Goal: Task Accomplishment & Management: Complete application form

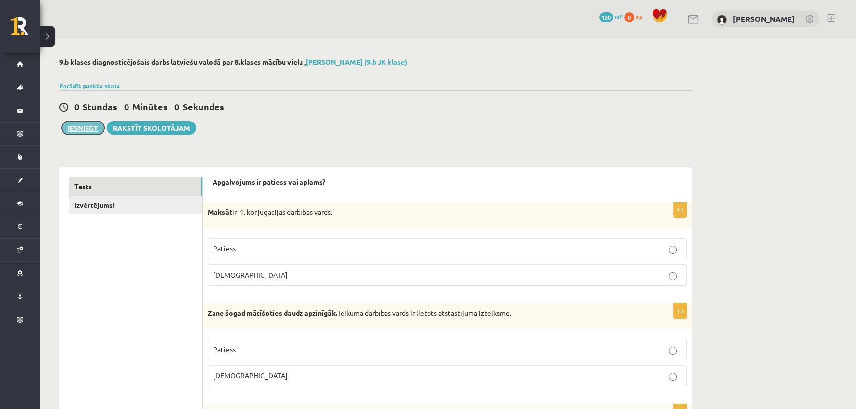
click at [90, 131] on button "Iesniegt" at bounding box center [83, 128] width 43 height 14
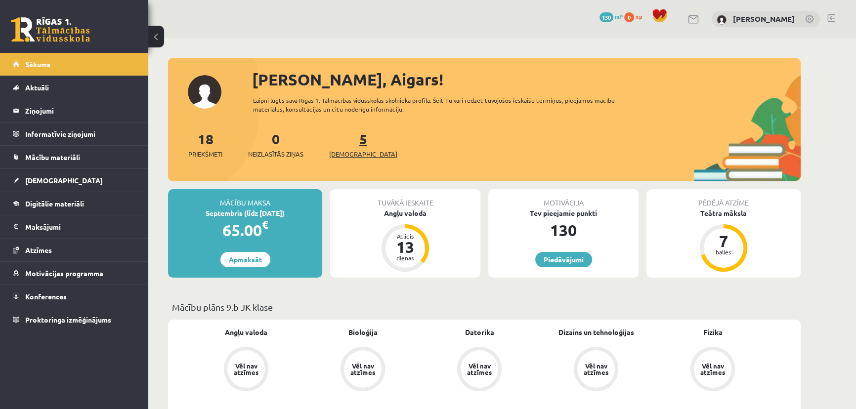
click at [348, 140] on link "5 Ieskaites" at bounding box center [363, 144] width 68 height 29
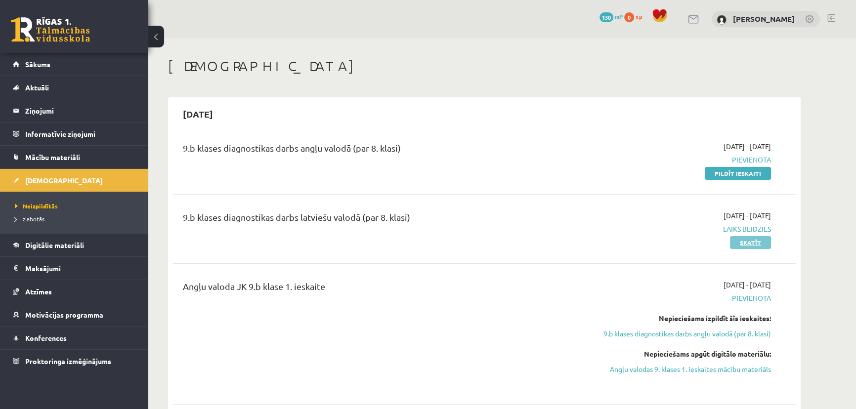
click at [758, 242] on link "Skatīt" at bounding box center [750, 242] width 41 height 13
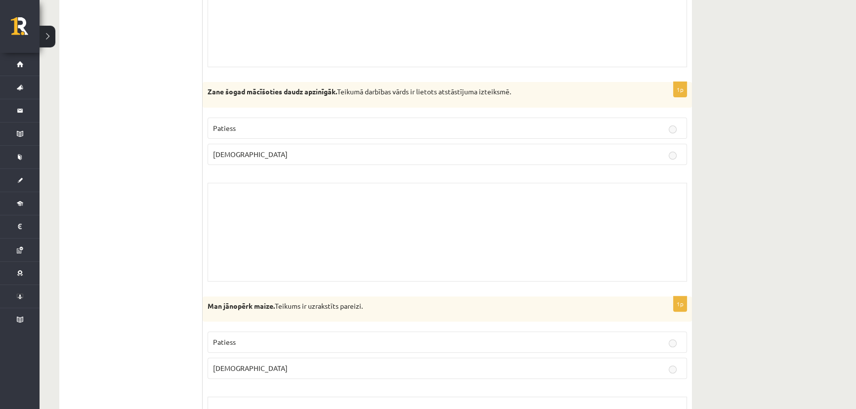
click at [361, 214] on div "Skolotāja pielikums" at bounding box center [448, 232] width 480 height 99
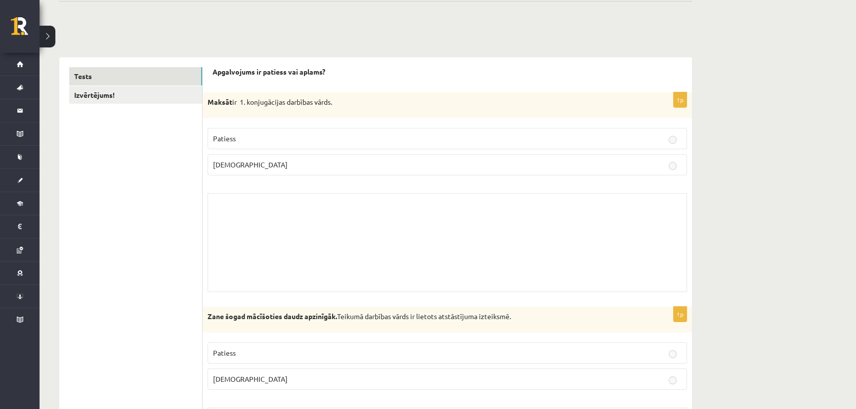
scroll to position [44, 0]
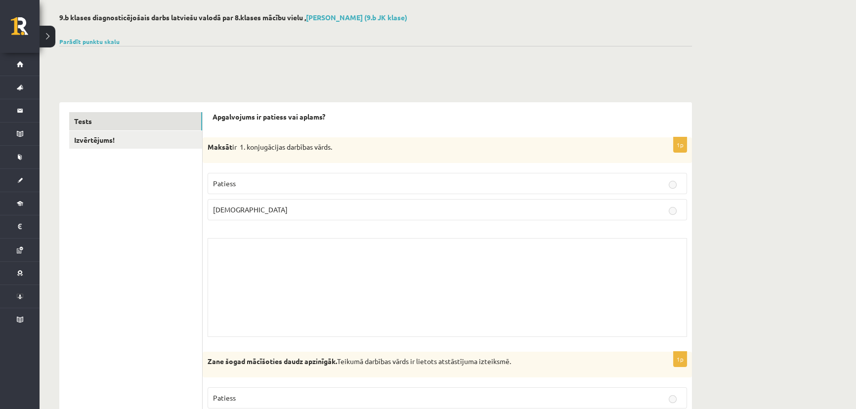
click at [90, 46] on div at bounding box center [375, 58] width 633 height 24
click at [90, 44] on div "Parādīt punktu skalu Atzīme No Līdz 1 0 5 2 6 8 3 9 11 4 12 14 5 15 17 6 18 20 …" at bounding box center [375, 41] width 633 height 9
click at [90, 42] on link "Parādīt punktu skalu" at bounding box center [89, 42] width 60 height 8
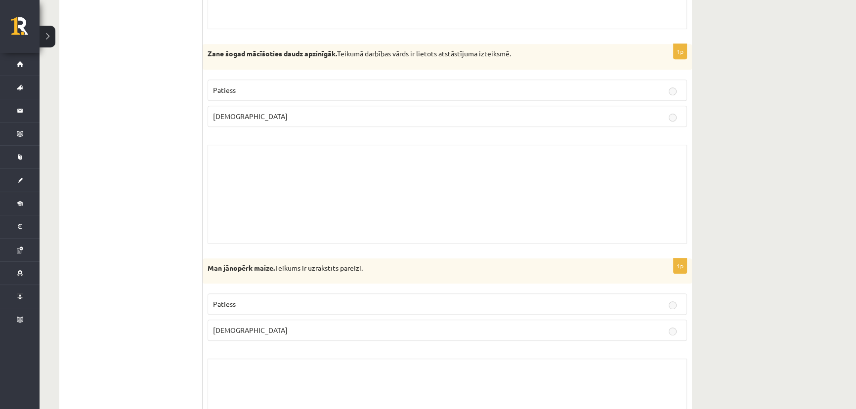
scroll to position [269, 0]
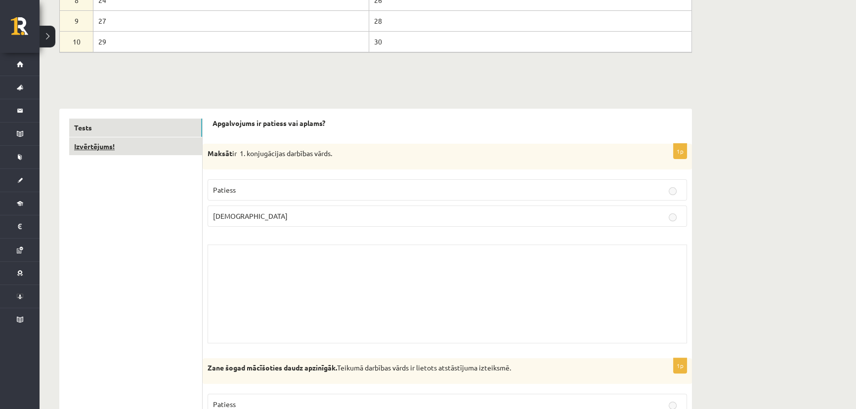
click at [159, 150] on link "Izvērtējums!" at bounding box center [135, 146] width 133 height 18
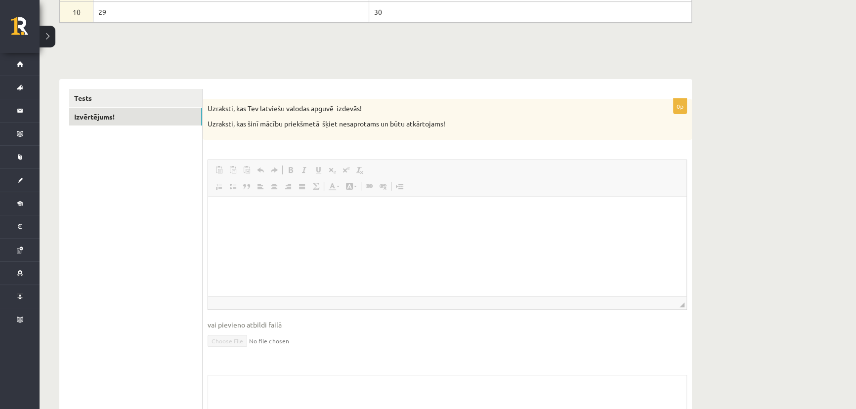
scroll to position [0, 0]
click at [132, 99] on link "Tests" at bounding box center [135, 98] width 133 height 18
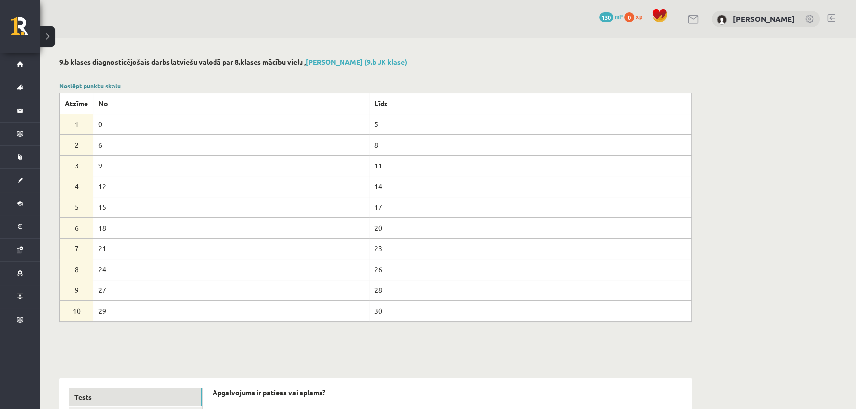
click at [100, 87] on link "Noslēpt punktu skalu" at bounding box center [89, 86] width 61 height 8
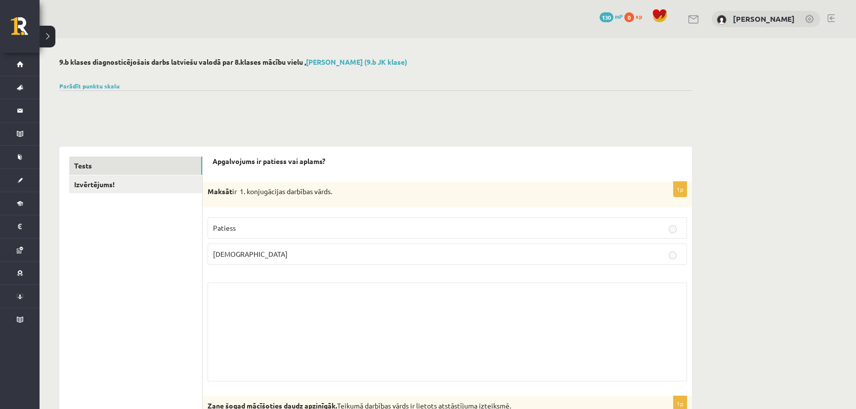
click at [227, 226] on span "Patiess" at bounding box center [224, 227] width 23 height 9
click at [672, 252] on label "Aplams" at bounding box center [448, 254] width 480 height 21
drag, startPoint x: 206, startPoint y: 87, endPoint x: 188, endPoint y: 85, distance: 17.9
click at [206, 87] on div "Parādīt punktu skalu Atzīme No Līdz 1 0 5 2 6 8 3 9 11 4 12 14 5 15 17 6 18 20 …" at bounding box center [375, 86] width 633 height 9
drag, startPoint x: 55, startPoint y: 38, endPoint x: 47, endPoint y: 38, distance: 8.4
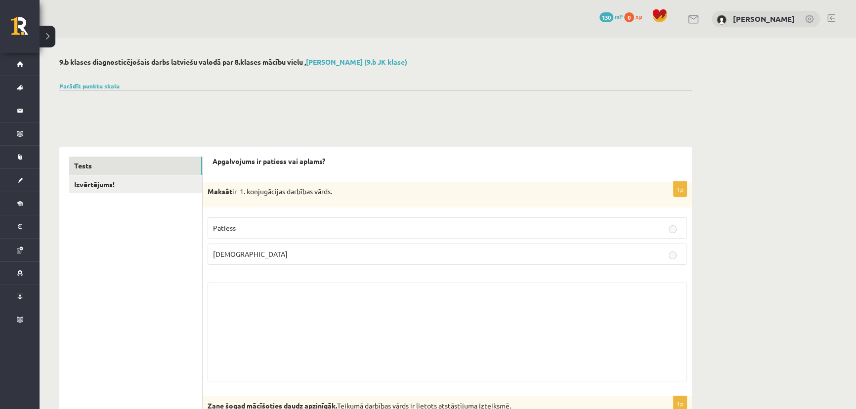
click at [47, 37] on button at bounding box center [48, 37] width 16 height 22
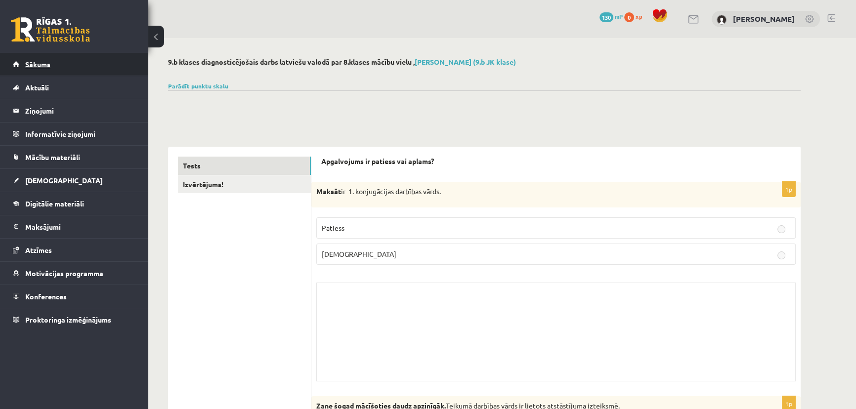
click at [80, 65] on link "Sākums" at bounding box center [74, 64] width 123 height 23
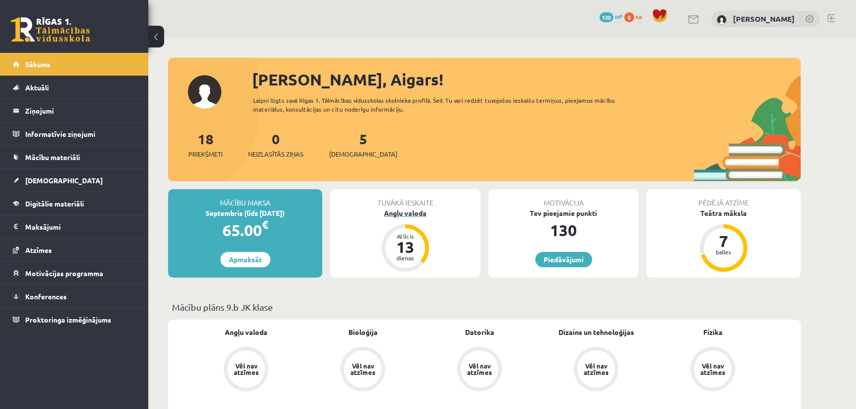
click at [414, 239] on div "13" at bounding box center [406, 247] width 30 height 16
click at [405, 212] on div "Angļu valoda" at bounding box center [405, 213] width 150 height 10
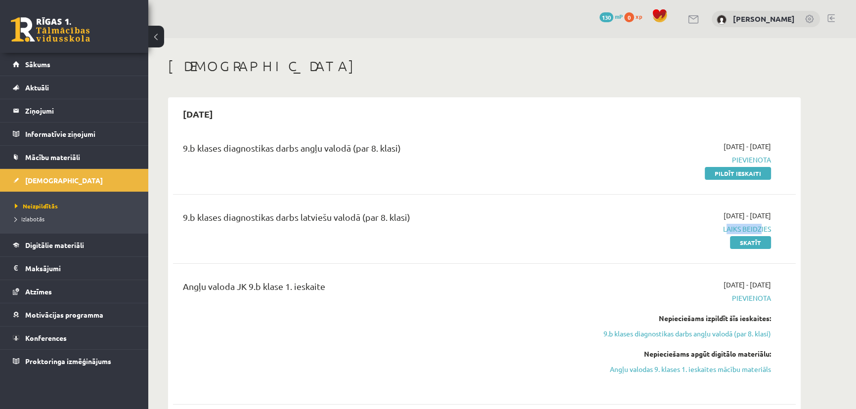
drag, startPoint x: 722, startPoint y: 229, endPoint x: 767, endPoint y: 233, distance: 45.1
click at [763, 233] on span "Laiks beidzies" at bounding box center [678, 229] width 186 height 10
click at [777, 229] on div "2025-09-01 - 2025-09-15 Laiks beidzies Skatīt" at bounding box center [677, 229] width 201 height 37
click at [751, 227] on span "Laiks beidzies" at bounding box center [678, 229] width 186 height 10
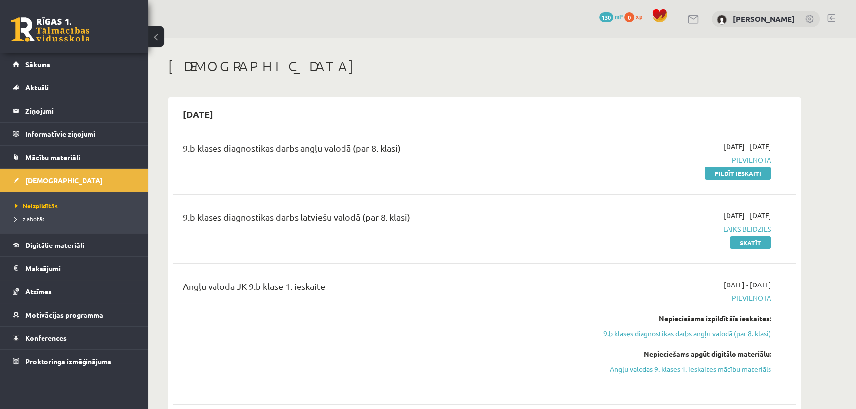
click at [697, 227] on span "Laiks beidzies" at bounding box center [678, 229] width 186 height 10
drag, startPoint x: 182, startPoint y: 216, endPoint x: 413, endPoint y: 229, distance: 231.7
click at [413, 229] on div "9.b klases diagnostikas darbs latviešu valodā (par 8. klasi)" at bounding box center [376, 229] width 402 height 37
copy div "9.b klases diagnostikas darbs latviešu valodā (par 8. klasi)"
click at [40, 219] on span "Izlabotās" at bounding box center [30, 219] width 30 height 8
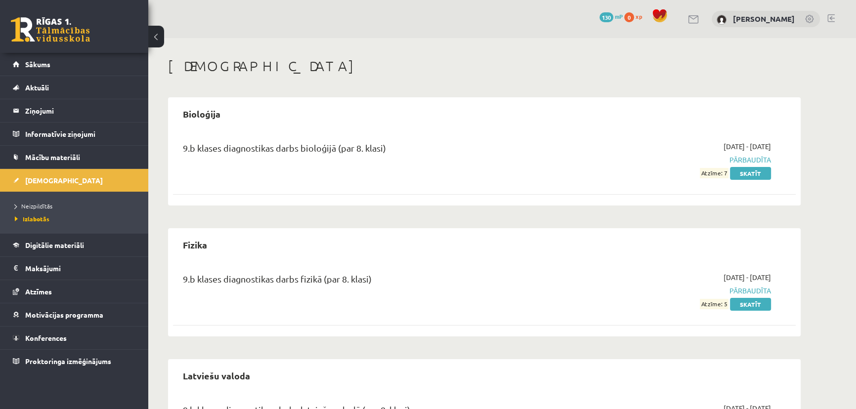
scroll to position [78, 0]
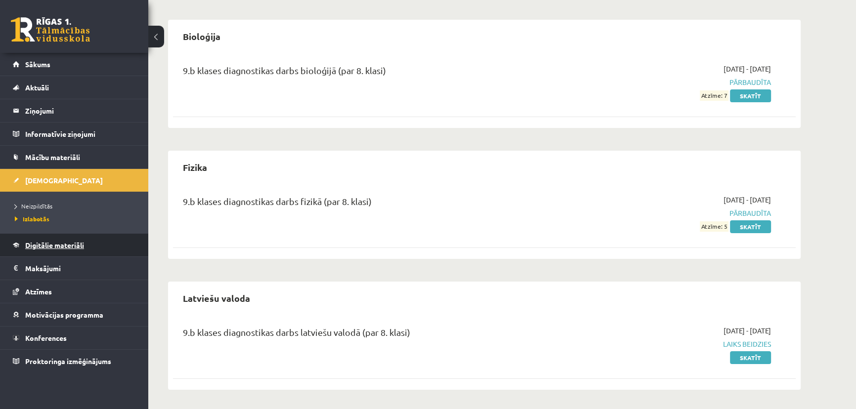
click at [55, 244] on span "Digitālie materiāli" at bounding box center [54, 245] width 59 height 9
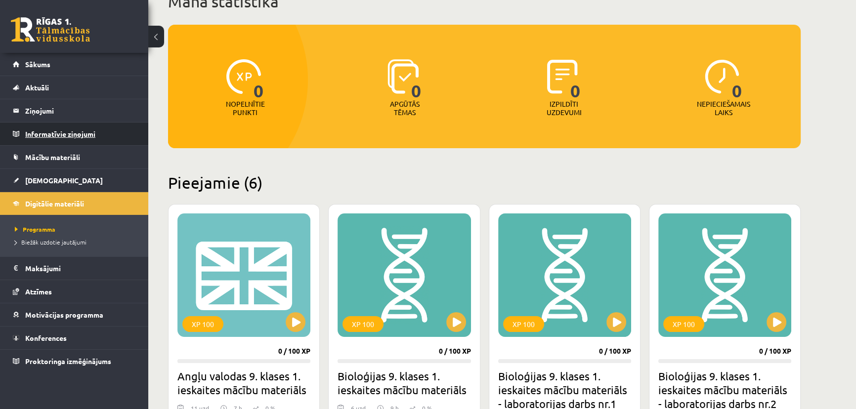
click at [49, 132] on legend "Informatīvie ziņojumi 0" at bounding box center [80, 134] width 111 height 23
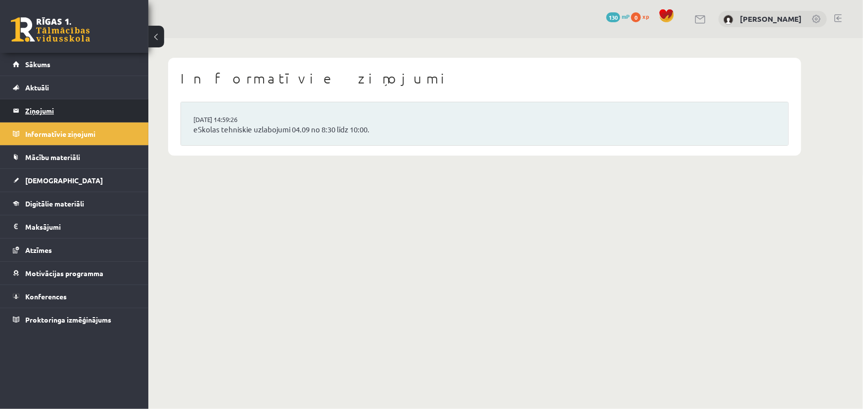
click at [52, 118] on legend "Ziņojumi 0" at bounding box center [80, 110] width 111 height 23
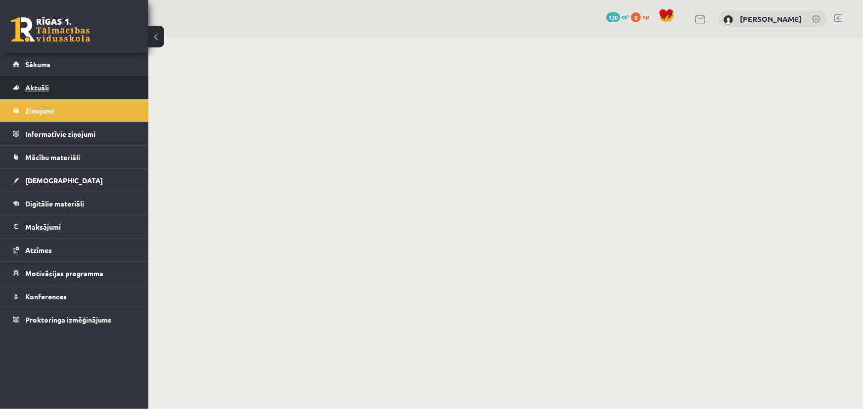
click at [51, 90] on link "Aktuāli" at bounding box center [74, 87] width 123 height 23
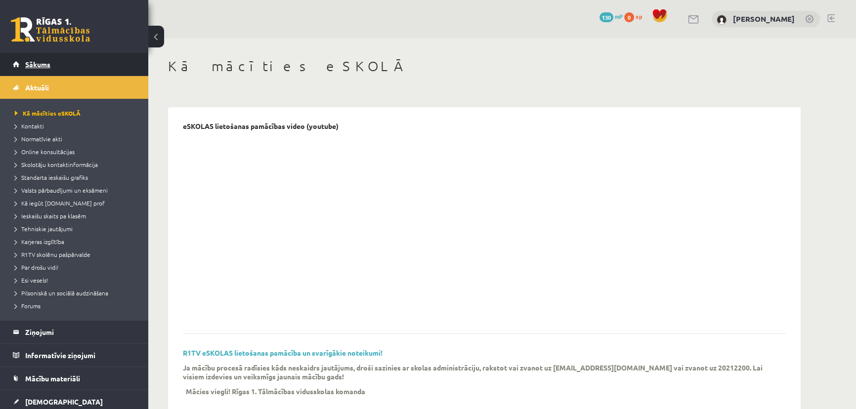
click at [56, 68] on link "Sākums" at bounding box center [74, 64] width 123 height 23
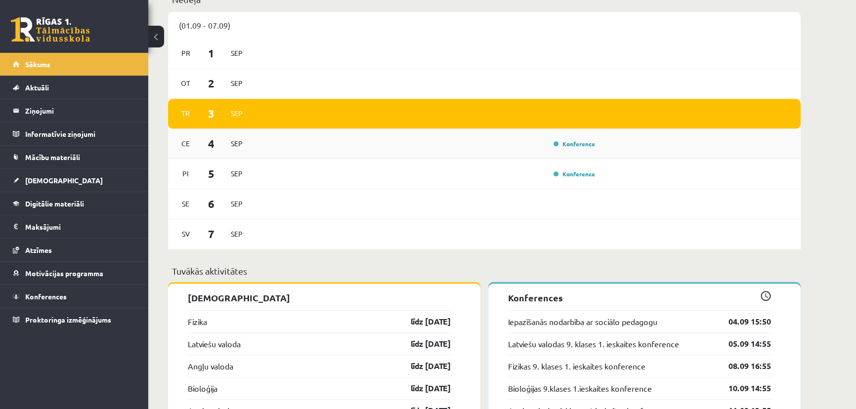
scroll to position [764, 0]
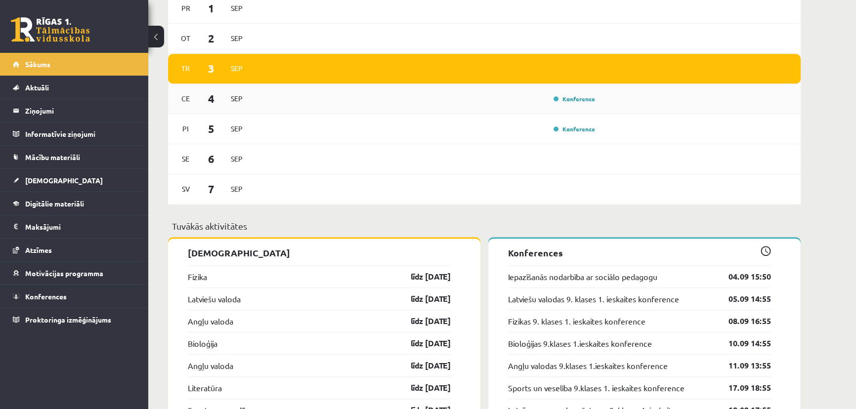
click at [266, 110] on div "Ce 4 Sep Konference" at bounding box center [484, 99] width 633 height 30
click at [569, 100] on link "Konference" at bounding box center [575, 99] width 42 height 8
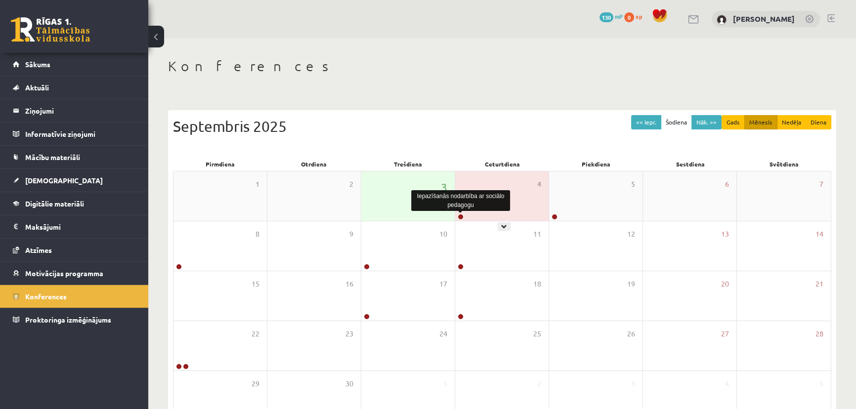
click at [463, 217] on link at bounding box center [461, 217] width 6 height 6
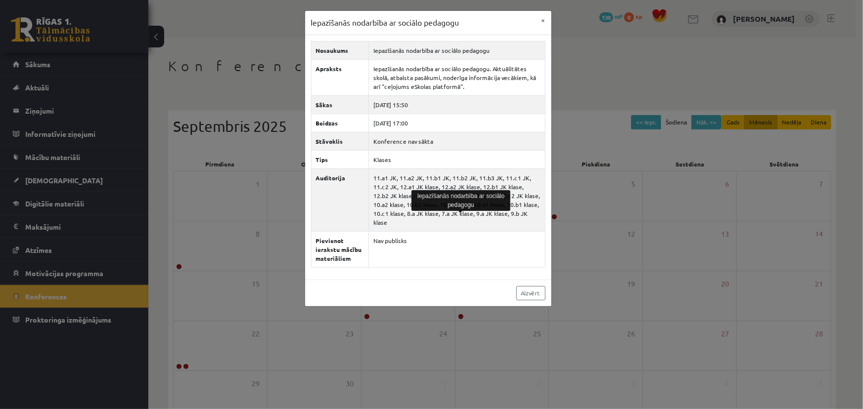
click at [274, 168] on div "Iepazīšanās nodarbība ar sociālo pedagogu × Nosaukums Iepazīšanās nodarbība ar …" at bounding box center [431, 204] width 863 height 409
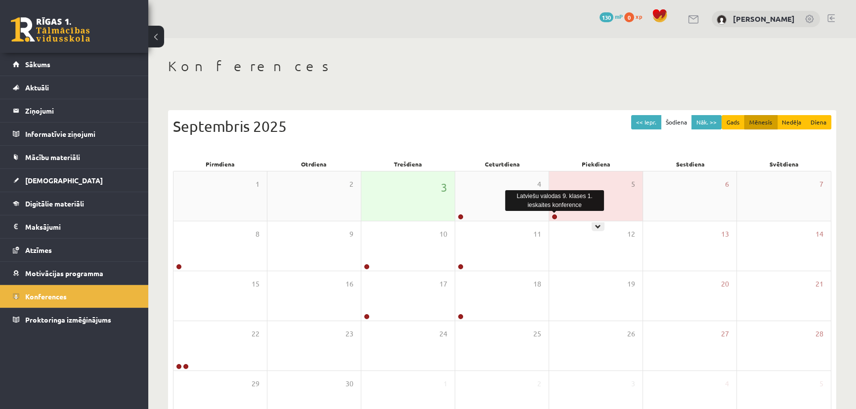
click at [555, 217] on link at bounding box center [555, 217] width 6 height 6
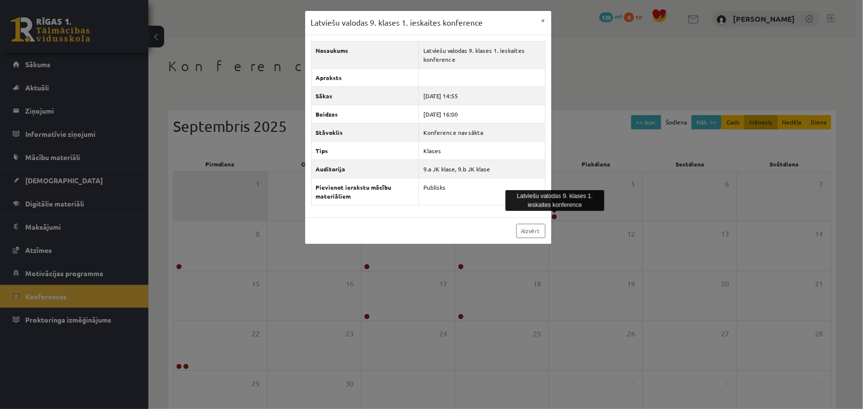
click at [208, 191] on div "Latviešu valodas 9. klases 1. ieskaites konference × Nosaukums Latviešu valodas…" at bounding box center [431, 204] width 863 height 409
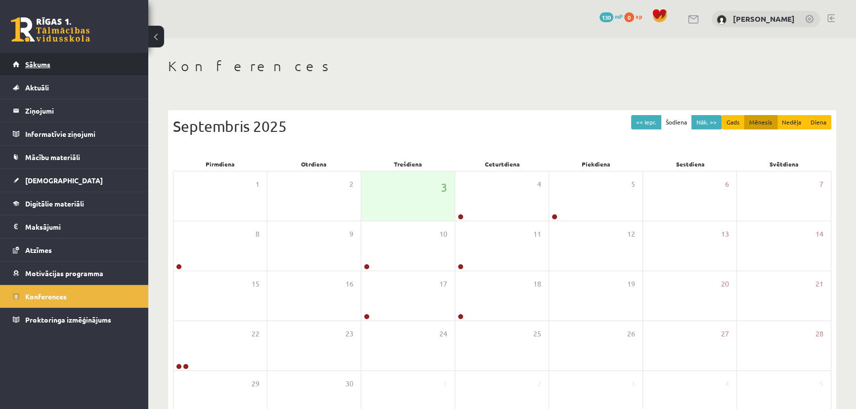
click at [44, 63] on span "Sākums" at bounding box center [37, 64] width 25 height 9
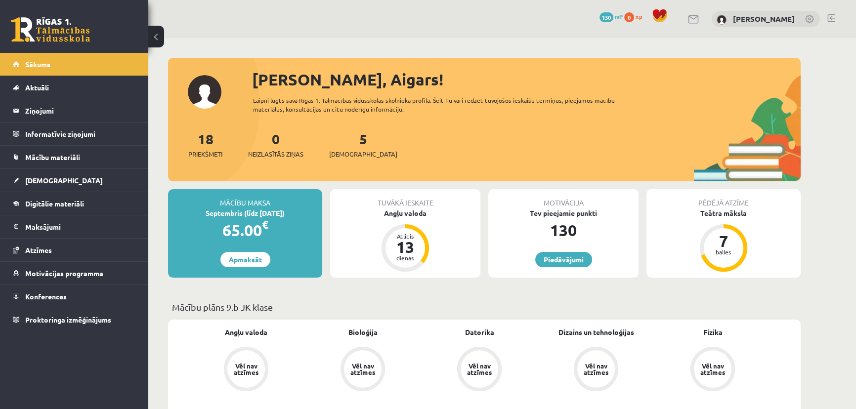
click at [345, 148] on div "5 [DEMOGRAPHIC_DATA]" at bounding box center [363, 144] width 68 height 31
click at [345, 156] on span "[DEMOGRAPHIC_DATA]" at bounding box center [363, 154] width 68 height 10
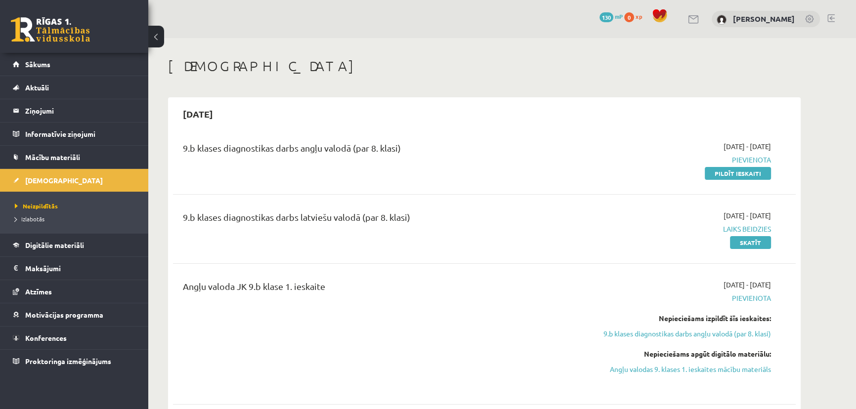
click at [756, 299] on span "Pievienota" at bounding box center [678, 298] width 186 height 10
click at [710, 333] on link "9.b klases diagnostikas darbs angļu valodā (par 8. klasi)" at bounding box center [678, 334] width 186 height 10
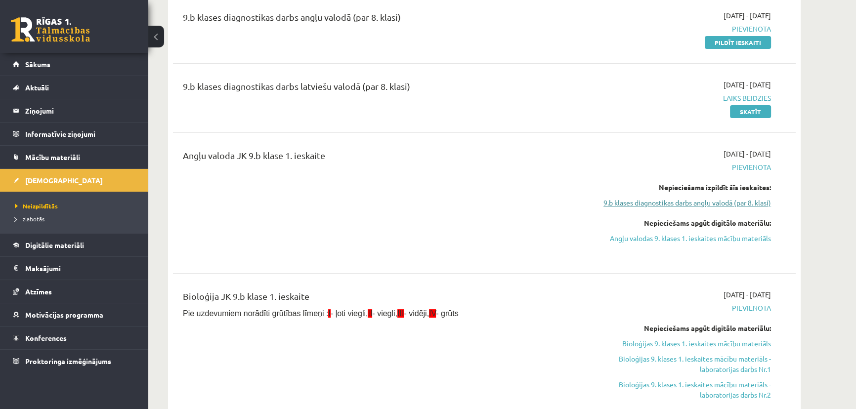
click at [708, 203] on link "9.b klases diagnostikas darbs angļu valodā (par 8. klasi)" at bounding box center [678, 203] width 186 height 10
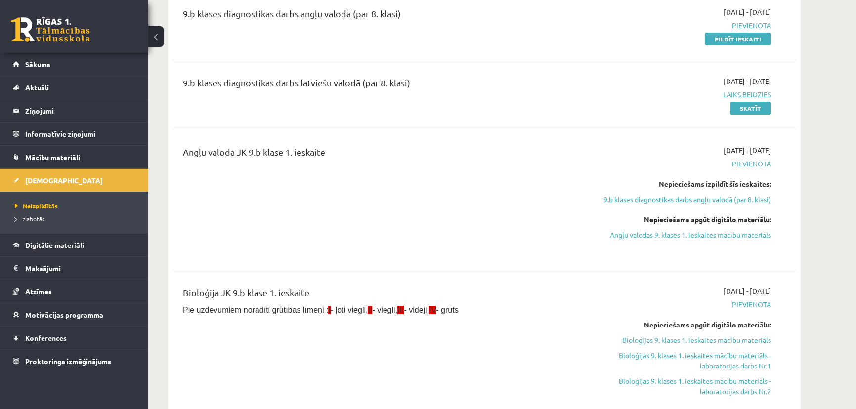
scroll to position [0, 0]
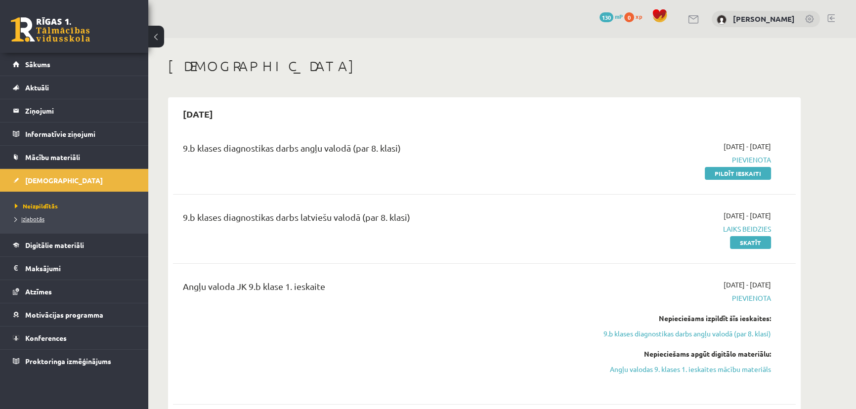
click at [33, 218] on span "Izlabotās" at bounding box center [30, 219] width 30 height 8
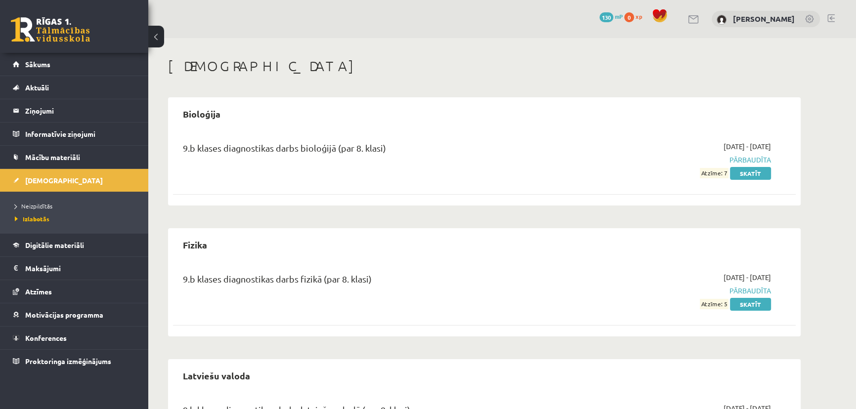
scroll to position [78, 0]
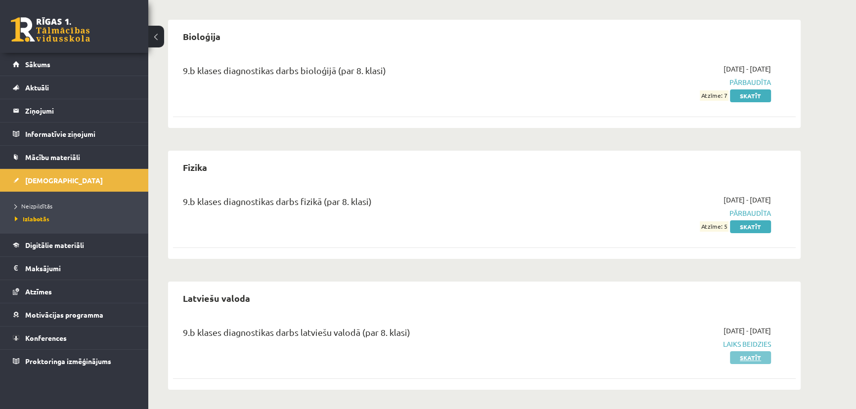
click at [750, 360] on link "Skatīt" at bounding box center [750, 357] width 41 height 13
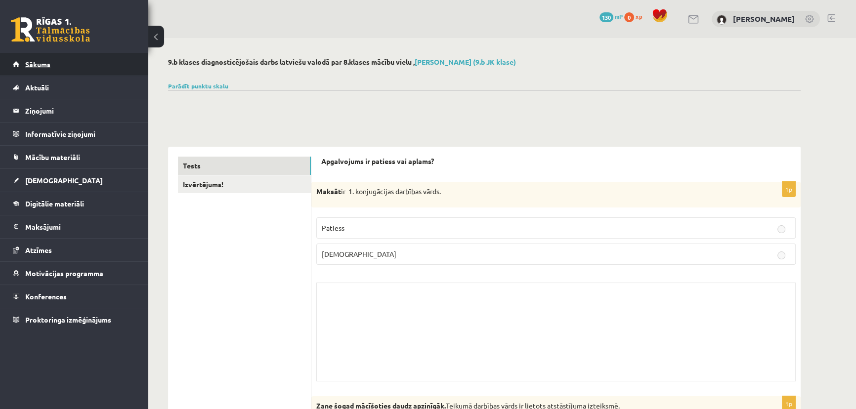
click at [45, 66] on span "Sākums" at bounding box center [37, 64] width 25 height 9
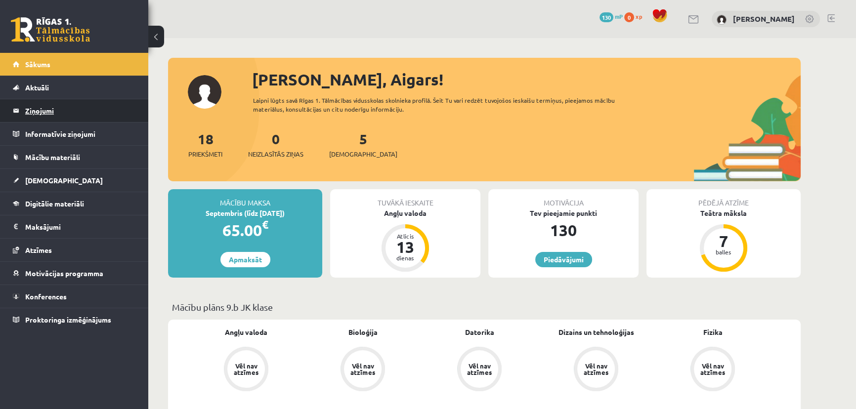
click at [42, 111] on legend "Ziņojumi 0" at bounding box center [80, 110] width 111 height 23
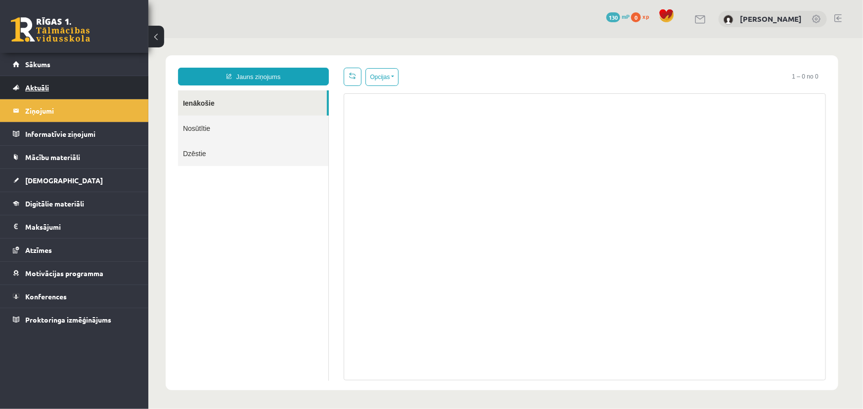
click at [44, 89] on span "Aktuāli" at bounding box center [37, 87] width 24 height 9
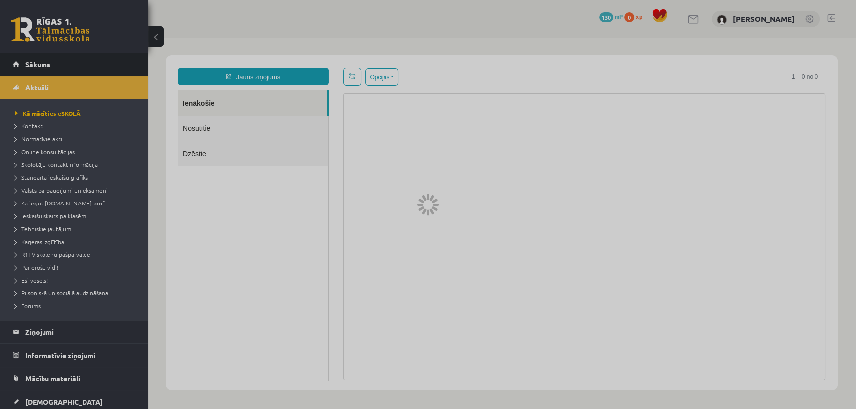
click at [43, 71] on link "Sākums" at bounding box center [74, 64] width 123 height 23
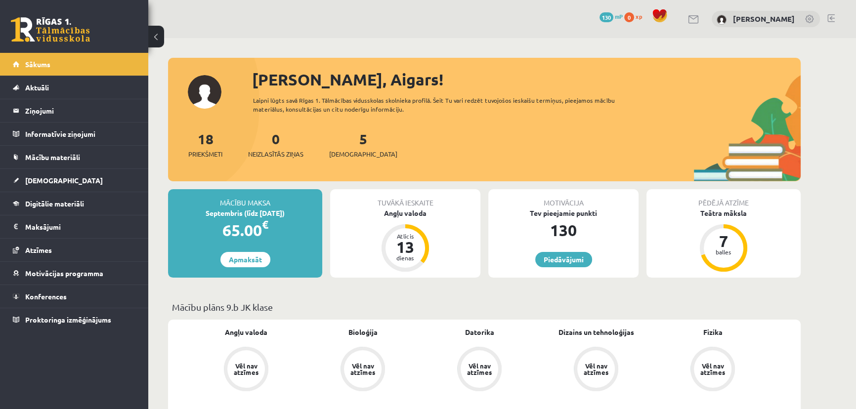
click at [700, 21] on link at bounding box center [694, 19] width 12 height 8
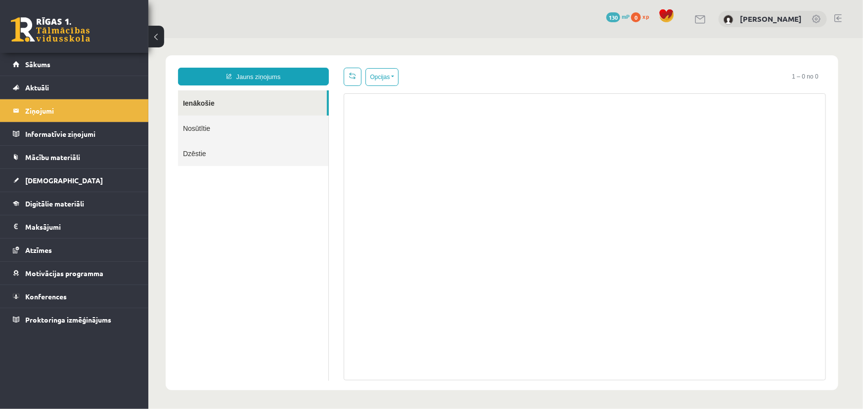
click at [233, 131] on link "Nosūtītie" at bounding box center [252, 127] width 150 height 25
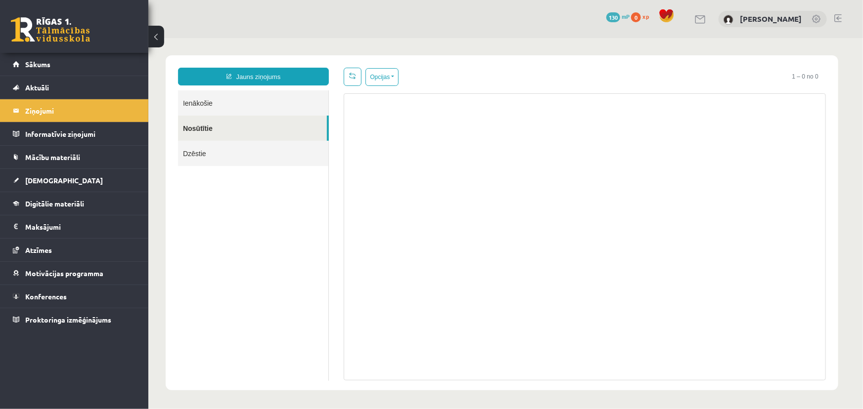
click at [214, 103] on link "Ienākošie" at bounding box center [252, 102] width 150 height 25
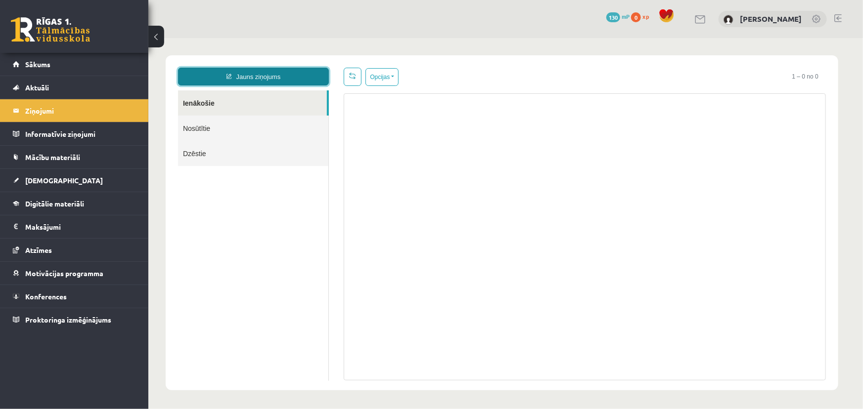
click at [243, 76] on link "Jauns ziņojums" at bounding box center [252, 76] width 151 height 18
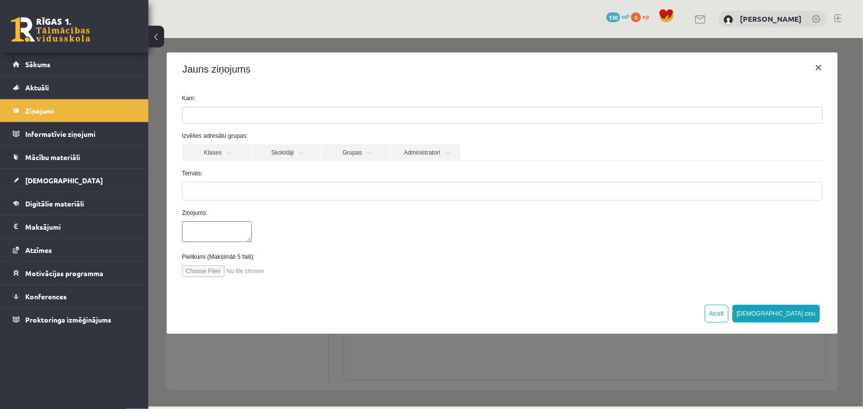
click at [229, 117] on ul at bounding box center [502, 115] width 640 height 16
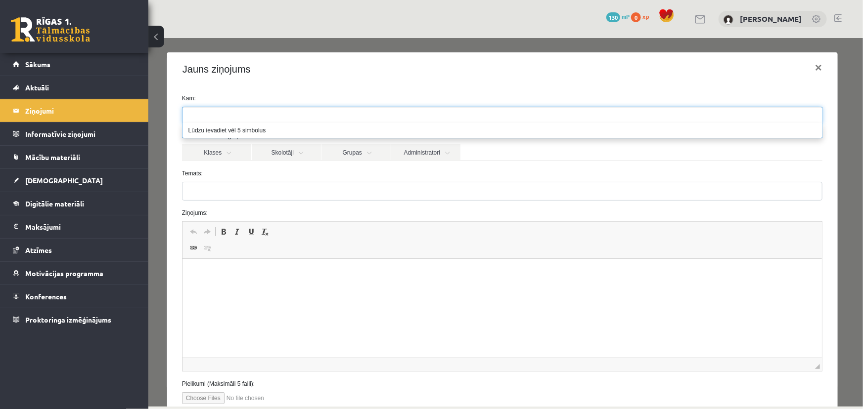
paste input "**********"
click at [391, 111] on input "**********" at bounding box center [340, 115] width 317 height 16
drag, startPoint x: 299, startPoint y: 119, endPoint x: 175, endPoint y: 121, distance: 123.6
click at [175, 121] on div "**********" at bounding box center [501, 114] width 655 height 17
type input "*"
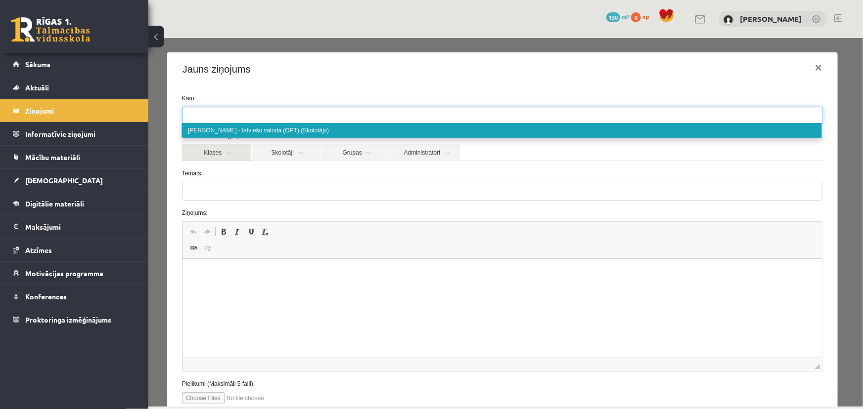
paste input "**********"
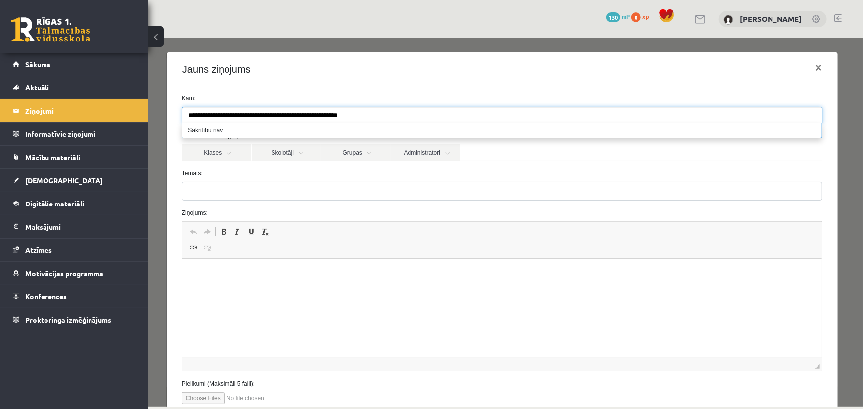
drag, startPoint x: 371, startPoint y: 116, endPoint x: 154, endPoint y: 124, distance: 217.7
click at [154, 124] on div "**********" at bounding box center [505, 222] width 714 height 369
type input "*"
paste input "**********"
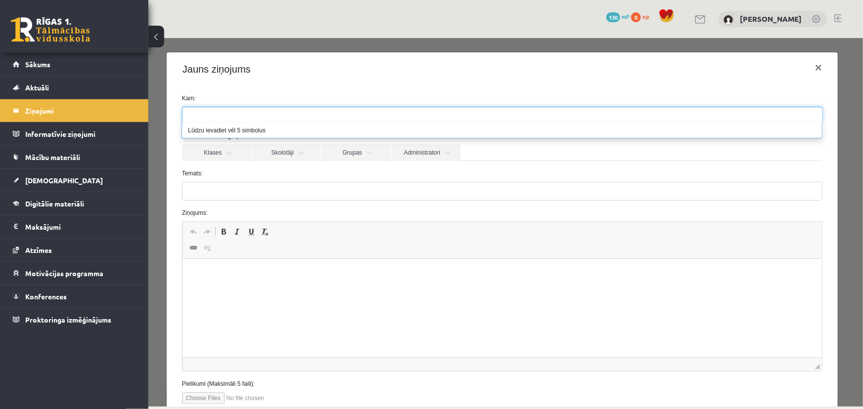
type input "**********"
drag, startPoint x: 342, startPoint y: 118, endPoint x: 134, endPoint y: 130, distance: 208.0
click at [148, 130] on html "Jauns ziņojums Ienākošie Nosūtītie Dzēstie ********* ********* ******* Opcijas …" at bounding box center [505, 223] width 714 height 370
paste input "**********"
type input "**********"
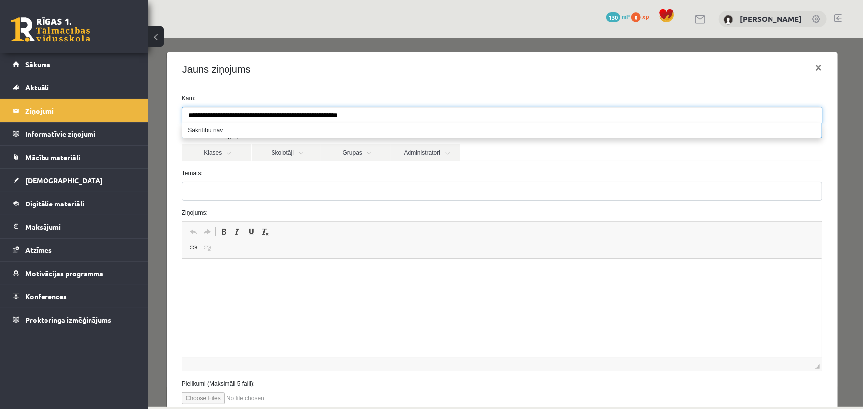
drag, startPoint x: 383, startPoint y: 117, endPoint x: 158, endPoint y: 120, distance: 225.4
click at [158, 121] on div "**********" at bounding box center [505, 222] width 714 height 369
paste input "**********"
type input "**********"
drag, startPoint x: 382, startPoint y: 114, endPoint x: 147, endPoint y: 117, distance: 234.8
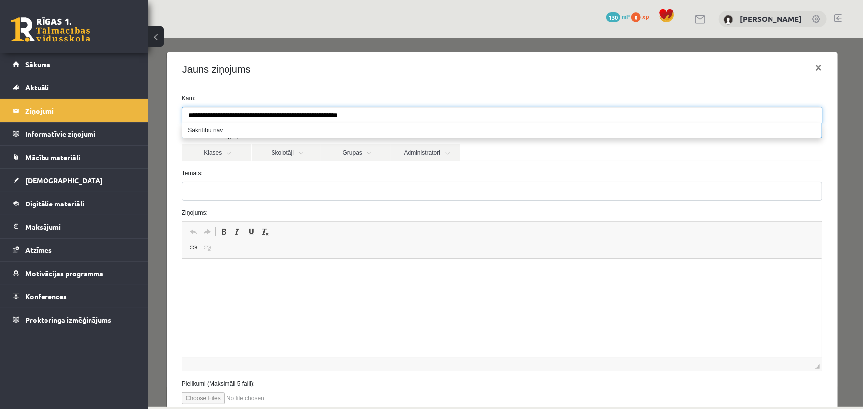
click at [148, 117] on html "Jauns ziņojums Ienākošie Nosūtītie Dzēstie ********* ********* ******* Opcijas …" at bounding box center [505, 223] width 714 height 370
type input "*"
paste input "**********"
drag, startPoint x: 382, startPoint y: 114, endPoint x: 140, endPoint y: 121, distance: 241.8
click at [148, 121] on html "Jauns ziņojums Ienākošie Nosūtītie Dzēstie ********* ********* ******* Opcijas …" at bounding box center [505, 223] width 714 height 370
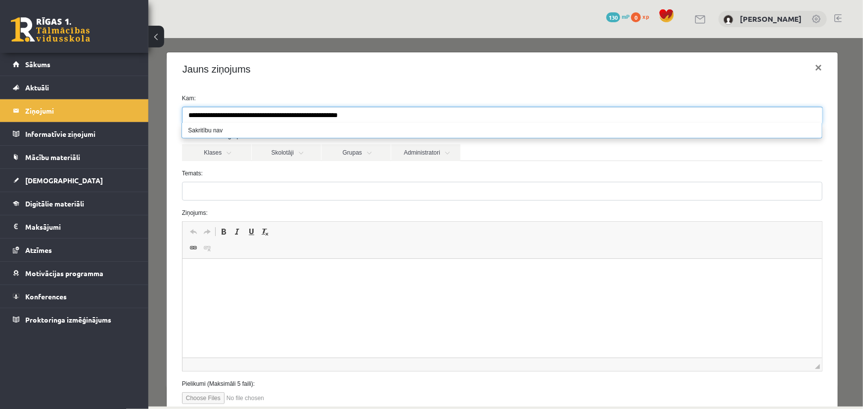
drag, startPoint x: 268, startPoint y: 124, endPoint x: 278, endPoint y: 123, distance: 9.5
click at [269, 124] on li "Sakritību nav" at bounding box center [501, 130] width 640 height 15
click at [271, 123] on li "Sakritību nav" at bounding box center [501, 130] width 640 height 15
click at [272, 117] on input "**********" at bounding box center [340, 115] width 317 height 16
drag, startPoint x: 276, startPoint y: 116, endPoint x: 265, endPoint y: 122, distance: 12.2
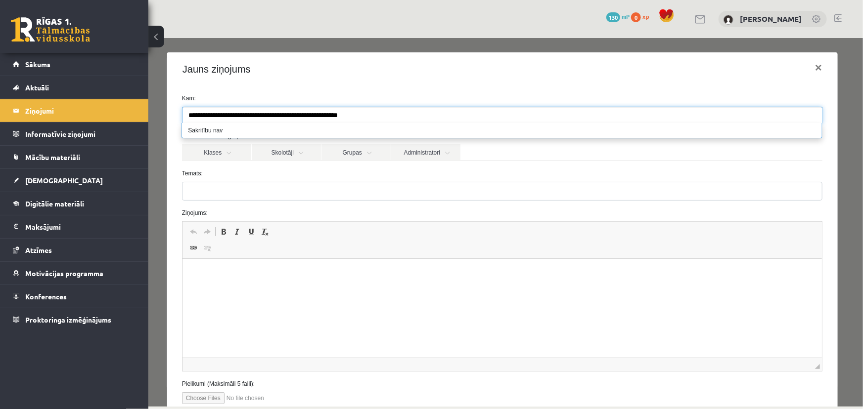
click at [182, 115] on input "**********" at bounding box center [340, 115] width 317 height 16
drag, startPoint x: 280, startPoint y: 116, endPoint x: 238, endPoint y: 114, distance: 41.6
click at [239, 115] on input "**********" at bounding box center [265, 115] width 166 height 16
click at [227, 131] on li "Sakritību nav" at bounding box center [501, 130] width 640 height 15
click at [225, 131] on li "Sakritību nav" at bounding box center [501, 130] width 640 height 15
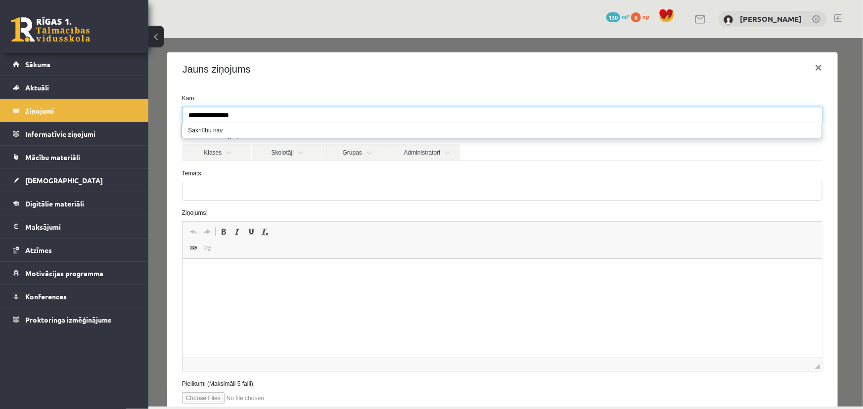
click at [249, 122] on input "**********" at bounding box center [226, 115] width 88 height 16
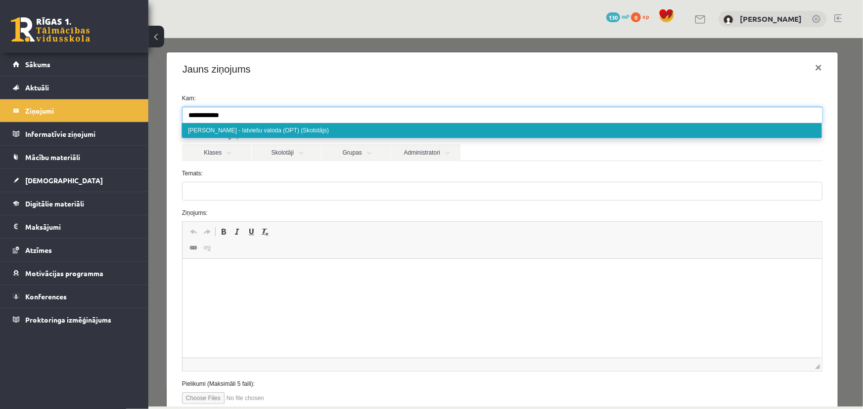
type input "**********"
select select "**"
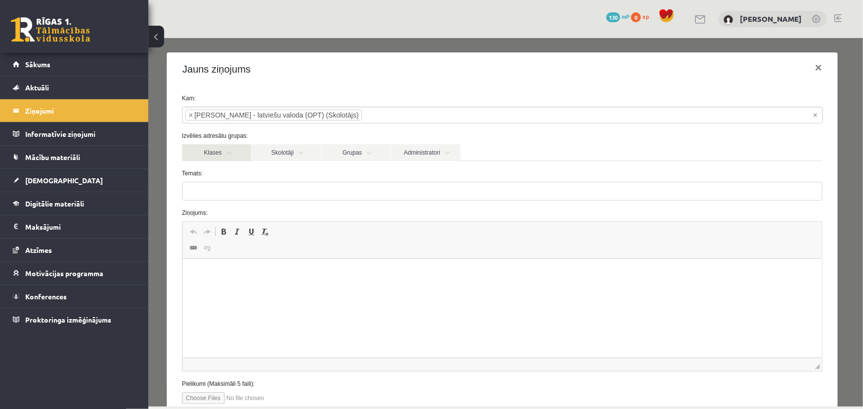
click at [223, 154] on link "Klases" at bounding box center [215, 152] width 69 height 17
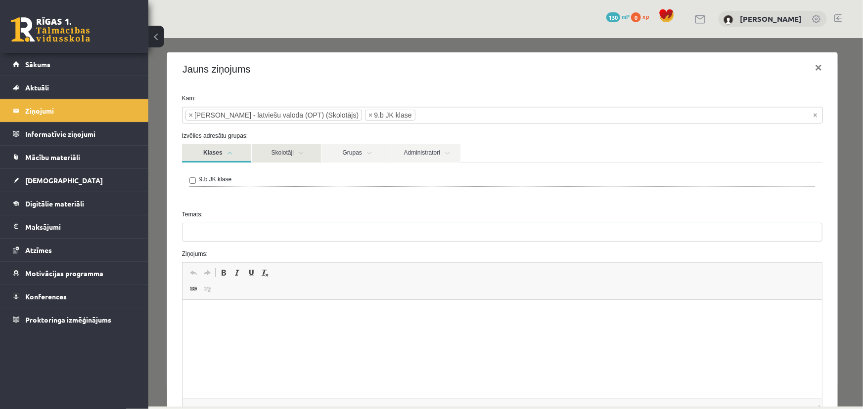
click at [273, 158] on link "Skolotāji" at bounding box center [285, 153] width 69 height 18
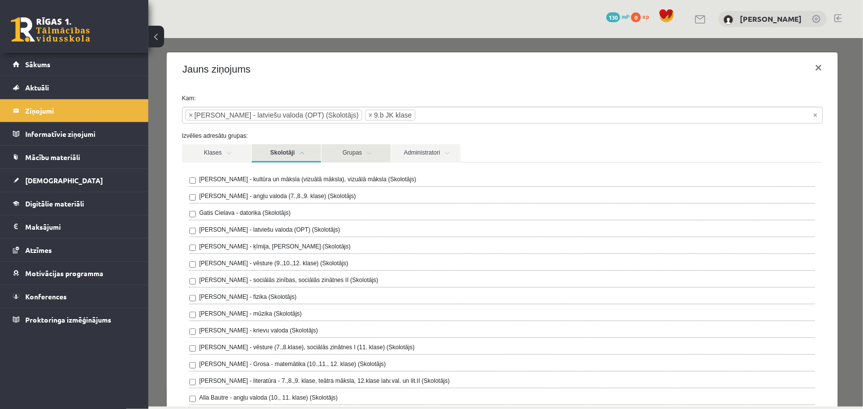
click at [349, 152] on link "Grupas" at bounding box center [355, 153] width 69 height 18
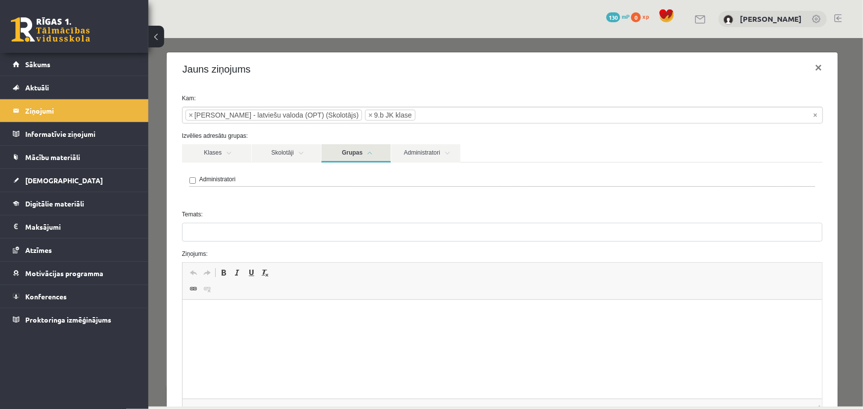
click at [349, 152] on link "Grupas" at bounding box center [355, 153] width 69 height 18
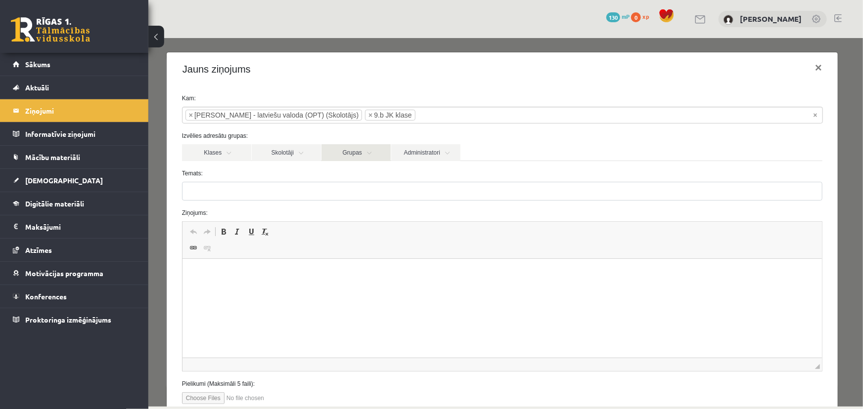
click at [350, 151] on link "Grupas" at bounding box center [355, 152] width 69 height 17
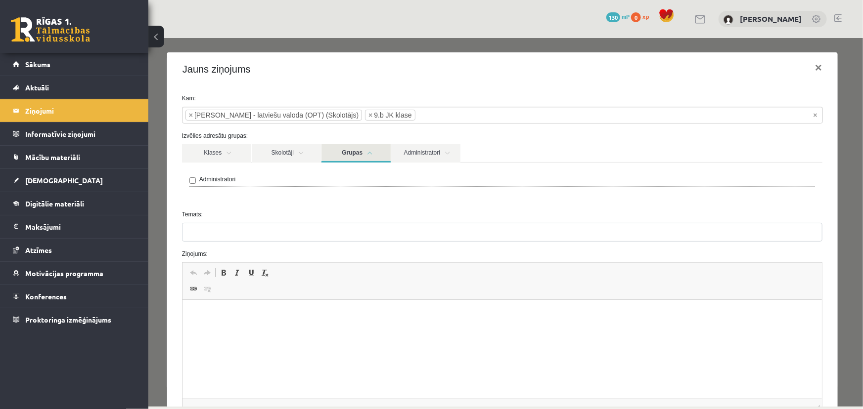
click at [350, 157] on link "Grupas" at bounding box center [355, 153] width 69 height 18
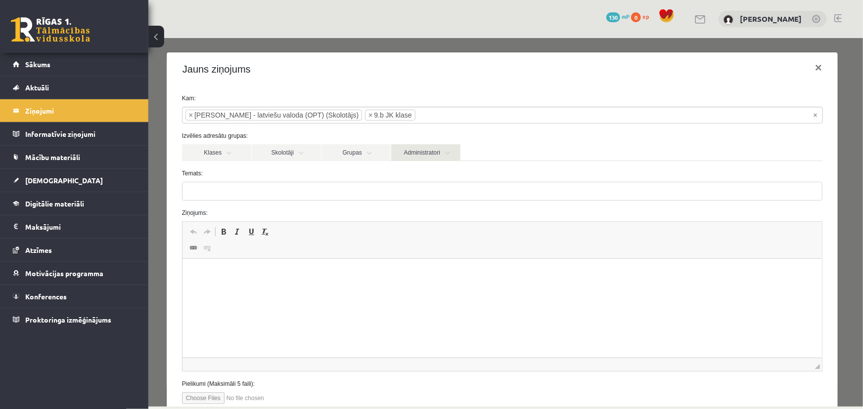
click at [402, 153] on link "Administratori" at bounding box center [425, 152] width 69 height 17
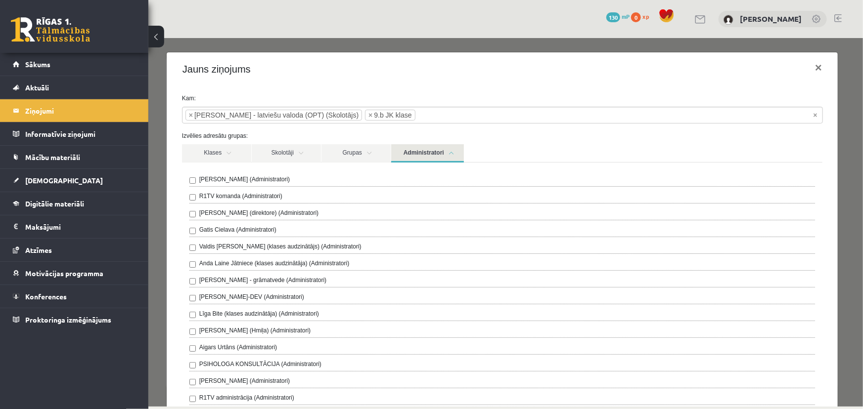
click at [415, 155] on link "Administratori" at bounding box center [427, 153] width 73 height 18
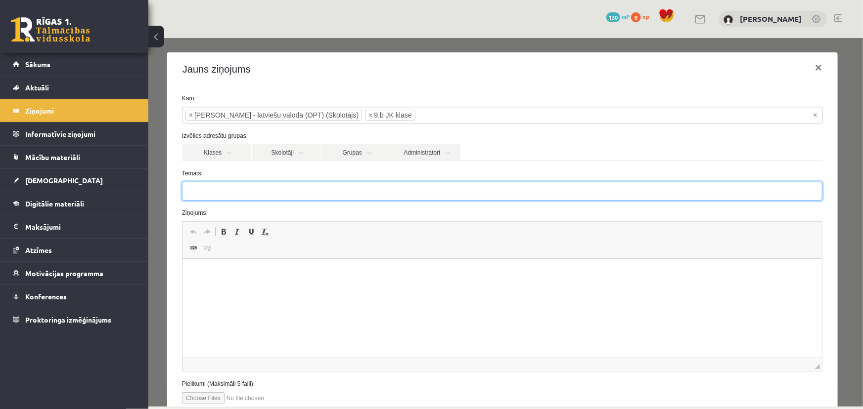
click at [237, 196] on input "Temats:" at bounding box center [501, 190] width 640 height 19
paste input "**********"
type input "**********"
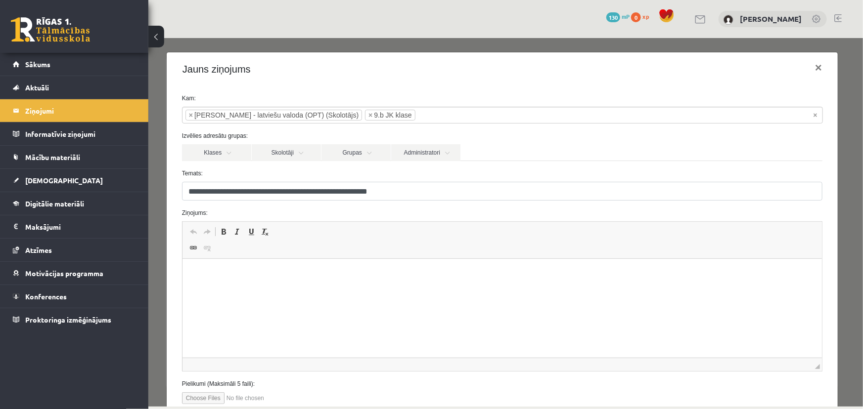
click at [238, 262] on html at bounding box center [501, 274] width 639 height 30
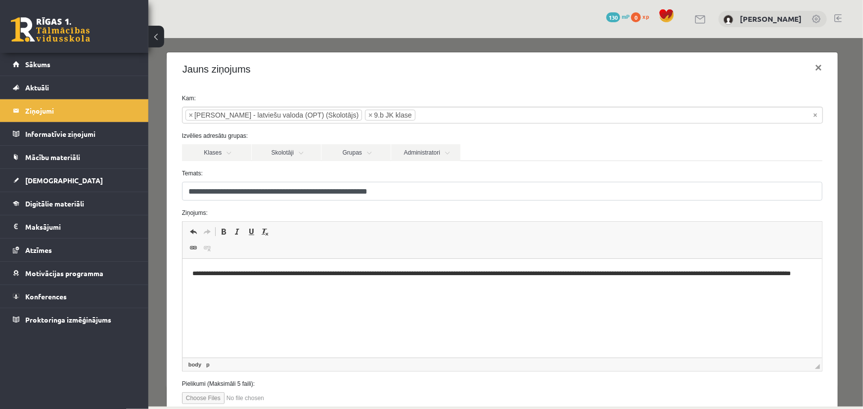
scroll to position [68, 0]
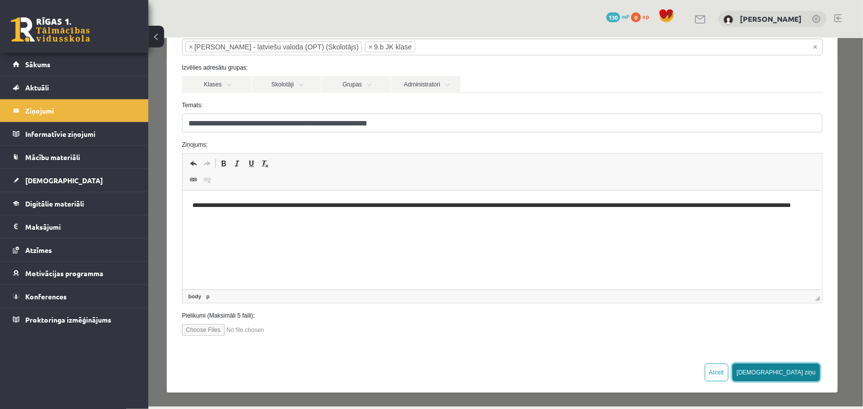
click at [796, 375] on button "Sūtīt ziņu" at bounding box center [776, 372] width 88 height 18
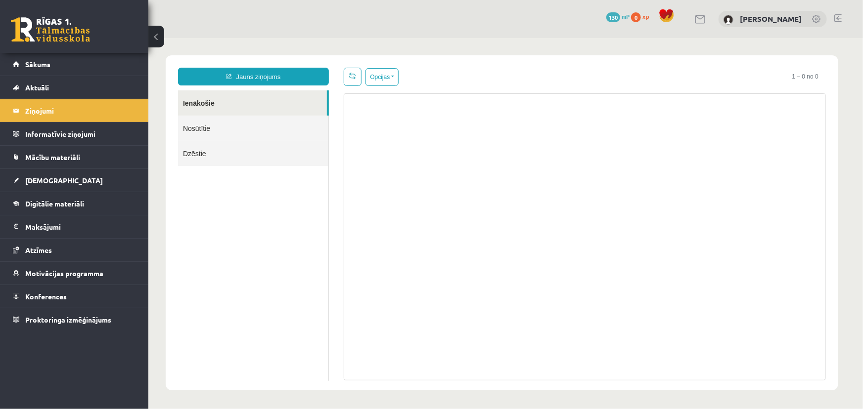
scroll to position [0, 0]
click at [261, 130] on link "Nosūtītie" at bounding box center [252, 127] width 150 height 25
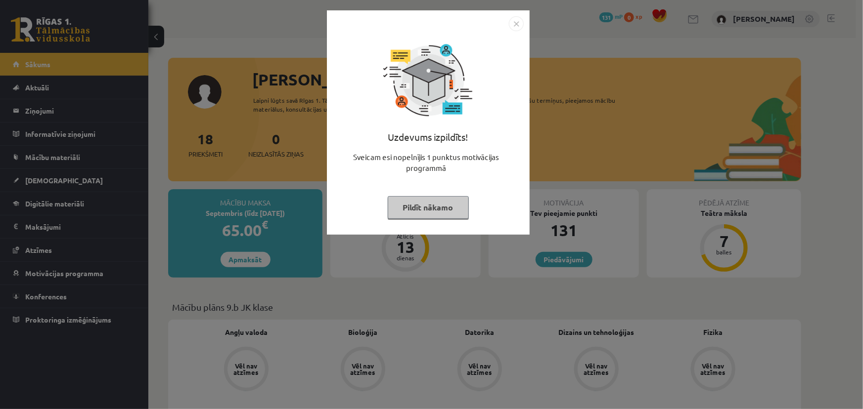
click at [423, 211] on button "Pildīt nākamo" at bounding box center [428, 207] width 81 height 23
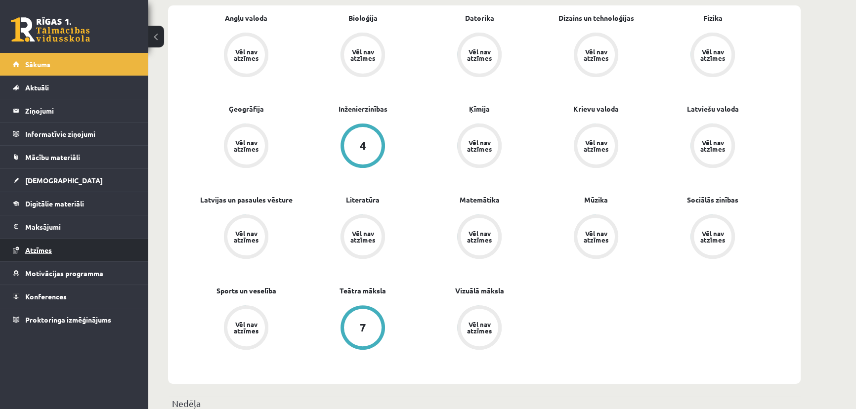
scroll to position [269, 0]
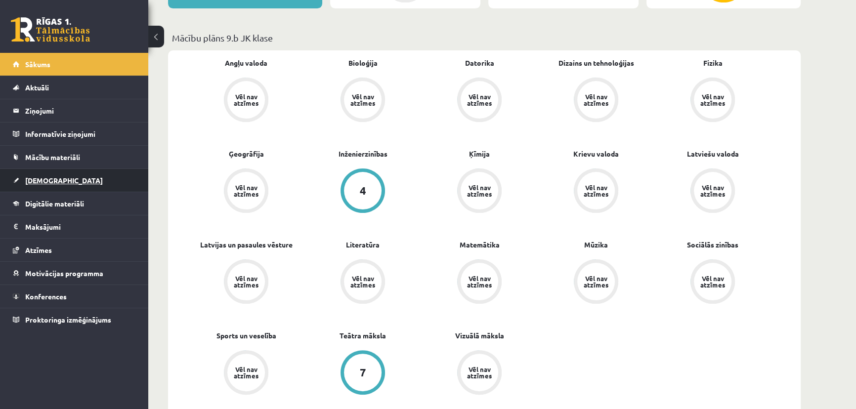
click at [48, 178] on span "[DEMOGRAPHIC_DATA]" at bounding box center [64, 180] width 78 height 9
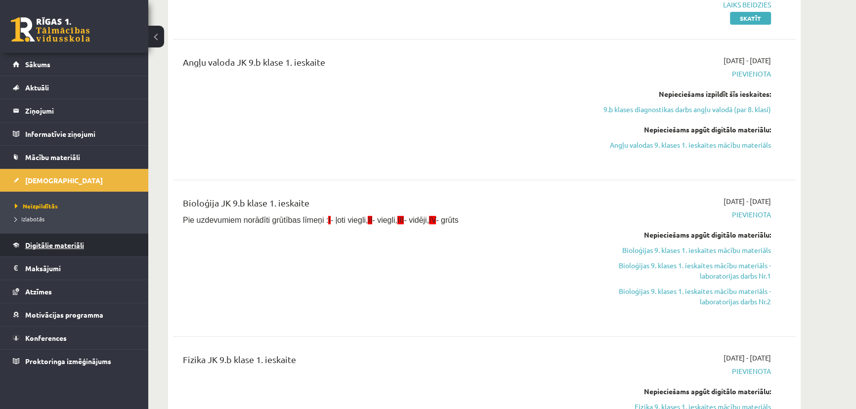
scroll to position [359, 0]
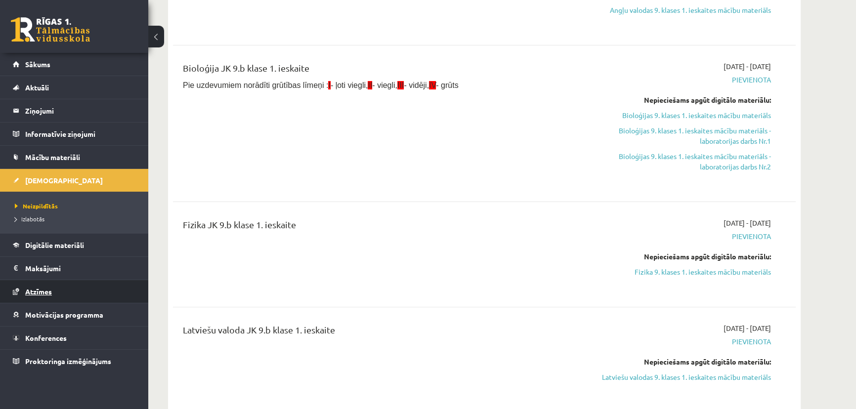
click at [64, 288] on link "Atzīmes" at bounding box center [74, 291] width 123 height 23
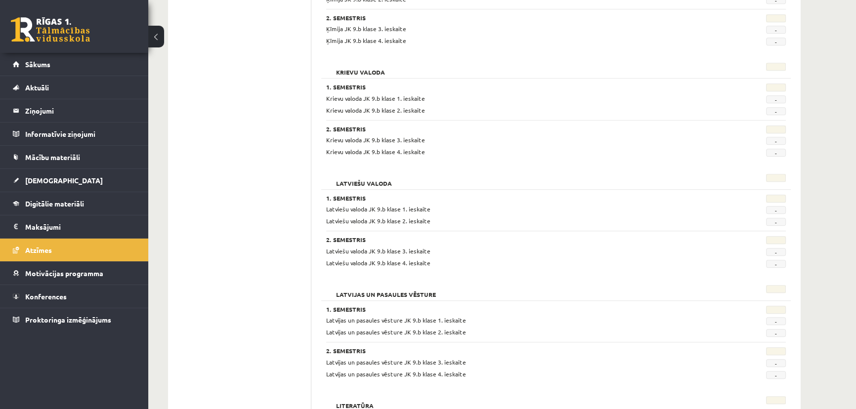
scroll to position [719, 0]
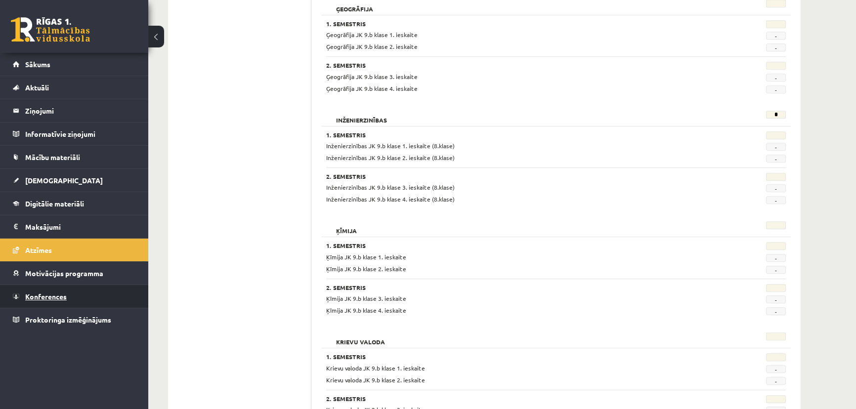
click at [47, 297] on span "Konferences" at bounding box center [46, 296] width 42 height 9
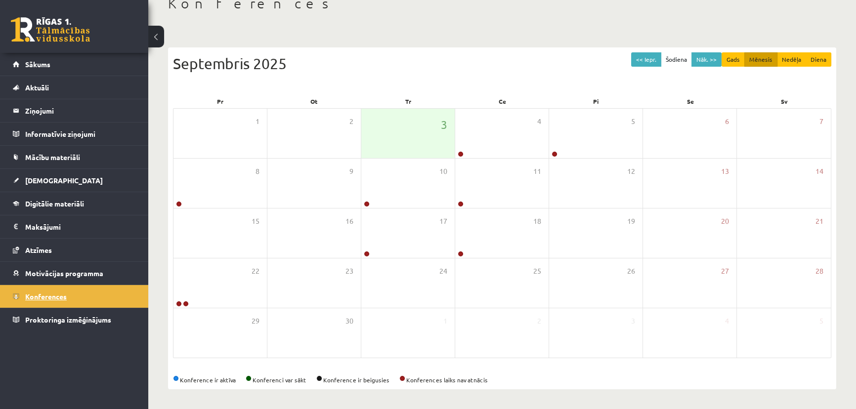
scroll to position [63, 0]
click at [54, 321] on span "Proktoringa izmēģinājums" at bounding box center [68, 319] width 86 height 9
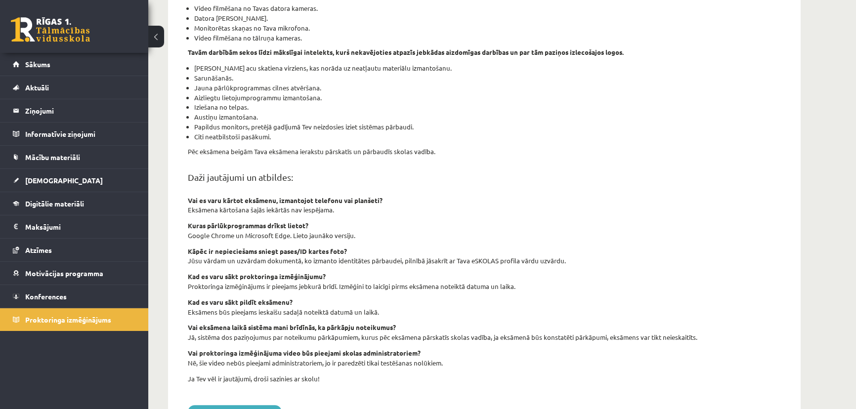
scroll to position [273, 0]
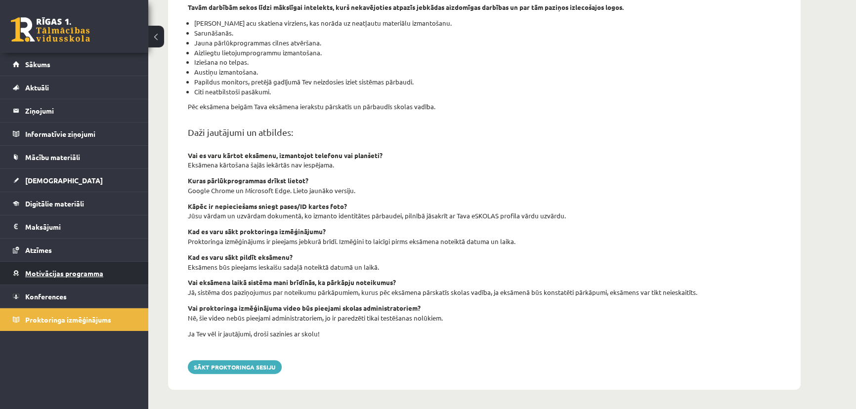
click at [74, 276] on span "Motivācijas programma" at bounding box center [64, 273] width 78 height 9
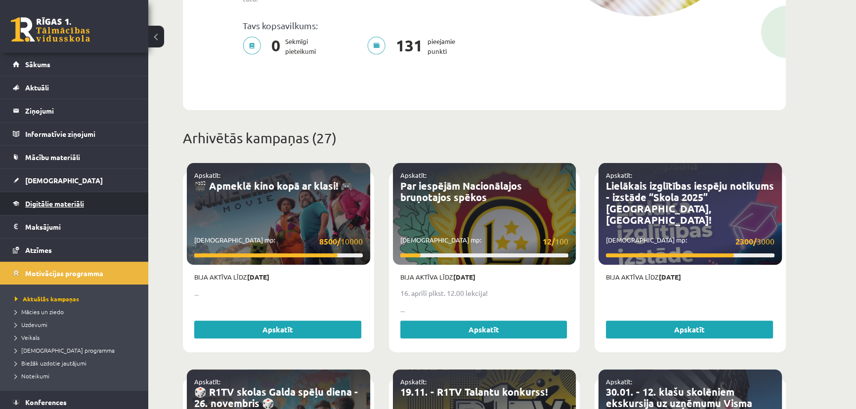
click at [49, 205] on span "Digitālie materiāli" at bounding box center [54, 203] width 59 height 9
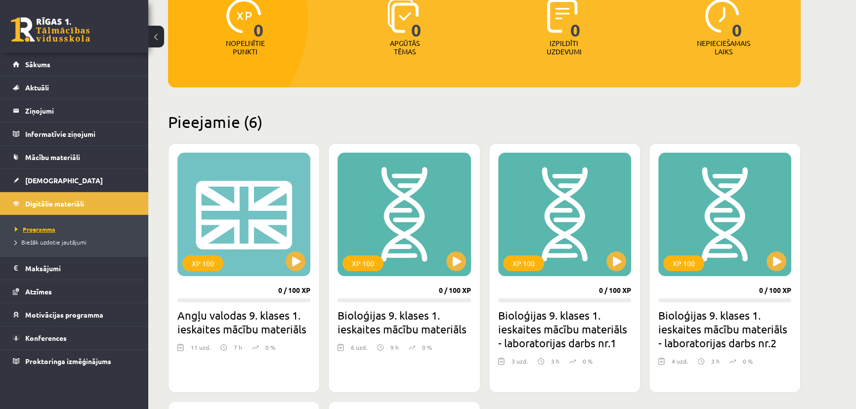
scroll to position [3, 0]
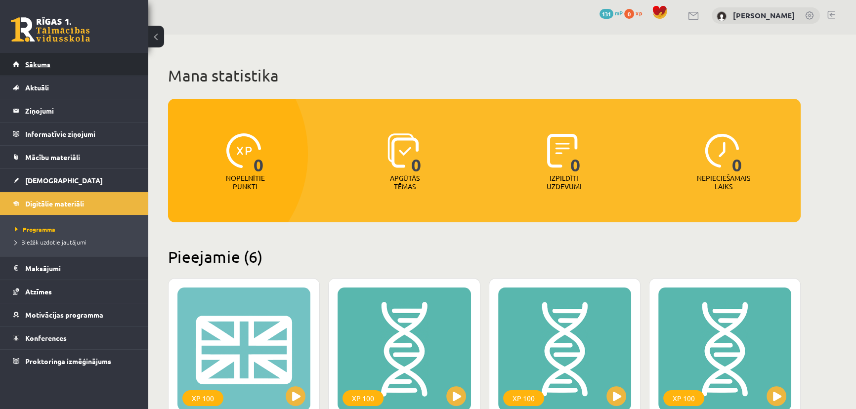
click at [42, 59] on link "Sākums" at bounding box center [74, 64] width 123 height 23
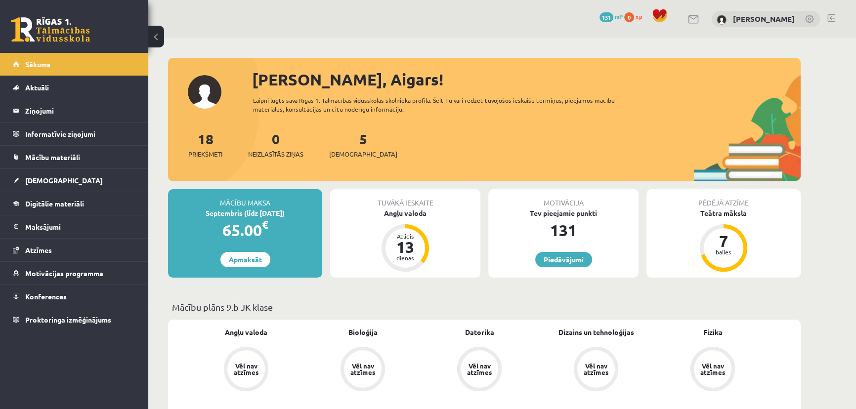
click at [700, 21] on link at bounding box center [694, 19] width 12 height 8
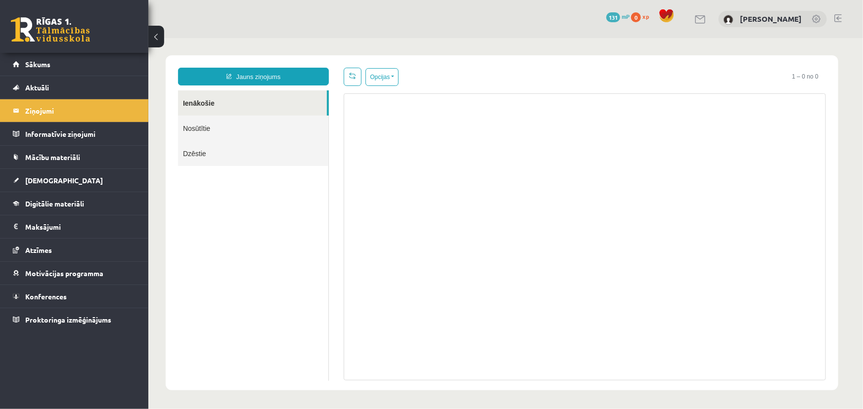
click at [217, 132] on link "Nosūtītie" at bounding box center [252, 127] width 150 height 25
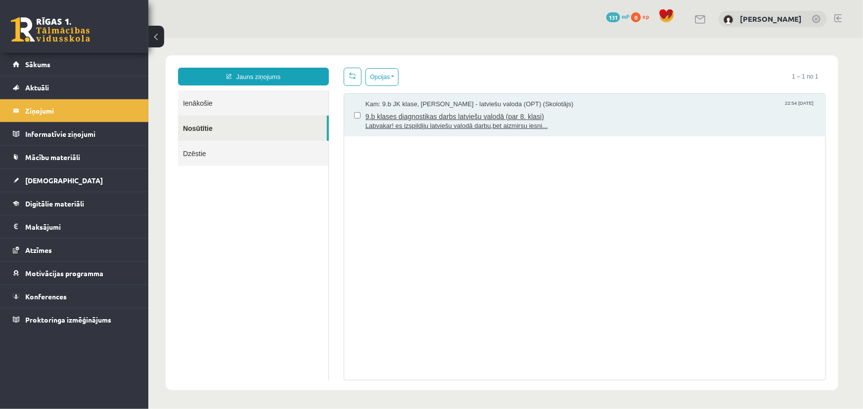
click at [469, 121] on span "Labvakar! es izspildiju latviešu valodā darbu,bet aizmirsu iesni..." at bounding box center [590, 125] width 450 height 9
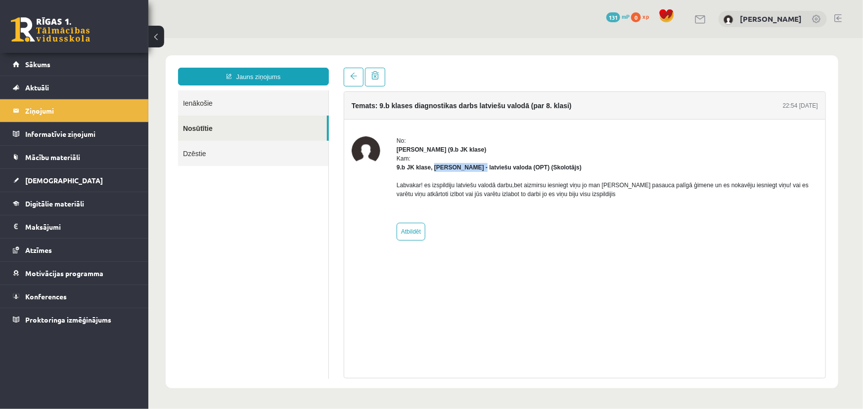
drag, startPoint x: 433, startPoint y: 166, endPoint x: 474, endPoint y: 168, distance: 41.6
click at [474, 168] on strong "9.b JK klase, Laila Jirgensone - latviešu valoda (OPT) (Skolotājs)" at bounding box center [488, 167] width 185 height 7
click at [472, 174] on div "Labvakar! es izspildiju latviešu valodā darbu,bet aizmirsu iesniegt viņu jo man…" at bounding box center [606, 194] width 421 height 44
drag, startPoint x: 437, startPoint y: 169, endPoint x: 475, endPoint y: 171, distance: 38.6
click at [475, 171] on div "Kam: 9.b JK klase, Laila Jirgensone - latviešu valoda (OPT) (Skolotājs)" at bounding box center [606, 163] width 421 height 18
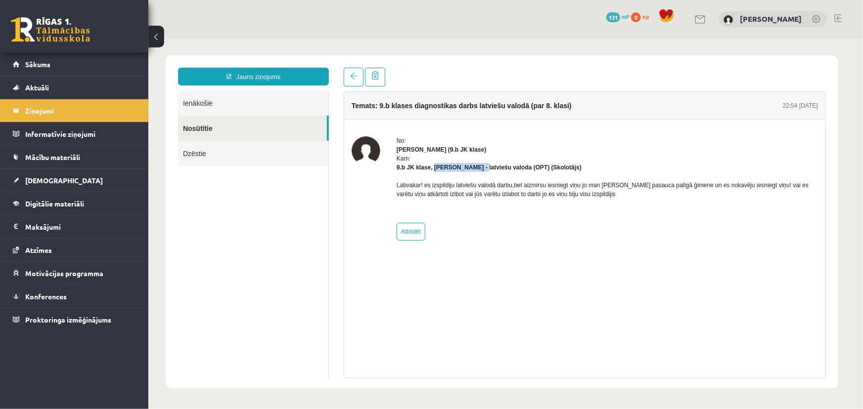
copy strong "Laila Jirgensone"
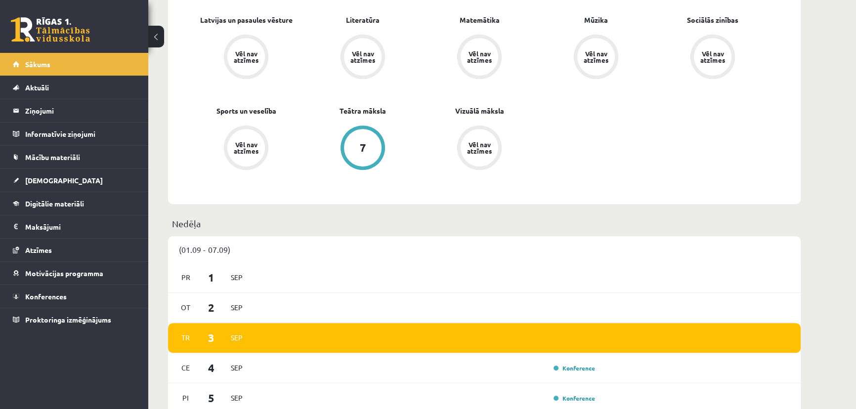
scroll to position [134, 0]
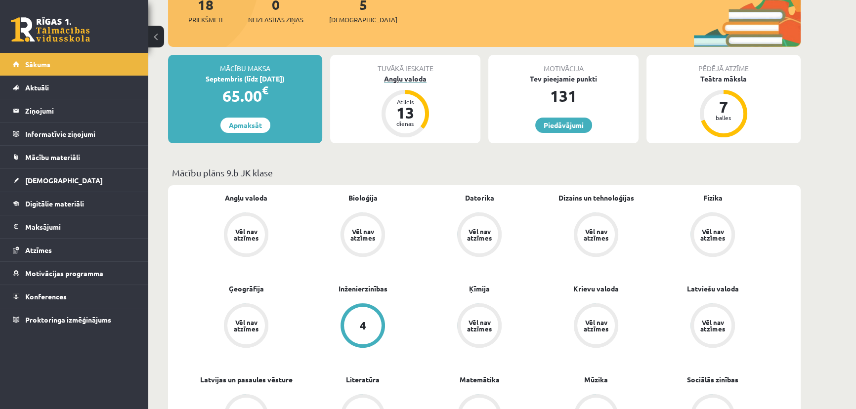
click at [403, 114] on div "13" at bounding box center [406, 113] width 30 height 16
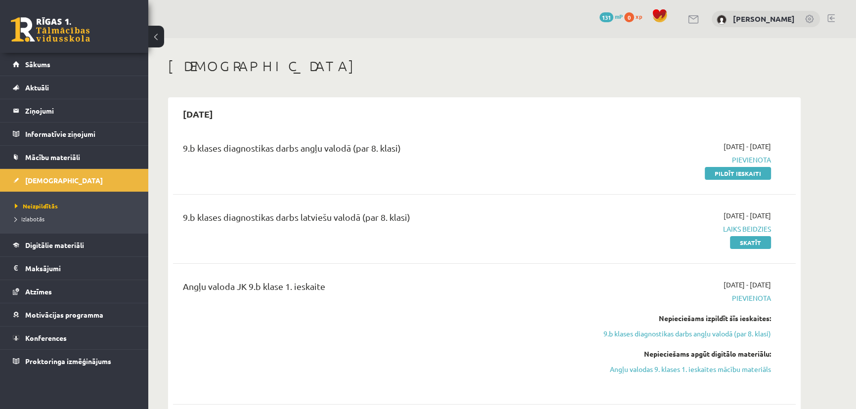
click at [731, 227] on span "Laiks beidzies" at bounding box center [678, 229] width 186 height 10
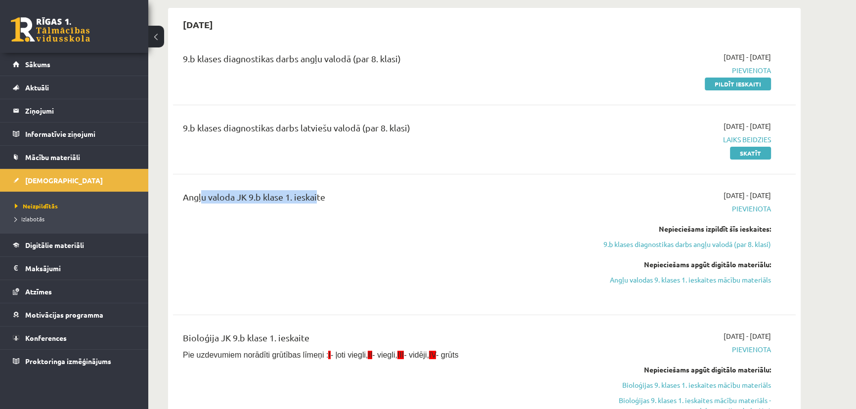
drag, startPoint x: 270, startPoint y: 196, endPoint x: 357, endPoint y: 200, distance: 87.1
click at [329, 198] on div "Angļu valoda JK 9.b klase 1. ieskaite" at bounding box center [376, 199] width 387 height 18
click at [541, 203] on div "Angļu valoda JK 9.b klase 1. ieskaite" at bounding box center [376, 199] width 387 height 18
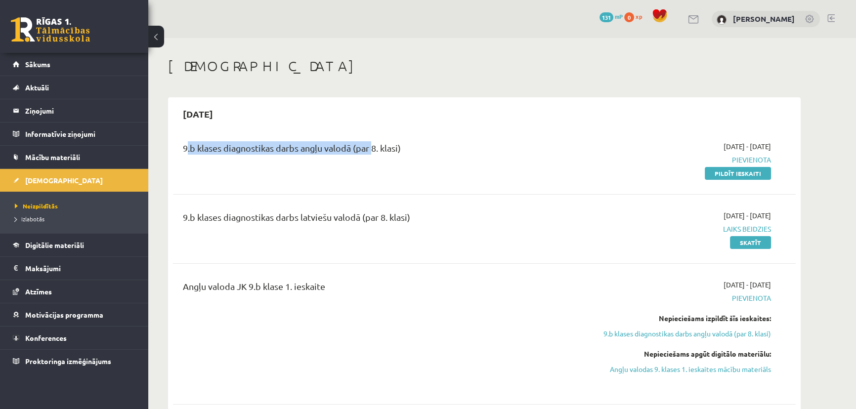
drag, startPoint x: 181, startPoint y: 148, endPoint x: 378, endPoint y: 146, distance: 196.8
click at [371, 147] on div "9.b klases diagnostikas darbs angļu valodā (par 8. klasi)" at bounding box center [376, 159] width 402 height 37
drag, startPoint x: 541, startPoint y: 160, endPoint x: 558, endPoint y: 162, distance: 16.5
click at [548, 160] on div "9.b klases diagnostikas darbs angļu valodā (par 8. klasi)" at bounding box center [376, 159] width 402 height 37
drag, startPoint x: 185, startPoint y: 151, endPoint x: 269, endPoint y: 148, distance: 83.6
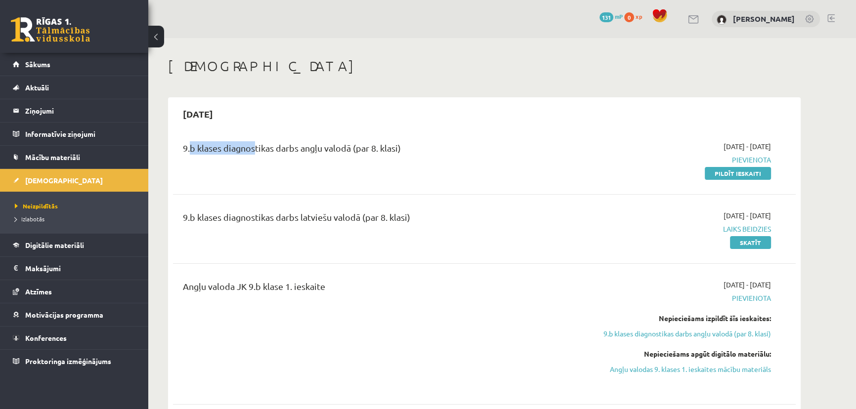
click at [261, 147] on div "9.b klases diagnostikas darbs angļu valodā (par 8. klasi)" at bounding box center [376, 150] width 387 height 18
click at [324, 149] on div "9.b klases diagnostikas darbs angļu valodā (par 8. klasi)" at bounding box center [376, 150] width 387 height 18
click at [561, 158] on div "9.b klases diagnostikas darbs angļu valodā (par 8. klasi)" at bounding box center [376, 150] width 387 height 18
click at [717, 173] on link "Pildīt ieskaiti" at bounding box center [738, 173] width 66 height 13
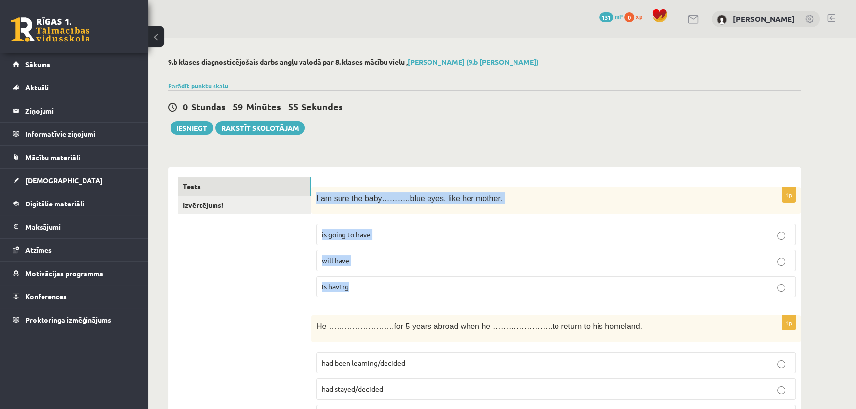
drag, startPoint x: 315, startPoint y: 203, endPoint x: 369, endPoint y: 278, distance: 92.9
click at [369, 278] on div "1p I am sure the baby………..blue eyes, like her mother. is going to have will hav…" at bounding box center [555, 246] width 489 height 119
copy div "I am sure the baby………..blue eyes, like her mother. is going to have will have i…"
drag, startPoint x: 374, startPoint y: 245, endPoint x: 381, endPoint y: 251, distance: 9.1
click at [374, 245] on fieldset "is going to have will have is having" at bounding box center [556, 260] width 480 height 82
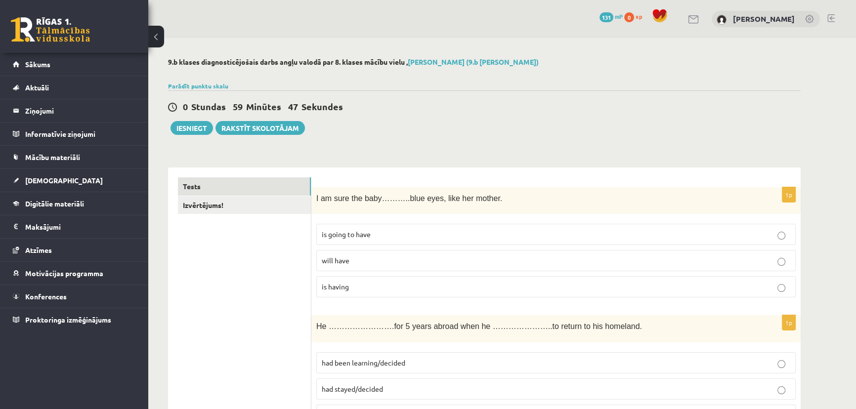
click at [403, 261] on p "will have" at bounding box center [556, 261] width 469 height 10
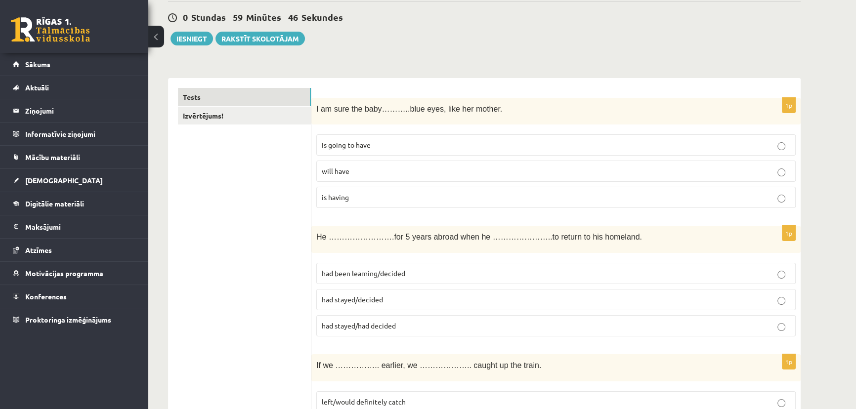
scroll to position [179, 0]
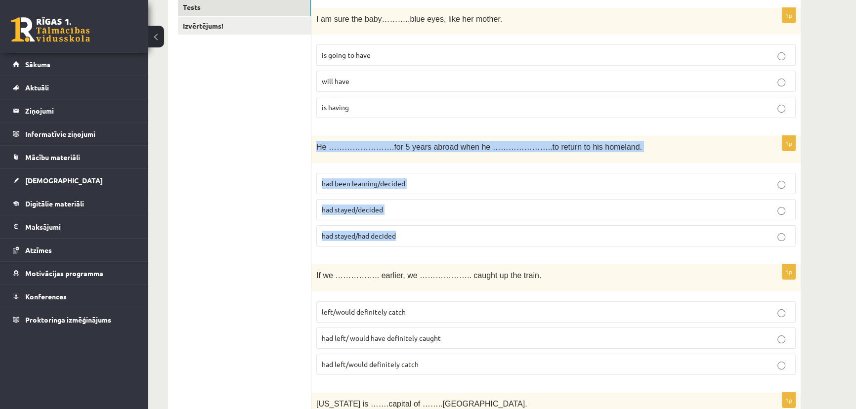
drag, startPoint x: 319, startPoint y: 150, endPoint x: 400, endPoint y: 230, distance: 114.0
click at [399, 231] on div "1p He …………………….for 5 years abroad when he …………………..to return to his homeland. h…" at bounding box center [555, 195] width 489 height 119
copy div "He …………………….for 5 years abroad when he …………………..to return to his homeland. had …"
click at [450, 237] on p "had stayed/had decided" at bounding box center [556, 236] width 469 height 10
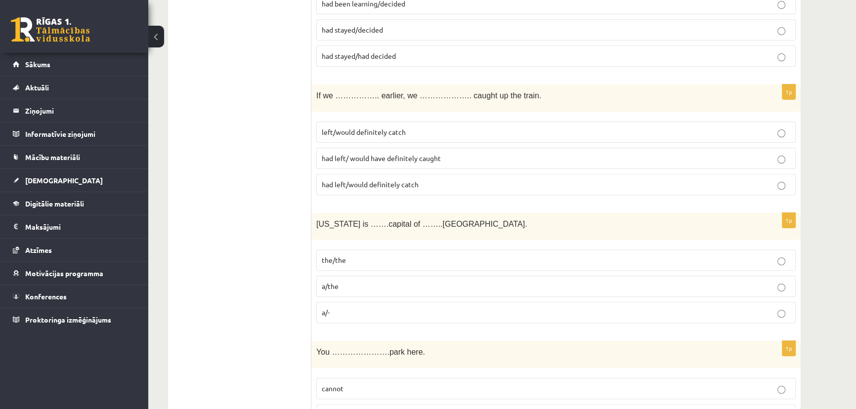
scroll to position [314, 0]
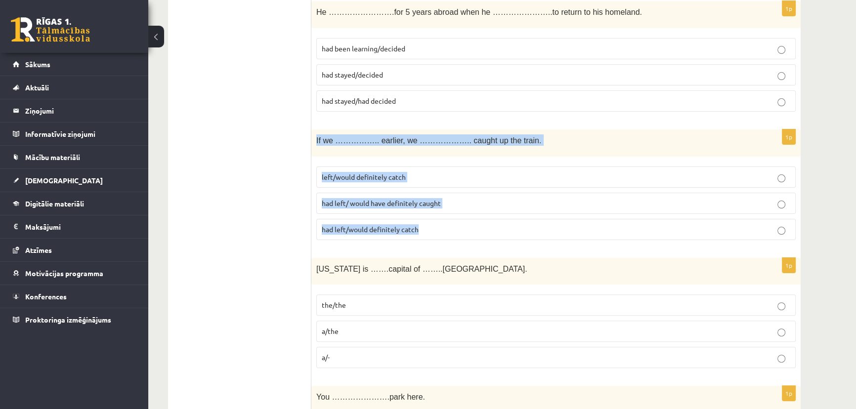
drag, startPoint x: 331, startPoint y: 155, endPoint x: 437, endPoint y: 226, distance: 127.1
click at [437, 226] on div "1p If we …………….. earlier, we ……………….. caught up the train. left/would definitel…" at bounding box center [555, 189] width 489 height 119
copy div "If we …………….. earlier, we ……………….. caught up the train. left/would definitely c…"
click at [434, 193] on label "had left/ would have definitely caught" at bounding box center [556, 203] width 480 height 21
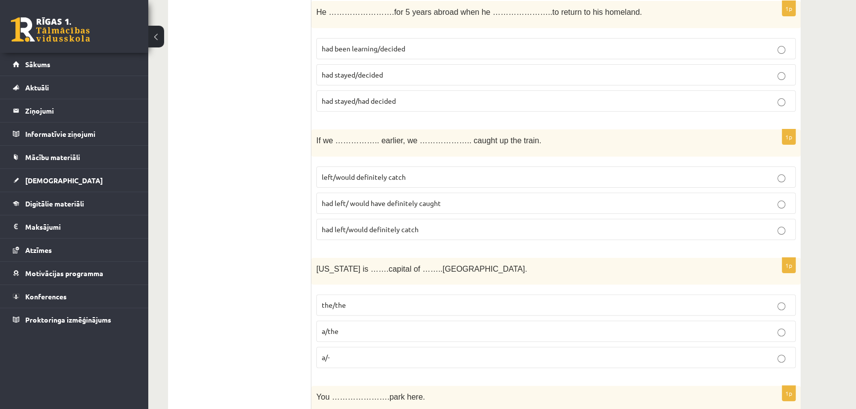
click at [447, 203] on p "had left/ would have definitely caught" at bounding box center [556, 203] width 469 height 10
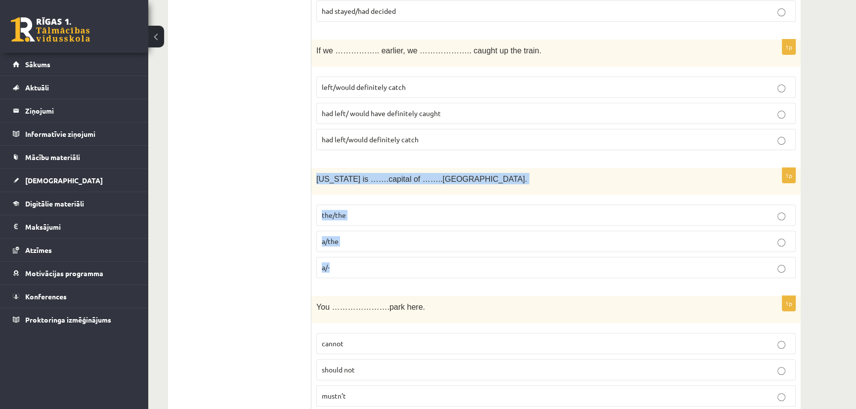
drag, startPoint x: 314, startPoint y: 178, endPoint x: 355, endPoint y: 262, distance: 92.9
click at [355, 262] on div "1p Washington is …….capital of ……..USA. the/the a/the a/-" at bounding box center [555, 227] width 489 height 119
copy div "Washington is …….capital of ……..USA. the/the a/the a/-"
click at [367, 240] on p "a/the" at bounding box center [556, 241] width 469 height 10
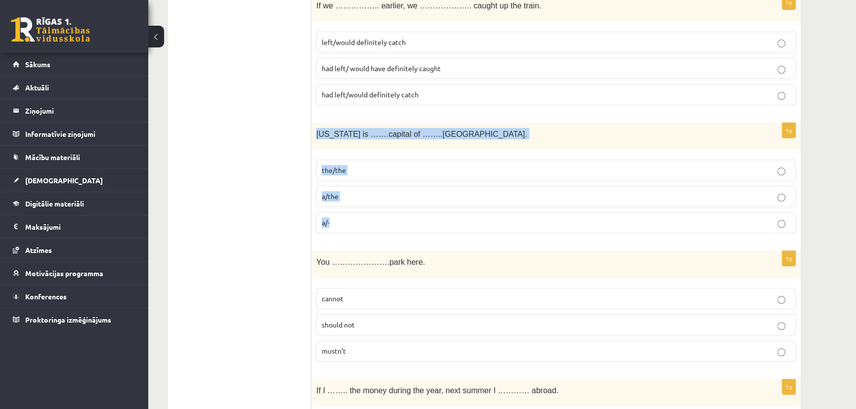
scroll to position [494, 0]
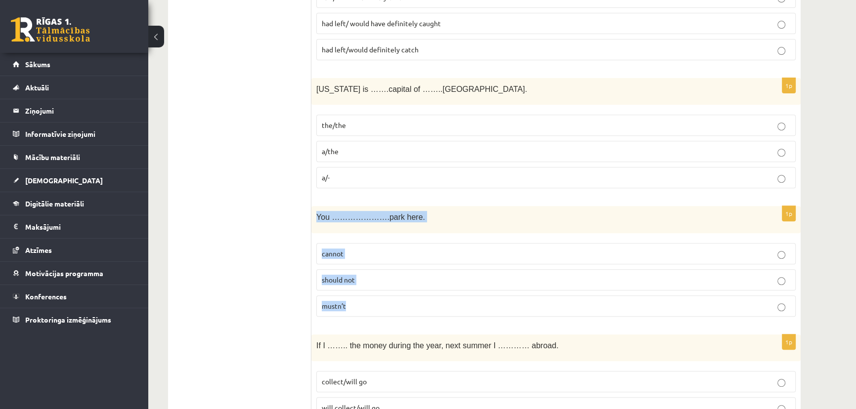
drag, startPoint x: 315, startPoint y: 219, endPoint x: 357, endPoint y: 297, distance: 88.5
click at [357, 297] on div "1p You ………………….park here. cannot should not mustn’t" at bounding box center [555, 265] width 489 height 119
copy div "You ………………….park here. cannot should not mustn’t"
click at [366, 300] on label "mustn’t" at bounding box center [556, 306] width 480 height 21
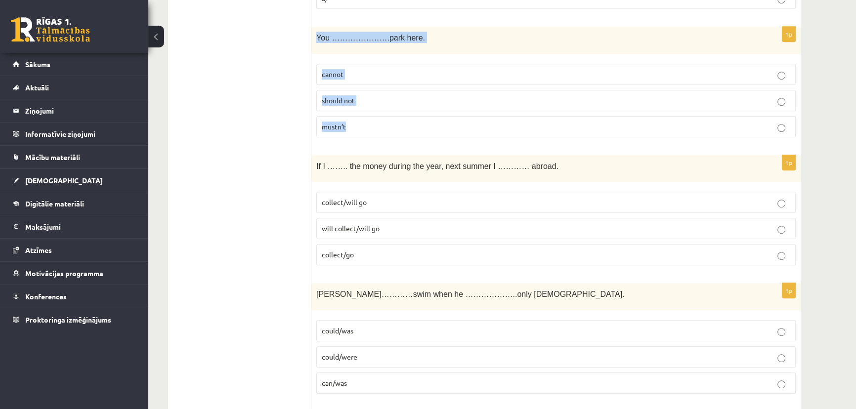
scroll to position [719, 0]
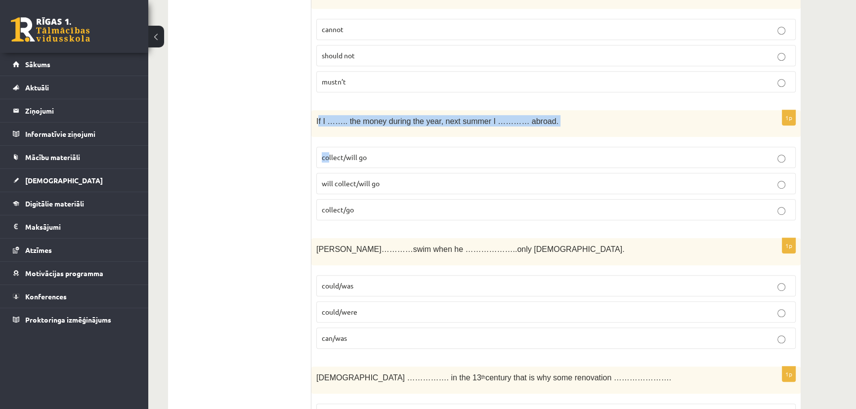
drag, startPoint x: 317, startPoint y: 122, endPoint x: 327, endPoint y: 139, distance: 19.3
click at [327, 139] on div "1p If I …….. the money during the year, next summer I ………… abroad. collect/will…" at bounding box center [555, 169] width 489 height 119
click at [321, 123] on p "If I …….. the money during the year, next summer I ………… abroad." at bounding box center [531, 120] width 430 height 11
drag, startPoint x: 315, startPoint y: 118, endPoint x: 369, endPoint y: 205, distance: 102.3
click at [369, 205] on div "1p If I …….. the money during the year, next summer I ………… abroad. collect/will…" at bounding box center [555, 169] width 489 height 119
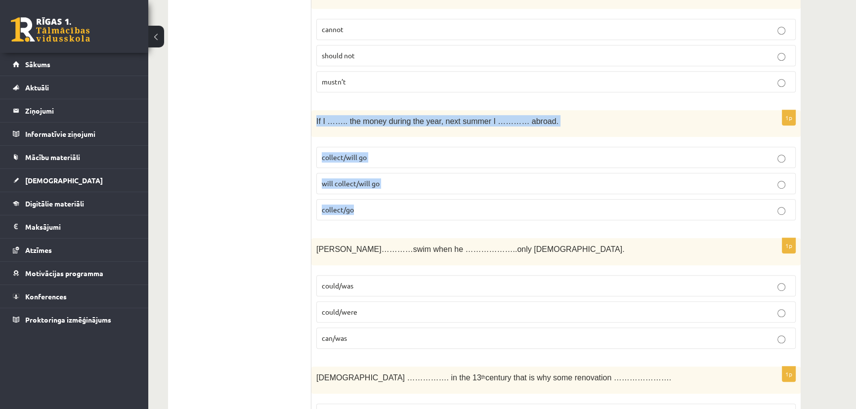
copy div "If I …….. the money during the year, next summer I ………… abroad. collect/will go…"
click at [391, 202] on label "collect/go" at bounding box center [556, 209] width 480 height 21
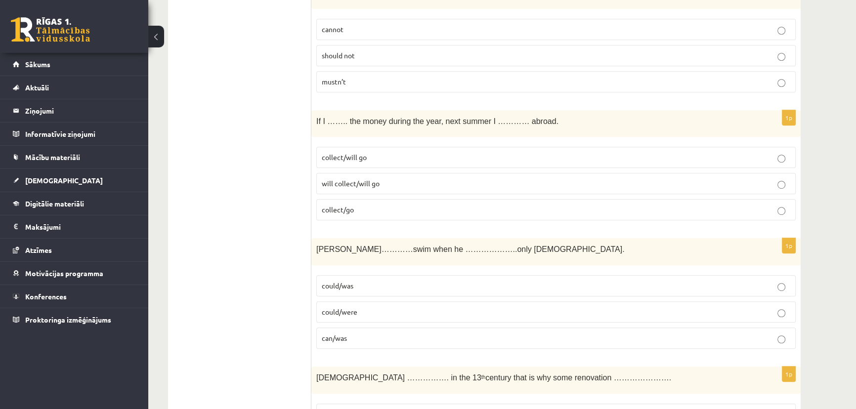
click at [347, 179] on span "will collect/will go" at bounding box center [351, 183] width 58 height 9
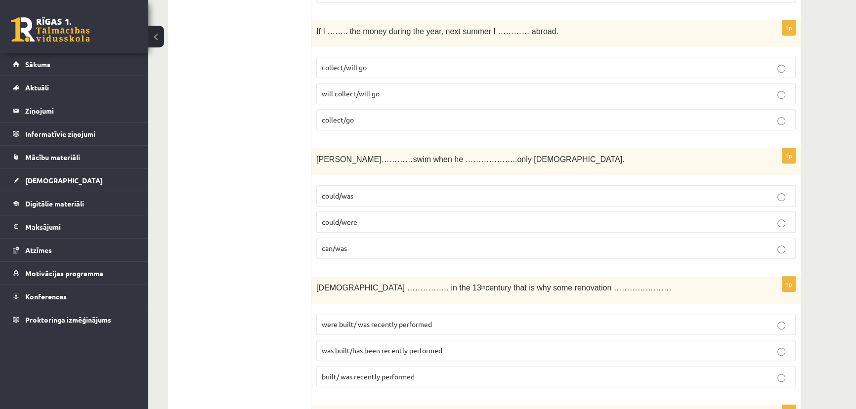
scroll to position [854, 0]
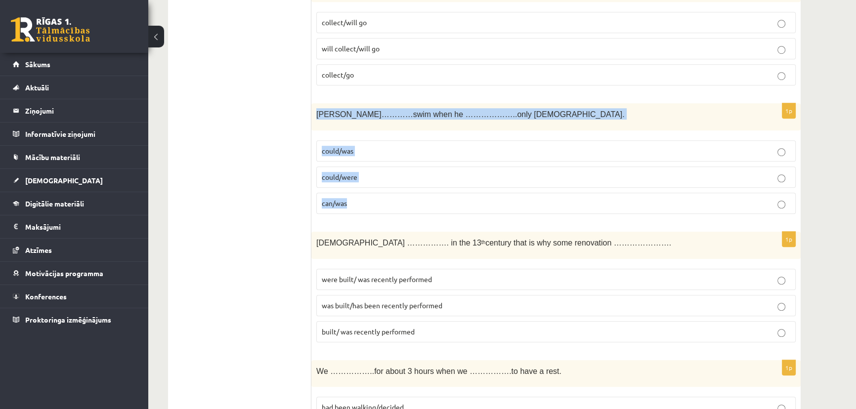
drag, startPoint x: 317, startPoint y: 112, endPoint x: 366, endPoint y: 189, distance: 91.3
click at [366, 189] on div "1p Tom…………swim when he ………………..only 4 years old. could/was could/were can/was" at bounding box center [555, 162] width 489 height 119
copy div "Tom…………swim when he ………………..only 4 years old. could/was could/were can/was"
click at [374, 154] on label "could/was" at bounding box center [556, 150] width 480 height 21
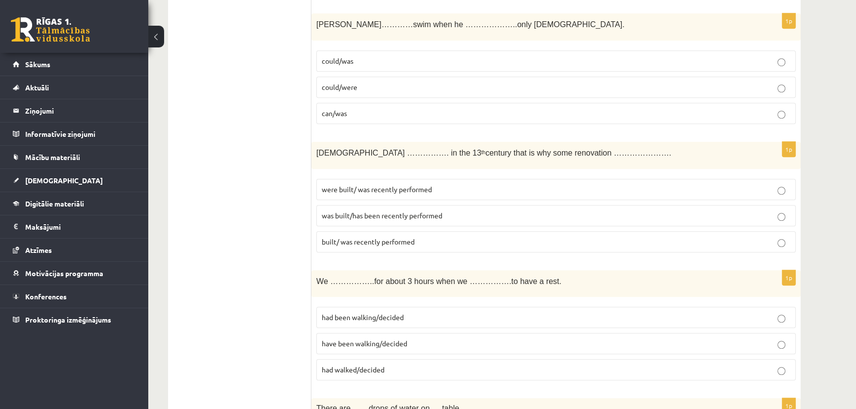
scroll to position [989, 0]
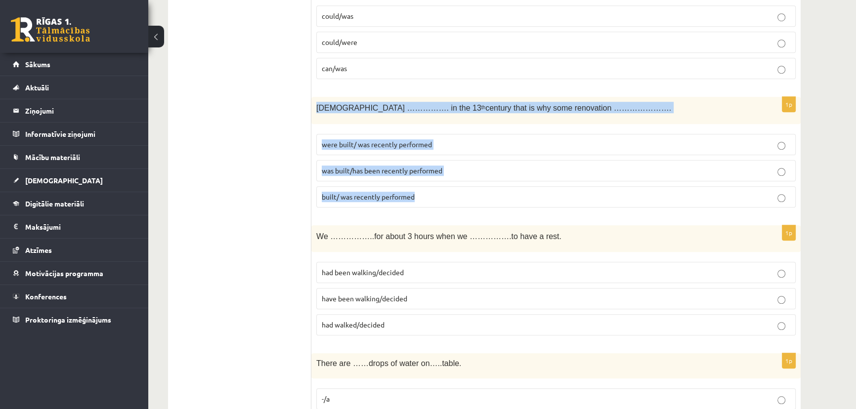
drag, startPoint x: 313, startPoint y: 108, endPoint x: 416, endPoint y: 194, distance: 134.4
click at [415, 195] on div "1p The church ……………. in the 13 th century that is why some renovation …………………. …" at bounding box center [555, 156] width 489 height 119
copy div "The church ……………. in the 13 th century that is why some renovation …………………. wer…"
click at [513, 147] on label "were built/ was recently performed" at bounding box center [556, 144] width 480 height 21
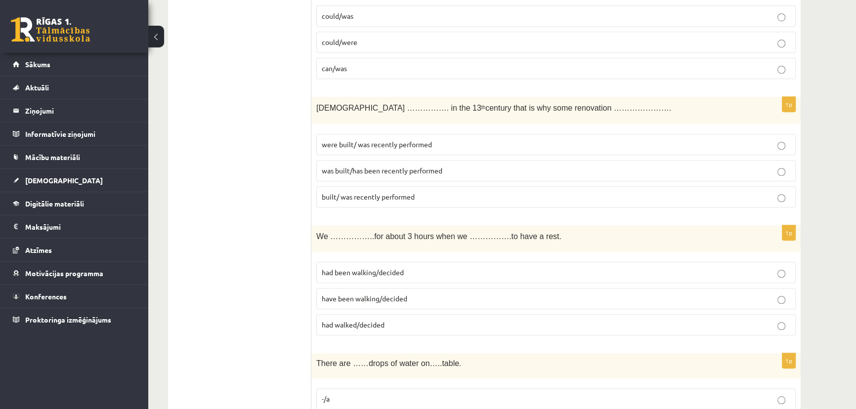
click at [361, 143] on span "were built/ was recently performed" at bounding box center [377, 144] width 110 height 9
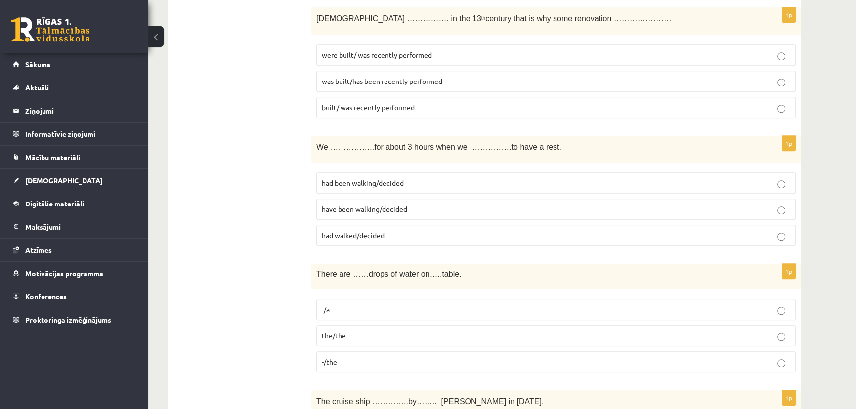
scroll to position [1123, 0]
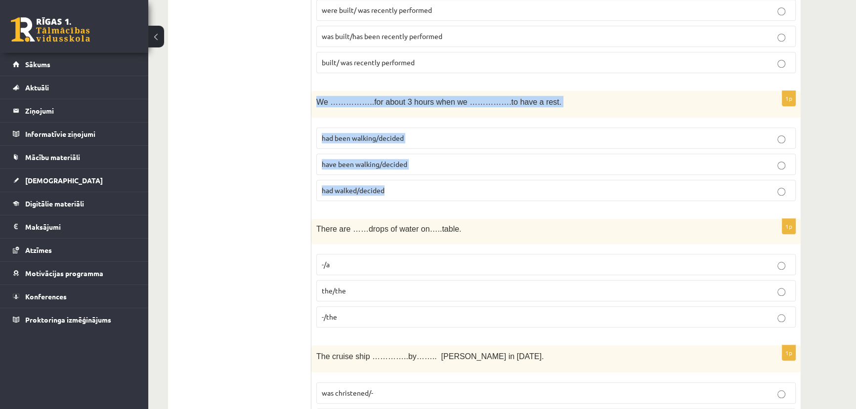
drag, startPoint x: 318, startPoint y: 102, endPoint x: 400, endPoint y: 177, distance: 111.6
click at [400, 177] on div "1p We ……………..for about 3 hours when we …………….to have a rest. had been walking/d…" at bounding box center [555, 150] width 489 height 119
copy div "We ……………..for about 3 hours when we …………….to have a rest. had been walking/deci…"
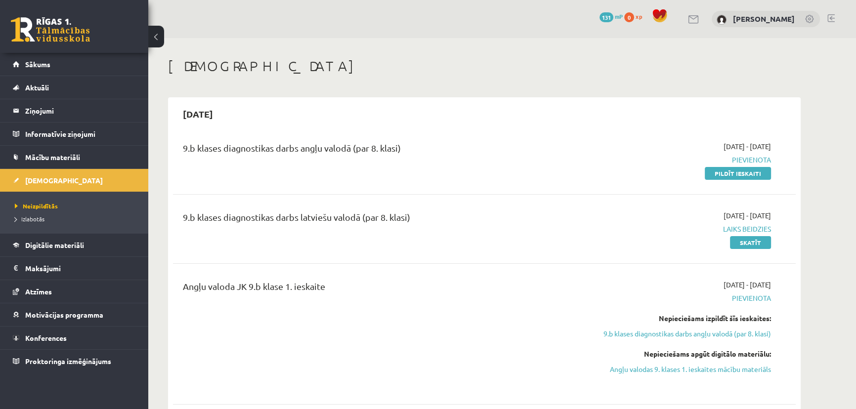
drag, startPoint x: 309, startPoint y: 124, endPoint x: 336, endPoint y: 129, distance: 26.6
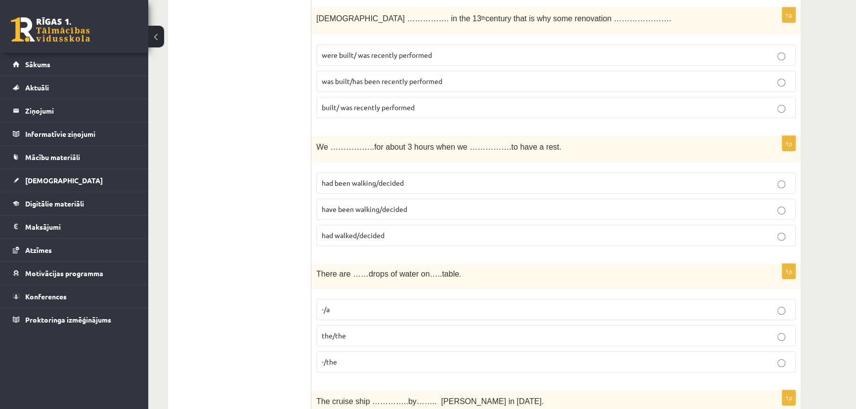
scroll to position [1123, 0]
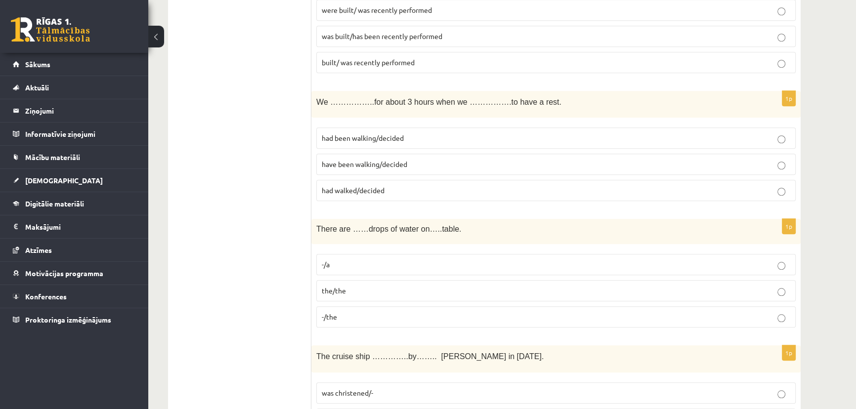
click at [382, 133] on span "had been walking/decided" at bounding box center [363, 137] width 82 height 9
click at [384, 165] on p "have been walking/decided" at bounding box center [556, 164] width 469 height 10
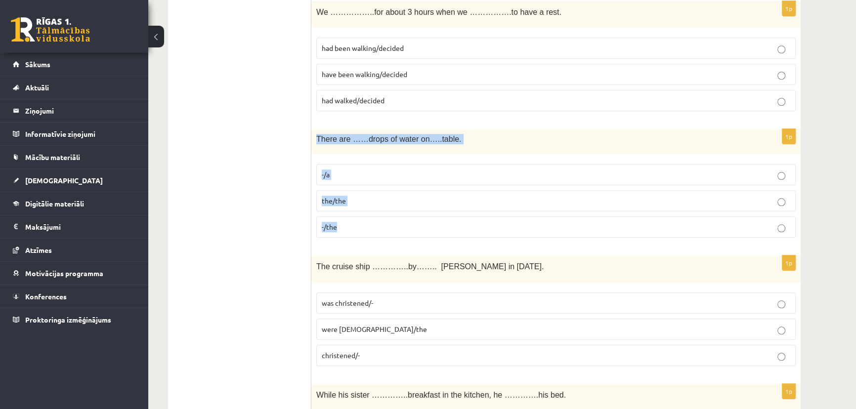
drag, startPoint x: 316, startPoint y: 138, endPoint x: 356, endPoint y: 210, distance: 82.3
click at [356, 211] on div "1p There are ……drops of water on…..table. -/a the/the -/the" at bounding box center [555, 187] width 489 height 117
copy div "There are ……drops of water on…..table. -/a the/the -/the"
click at [347, 175] on p "-/a" at bounding box center [556, 175] width 469 height 10
click at [356, 222] on p "-/the" at bounding box center [556, 227] width 469 height 10
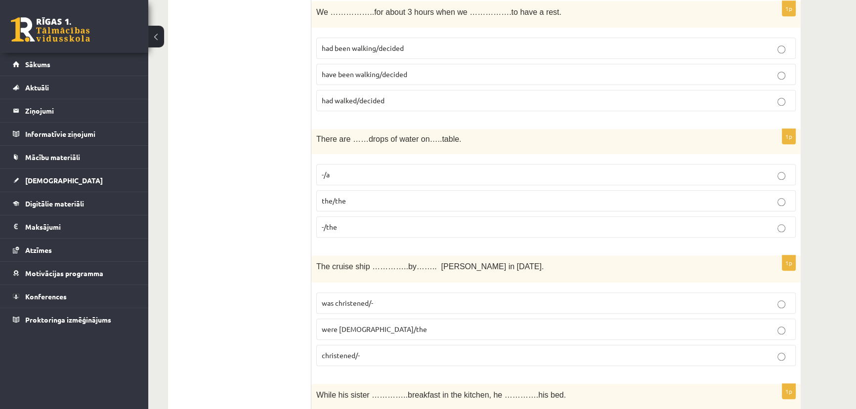
scroll to position [1348, 0]
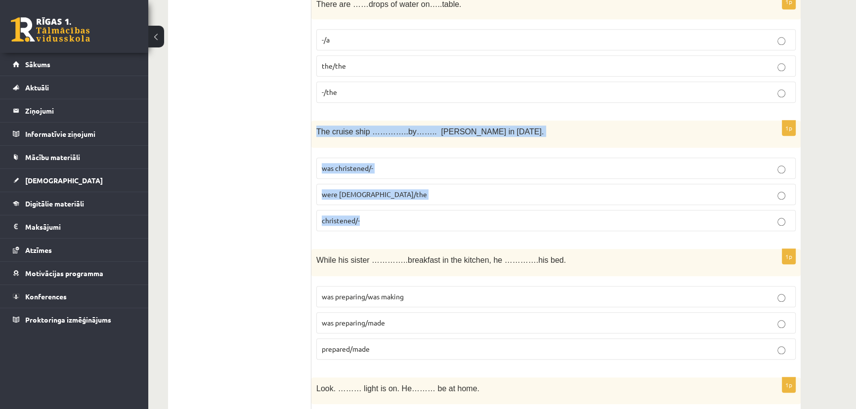
drag, startPoint x: 315, startPoint y: 129, endPoint x: 362, endPoint y: 212, distance: 95.8
click at [362, 212] on div "1p The cruise ship …………..by…….. Queen Elizabeth in 1987. was christened/- were …" at bounding box center [555, 180] width 489 height 119
copy div "The cruise ship …………..by…….. Queen Elizabeth in 1987. was christened/- were chr…"
click at [405, 193] on p "were christened/the" at bounding box center [556, 194] width 469 height 10
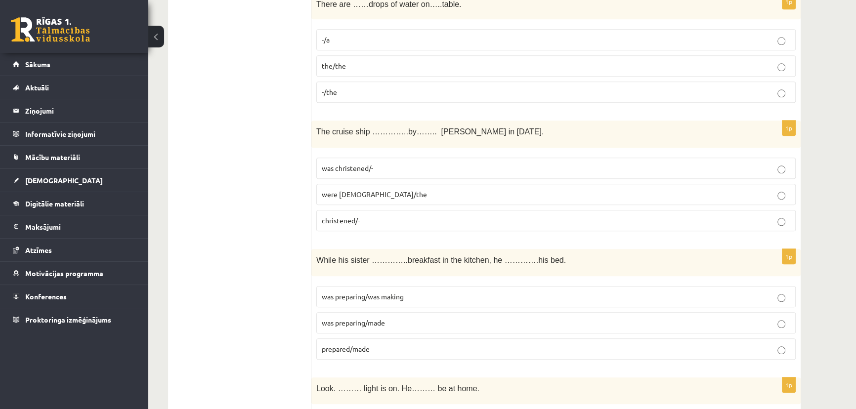
click at [340, 171] on label "was christened/-" at bounding box center [556, 168] width 480 height 21
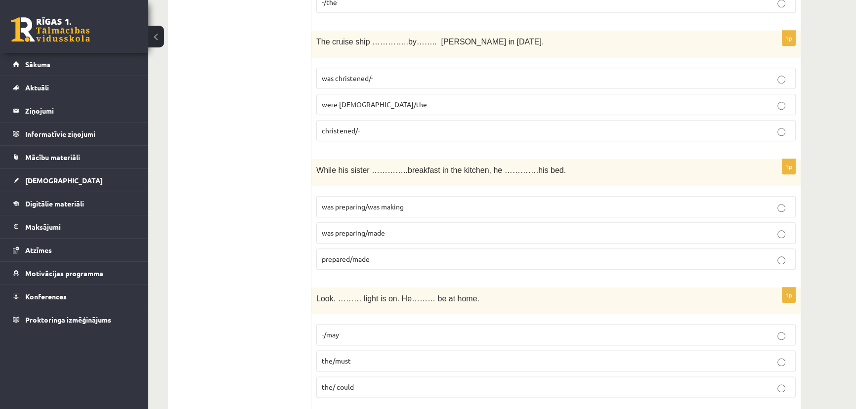
scroll to position [1483, 0]
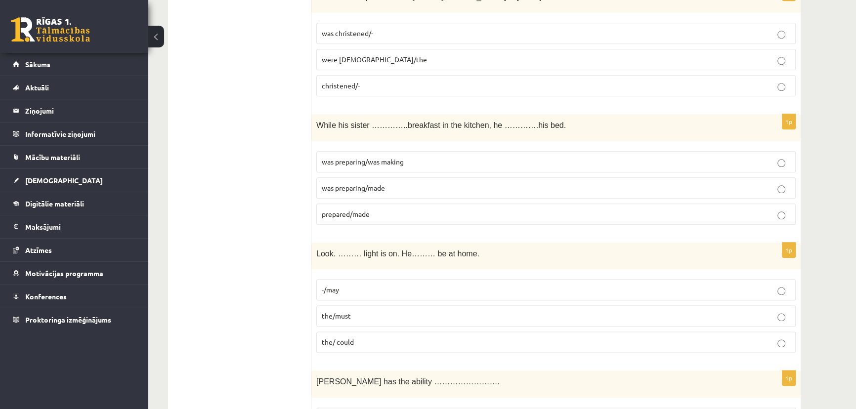
drag, startPoint x: 311, startPoint y: 123, endPoint x: 372, endPoint y: 207, distance: 104.0
drag, startPoint x: 389, startPoint y: 202, endPoint x: 368, endPoint y: 181, distance: 29.4
click at [390, 204] on label "prepared/made" at bounding box center [556, 214] width 480 height 21
click at [330, 138] on div "1p While his sister …………..breakfast in the kitchen, he ………….his bed. was prepar…" at bounding box center [555, 173] width 489 height 119
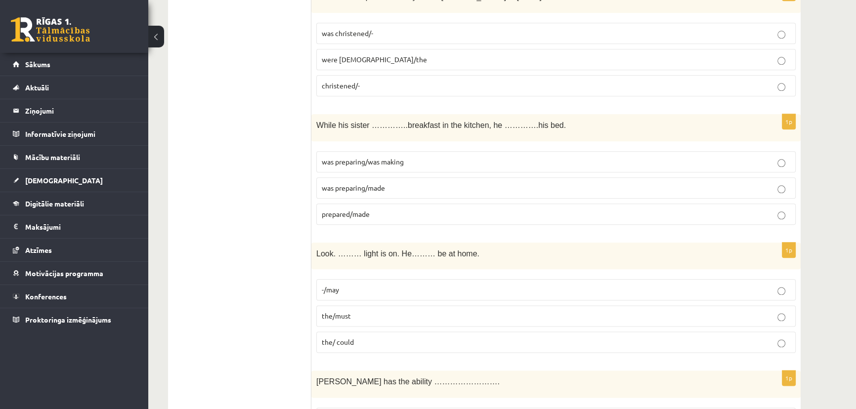
click at [319, 123] on span "While his sister …………..breakfast in the kitchen, he ………….his bed." at bounding box center [441, 125] width 250 height 8
click at [316, 122] on span "While his sister …………..breakfast in the kitchen, he ………….his bed." at bounding box center [441, 125] width 250 height 8
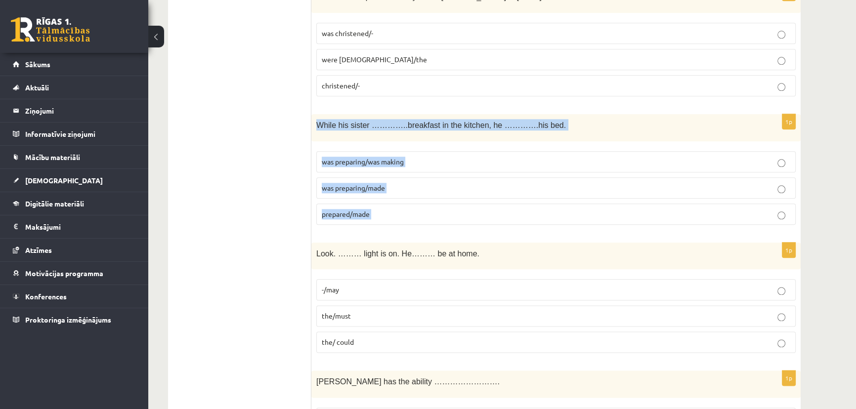
drag, startPoint x: 316, startPoint y: 122, endPoint x: 378, endPoint y: 206, distance: 104.0
click at [378, 206] on div "1p While his sister …………..breakfast in the kitchen, he ………….his bed. was prepar…" at bounding box center [555, 173] width 489 height 119
copy form "While his sister …………..breakfast in the kitchen, he ………….his bed. was preparing…"
click at [418, 183] on p "was preparing/made" at bounding box center [556, 188] width 469 height 10
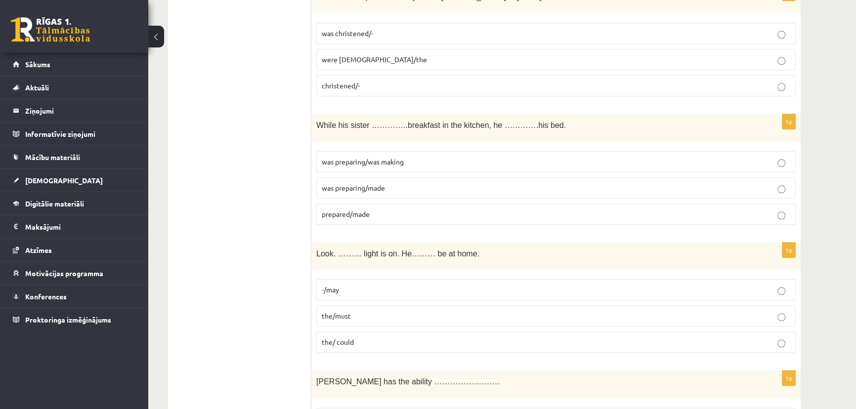
click at [419, 186] on p "was preparing/made" at bounding box center [556, 188] width 469 height 10
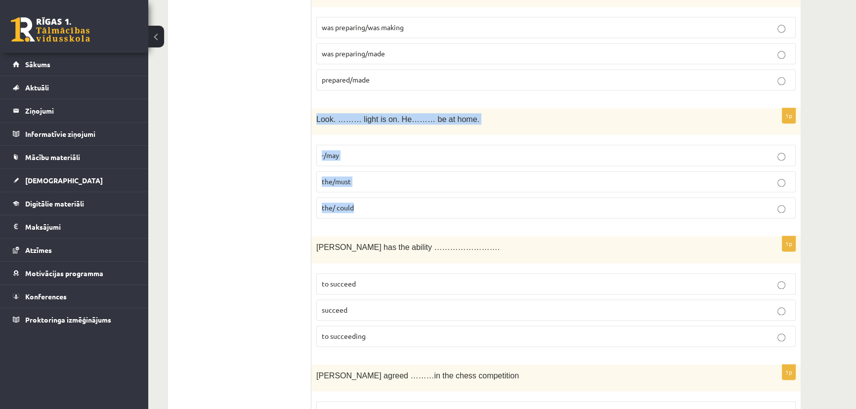
drag, startPoint x: 316, startPoint y: 118, endPoint x: 377, endPoint y: 211, distance: 111.1
click at [377, 211] on div "1p Look. ……… light is on. He……… be at home. -/may the/must the/ could" at bounding box center [555, 167] width 489 height 119
copy div "Look. ……… light is on. He……… be at home. -/may the/must the/ could"
click at [374, 205] on p "the/ could" at bounding box center [556, 208] width 469 height 10
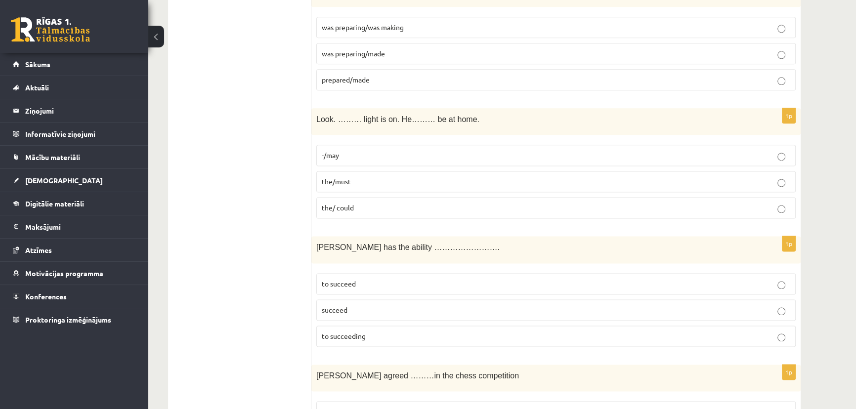
scroll to position [1752, 0]
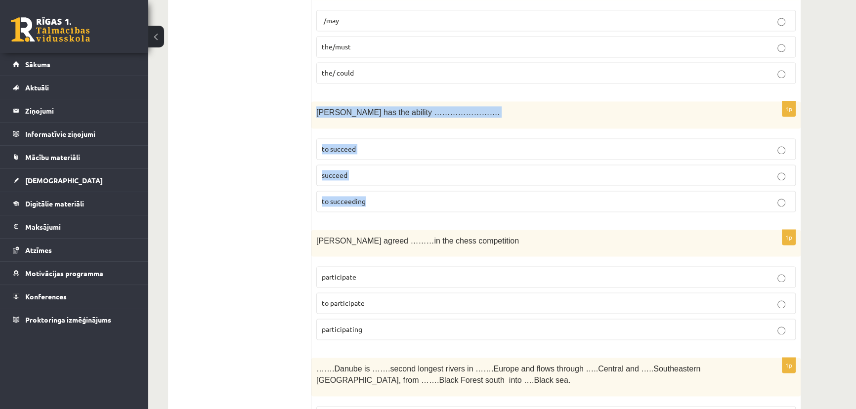
drag, startPoint x: 315, startPoint y: 109, endPoint x: 372, endPoint y: 188, distance: 97.0
click at [372, 188] on div "1p Tara has the ability ……………………. to succeed succeed to succeeding" at bounding box center [555, 160] width 489 height 119
copy div "Tara has the ability ……………………. to succeed succeed to succeeding"
click at [371, 147] on p "to succeed" at bounding box center [556, 149] width 469 height 10
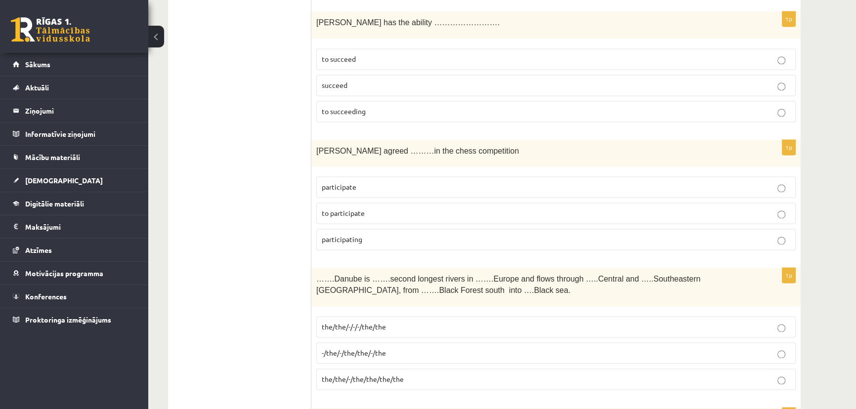
scroll to position [1887, 0]
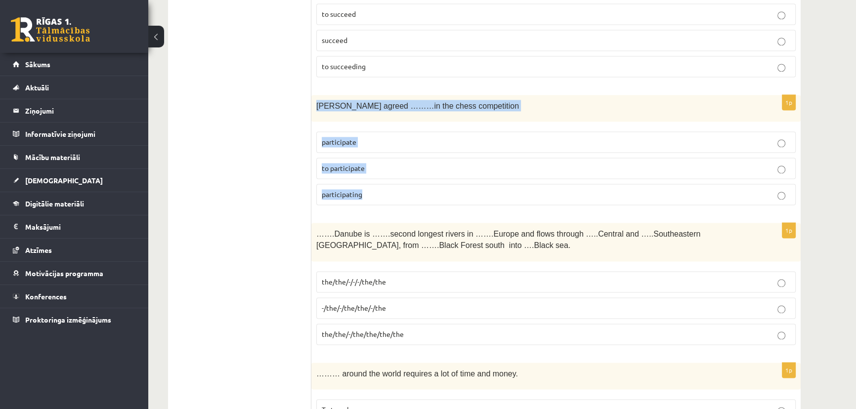
drag, startPoint x: 316, startPoint y: 104, endPoint x: 371, endPoint y: 177, distance: 91.5
click at [371, 177] on div "1p Sally agreed ………in the chess competition participate to participate particip…" at bounding box center [555, 154] width 489 height 119
copy div "Sally agreed ………in the chess competition participate to participate participati…"
click at [385, 165] on p "to participate" at bounding box center [556, 168] width 469 height 10
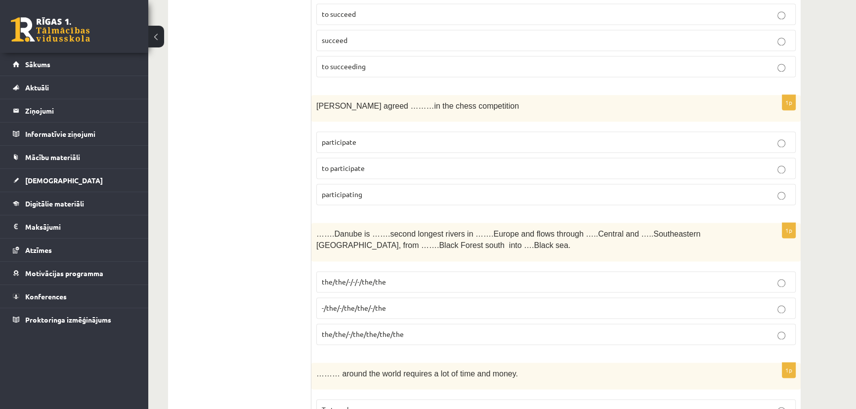
scroll to position [1977, 0]
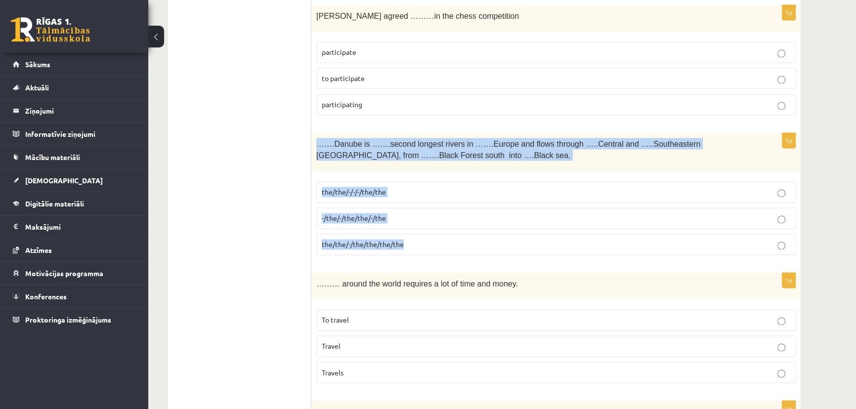
drag, startPoint x: 314, startPoint y: 138, endPoint x: 416, endPoint y: 231, distance: 138.2
click at [416, 231] on div "1p …….Danube is …….second longest rivers in …….Europe and flows through …..Cent…" at bounding box center [555, 198] width 489 height 130
copy div "…….Danube is …….second longest rivers in …….Europe and flows through …..Central…"
click at [414, 187] on p "the/the/-/-/-/the/the" at bounding box center [556, 192] width 469 height 10
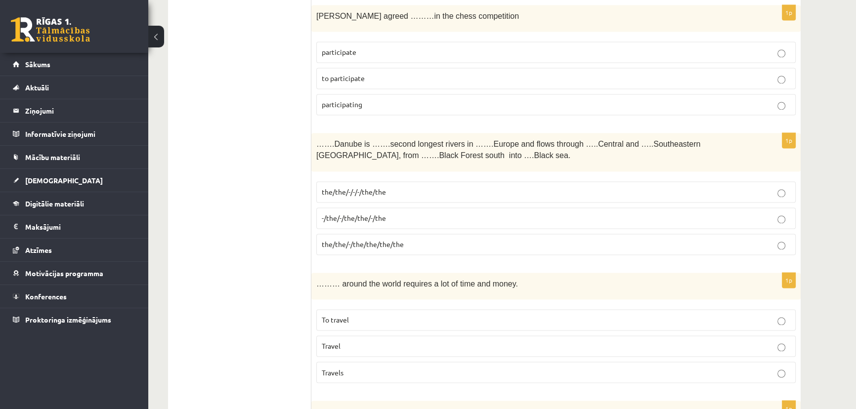
click at [391, 214] on p "-/the/-/the/the/-/the" at bounding box center [556, 218] width 469 height 10
click at [399, 242] on p "the/the/-/the/the/the/the" at bounding box center [556, 244] width 469 height 10
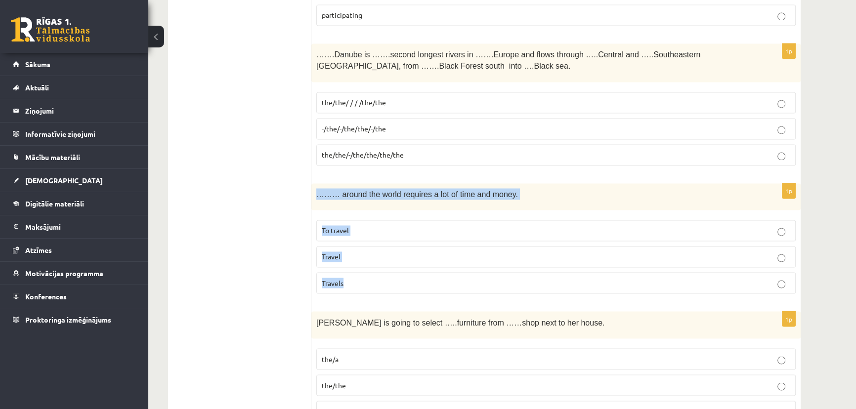
drag, startPoint x: 316, startPoint y: 190, endPoint x: 374, endPoint y: 264, distance: 94.0
click at [374, 264] on div "1p ……… around the world requires a lot of time and money. To travel Travel Trav…" at bounding box center [555, 242] width 489 height 119
copy div "……… around the world requires a lot of time and money. To travel Travel Travels"
drag, startPoint x: 359, startPoint y: 224, endPoint x: 363, endPoint y: 228, distance: 6.0
click at [359, 225] on p "To travel" at bounding box center [556, 230] width 469 height 10
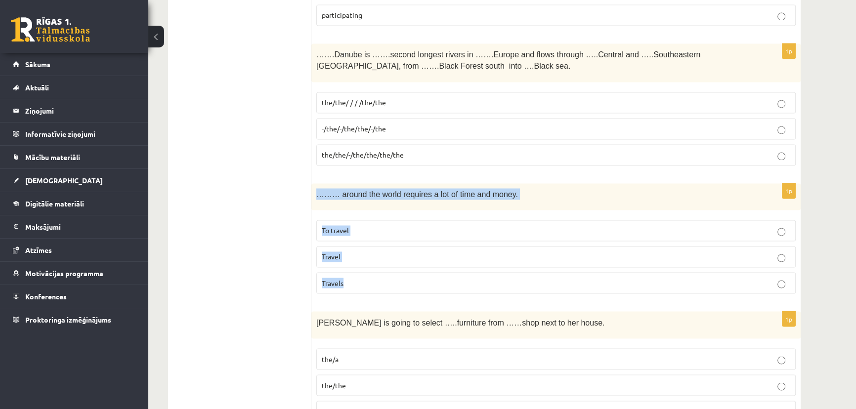
scroll to position [2157, 0]
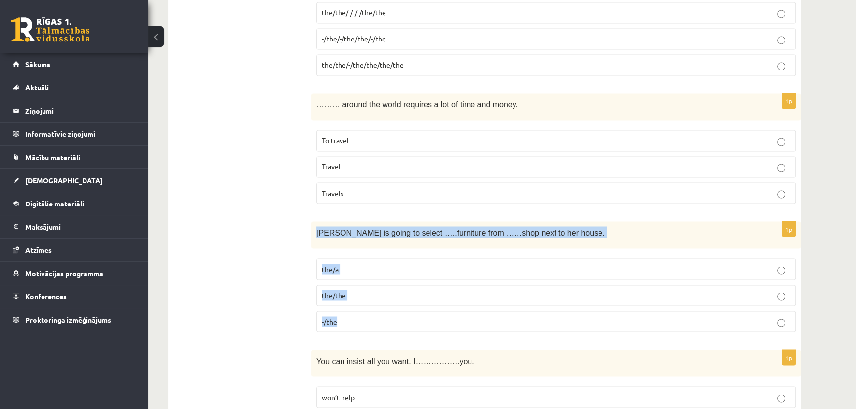
drag, startPoint x: 317, startPoint y: 227, endPoint x: 363, endPoint y: 300, distance: 86.7
click at [363, 300] on div "1p Gretta is going to select …..furniture from ……shop next to her house. the/a …" at bounding box center [555, 280] width 489 height 119
copy div "Gretta is going to select …..furniture from ……shop next to her house. the/a the…"
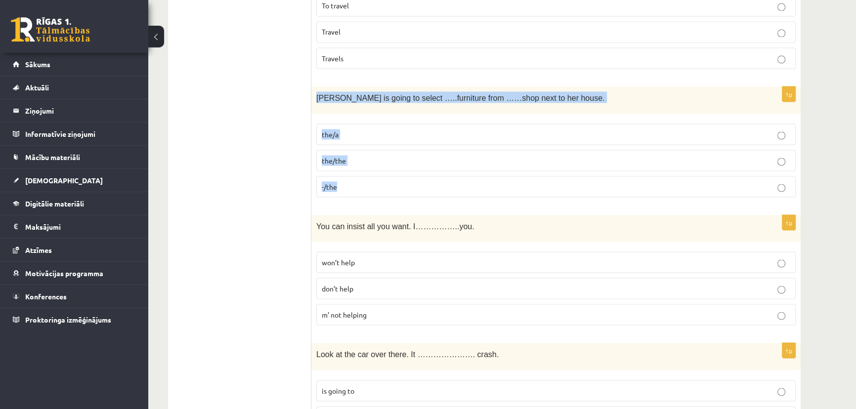
click at [370, 156] on p "the/the" at bounding box center [556, 160] width 469 height 10
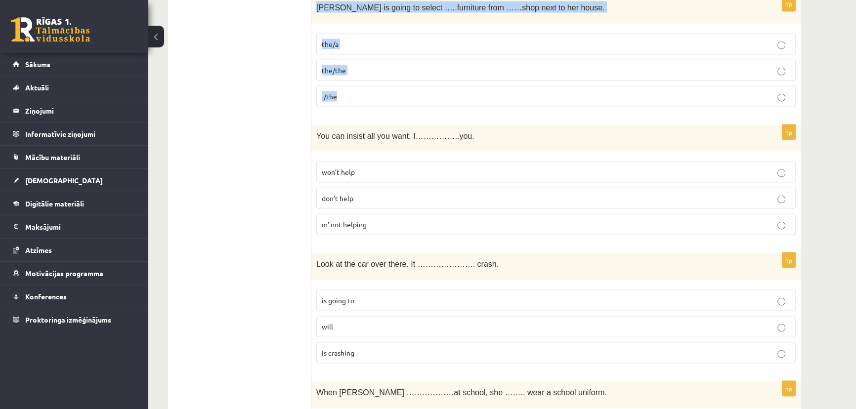
scroll to position [2427, 0]
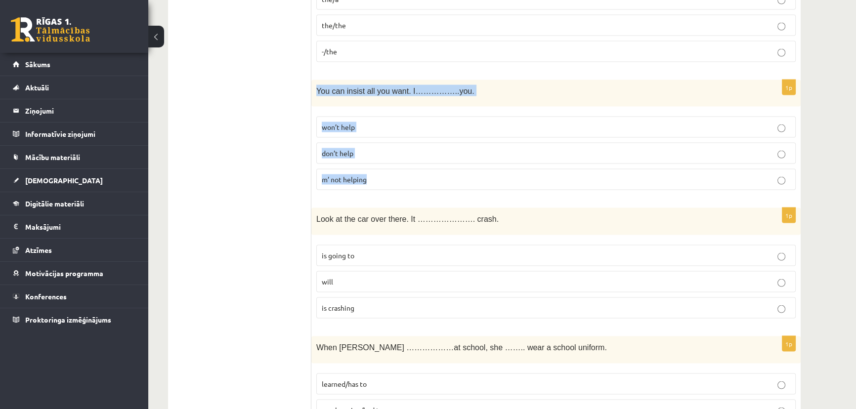
drag, startPoint x: 316, startPoint y: 87, endPoint x: 378, endPoint y: 163, distance: 97.7
click at [378, 163] on div "1p You can insist all you want. I……………..you. won’t help don’t help m’ not helpi…" at bounding box center [555, 139] width 489 height 119
copy div "You can insist all you want. I……………..you. won’t help don’t help m’ not helping"
click at [386, 152] on label "don’t help" at bounding box center [556, 153] width 480 height 21
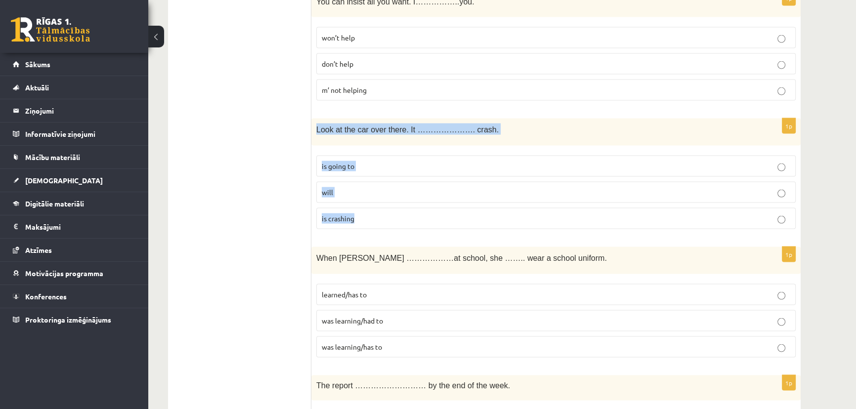
drag, startPoint x: 314, startPoint y: 123, endPoint x: 371, endPoint y: 201, distance: 96.3
click at [371, 201] on div "1p Look at the car over there. It …………………. crash. is going to will is crashing" at bounding box center [555, 178] width 489 height 119
click at [371, 166] on label "is going to" at bounding box center [556, 166] width 480 height 21
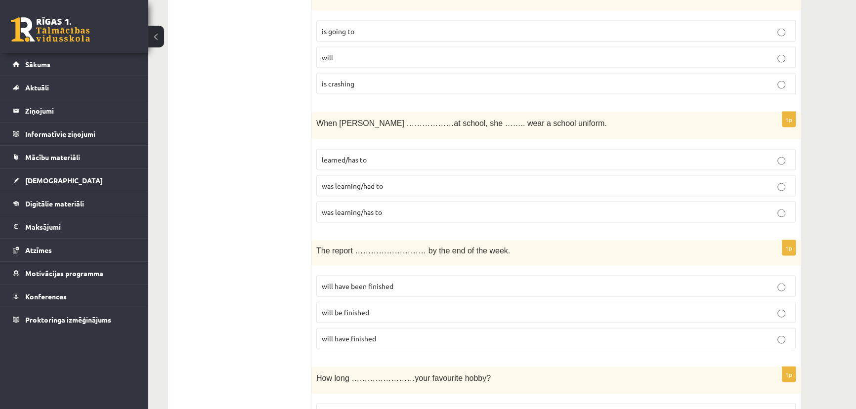
scroll to position [2696, 0]
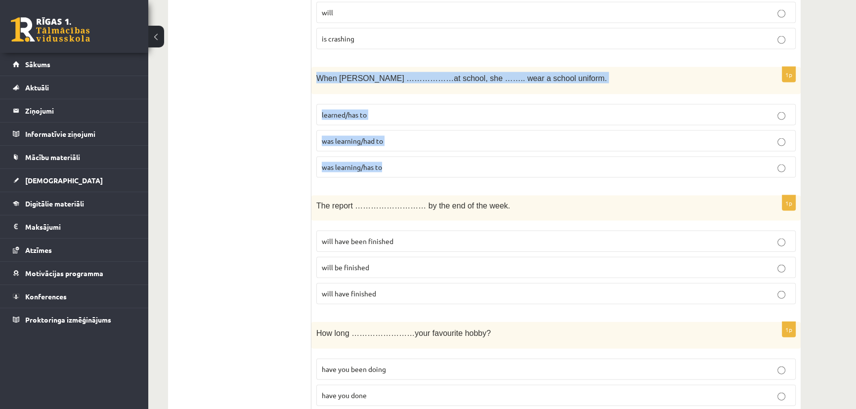
drag, startPoint x: 316, startPoint y: 73, endPoint x: 394, endPoint y: 156, distance: 113.7
click at [394, 156] on div "1p When Helen ………………at school, she …….. wear a school uniform. learned/has to w…" at bounding box center [555, 126] width 489 height 119
click at [400, 136] on p "was learning/had to" at bounding box center [556, 141] width 469 height 10
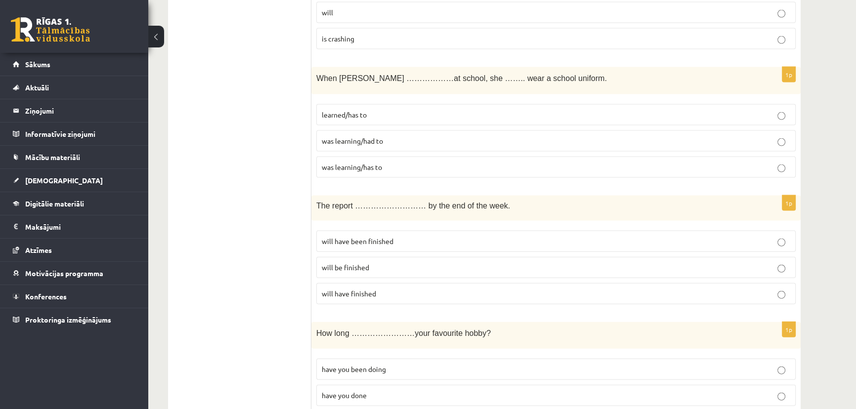
click at [400, 136] on p "was learning/had to" at bounding box center [556, 141] width 469 height 10
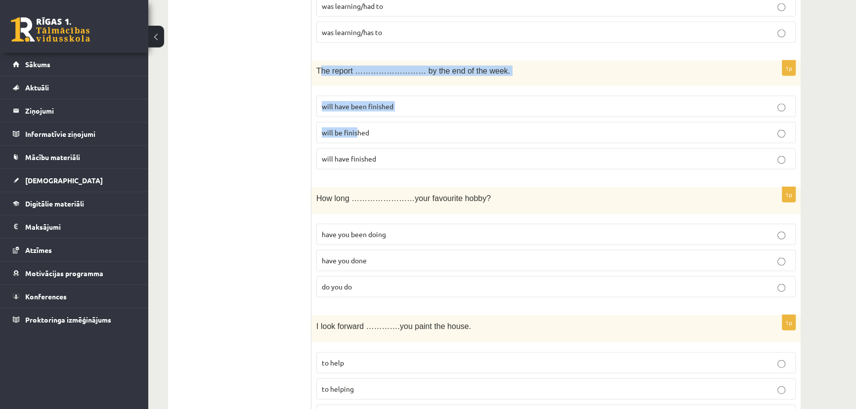
drag, startPoint x: 318, startPoint y: 62, endPoint x: 319, endPoint y: 84, distance: 21.3
click at [356, 116] on div "1p The report ……………………… by the end of the week. will have been finished will be…" at bounding box center [555, 119] width 489 height 117
click at [319, 91] on fieldset "will have been finished will be finished will have finished" at bounding box center [556, 132] width 480 height 82
drag, startPoint x: 316, startPoint y: 63, endPoint x: 393, endPoint y: 141, distance: 110.5
click at [393, 141] on div "1p The report ……………………… by the end of the week. will have been finished will be…" at bounding box center [555, 119] width 489 height 117
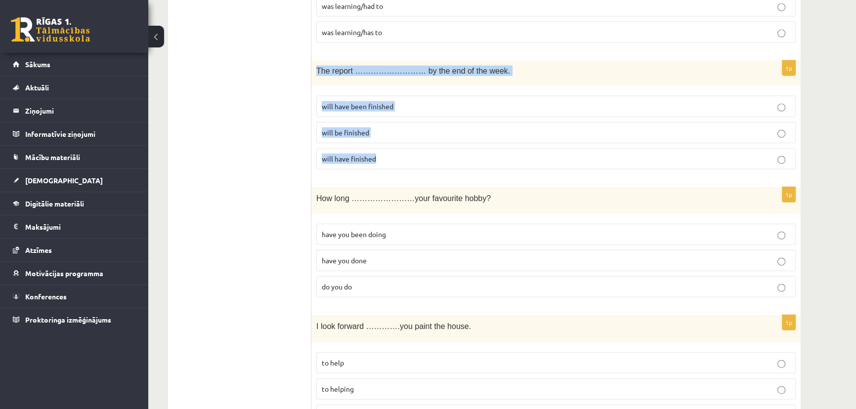
click at [413, 138] on fieldset "will have been finished will be finished will have finished" at bounding box center [556, 132] width 480 height 82
click at [413, 154] on p "will have finished" at bounding box center [556, 159] width 469 height 10
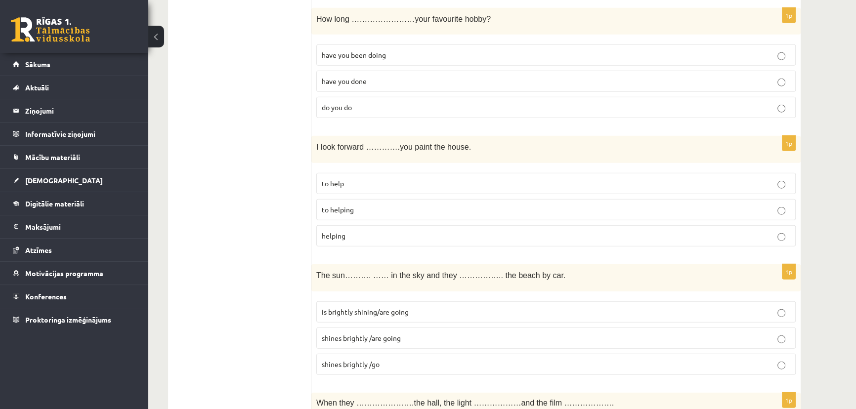
scroll to position [2966, 0]
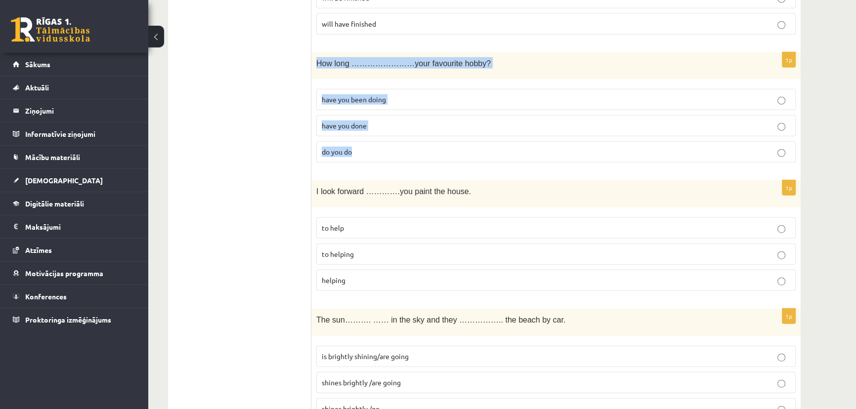
drag, startPoint x: 314, startPoint y: 55, endPoint x: 388, endPoint y: 131, distance: 105.9
click at [388, 131] on div "1p How long ……………………your favourite hobby? have you been doing have you done do …" at bounding box center [555, 111] width 489 height 119
click at [408, 94] on p "have you been doing" at bounding box center [556, 99] width 469 height 10
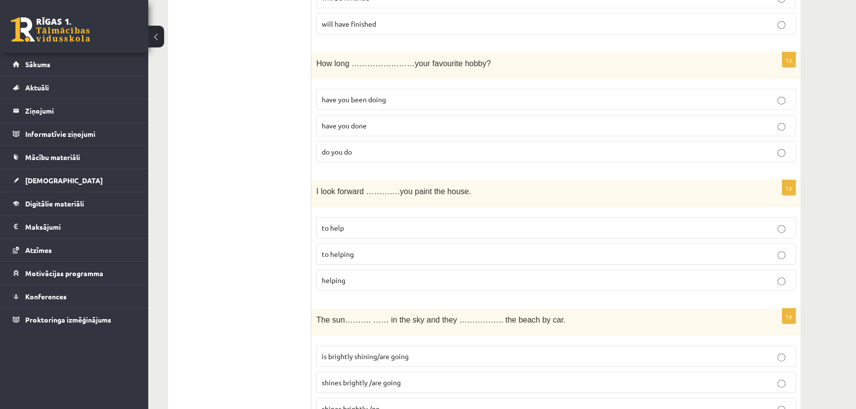
scroll to position [3056, 0]
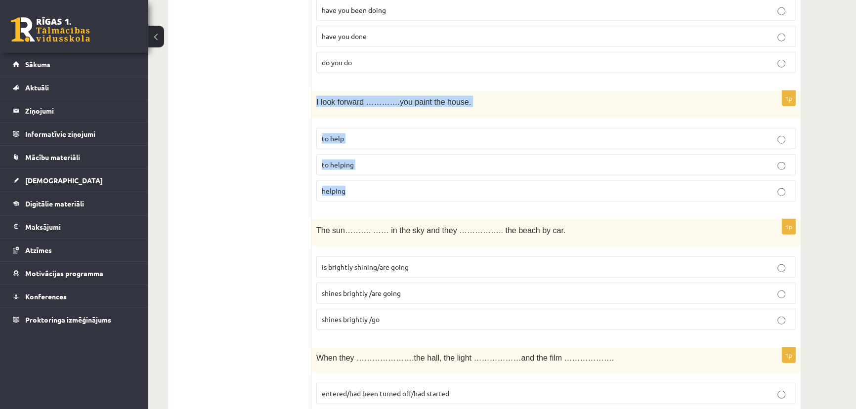
drag, startPoint x: 316, startPoint y: 93, endPoint x: 383, endPoint y: 168, distance: 99.8
click at [383, 168] on div "1p I look forward ………….you paint the house. to help to helping helping" at bounding box center [555, 150] width 489 height 119
click at [367, 161] on label "to helping" at bounding box center [556, 164] width 480 height 21
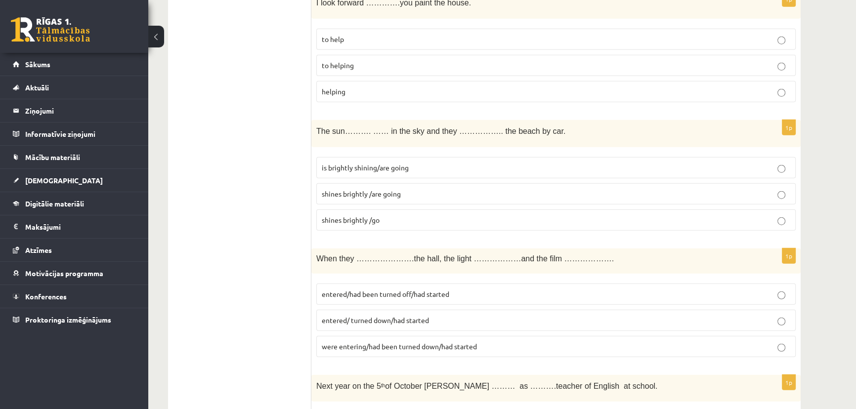
scroll to position [3110, 0]
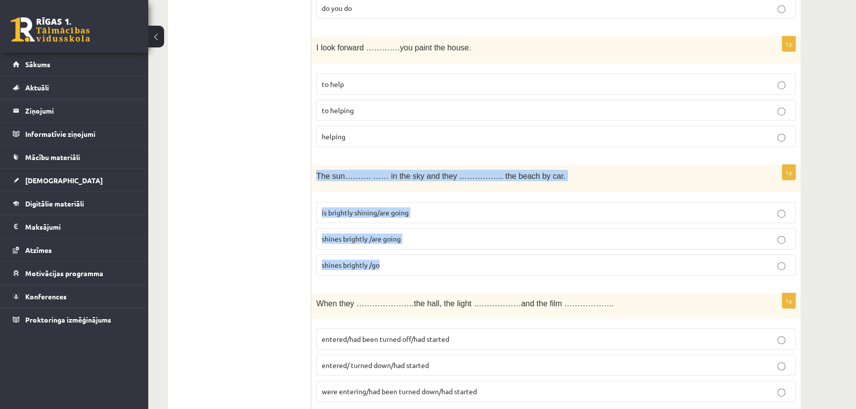
drag, startPoint x: 318, startPoint y: 166, endPoint x: 395, endPoint y: 244, distance: 109.8
click at [395, 244] on div "1p The sun………. …… in the sky and they …………….. the beach by car. is brightly shi…" at bounding box center [555, 224] width 489 height 119
click at [414, 260] on p "shines brightly /go" at bounding box center [556, 265] width 469 height 10
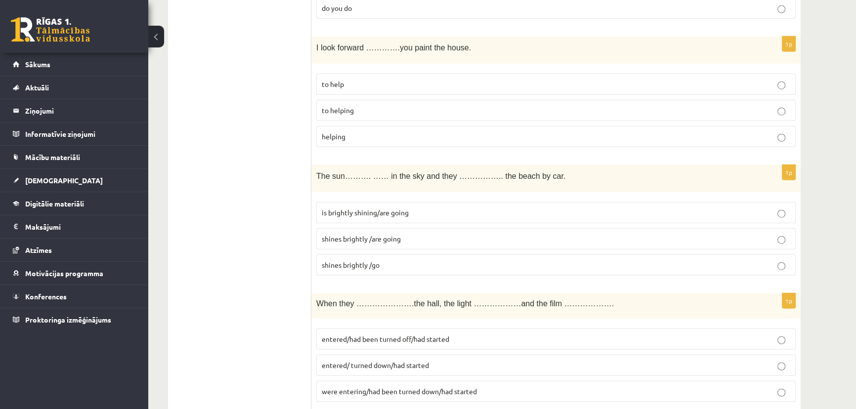
click at [413, 260] on p "shines brightly /go" at bounding box center [556, 265] width 469 height 10
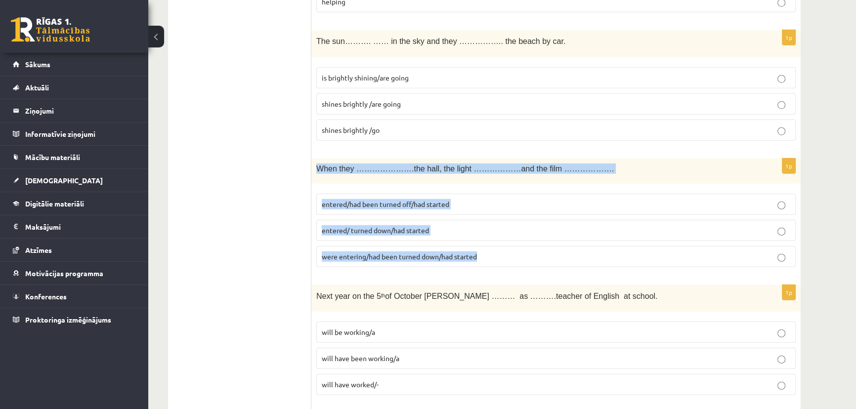
drag, startPoint x: 317, startPoint y: 160, endPoint x: 490, endPoint y: 253, distance: 197.1
click at [490, 253] on div "1p When they ………………….the hall, the light ………………and the film ………………. entered/had…" at bounding box center [555, 217] width 489 height 117
click at [476, 199] on p "entered/had been turned off/had started" at bounding box center [556, 204] width 469 height 10
click at [472, 200] on label "entered/had been turned off/had started" at bounding box center [556, 204] width 480 height 21
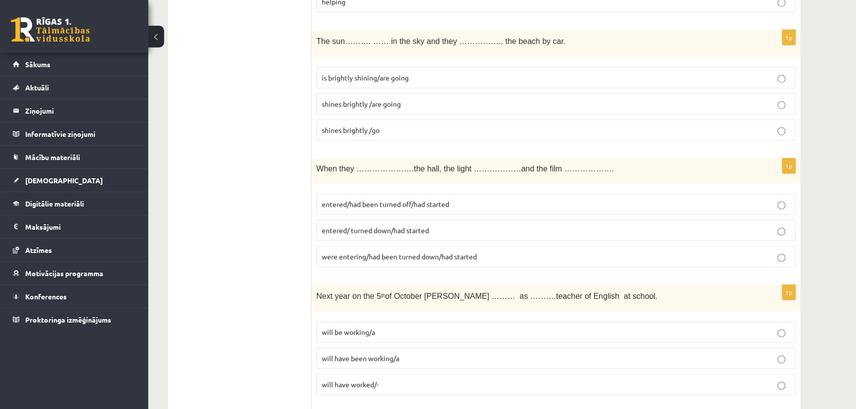
click at [401, 202] on label "entered/had been turned off/had started" at bounding box center [556, 204] width 480 height 21
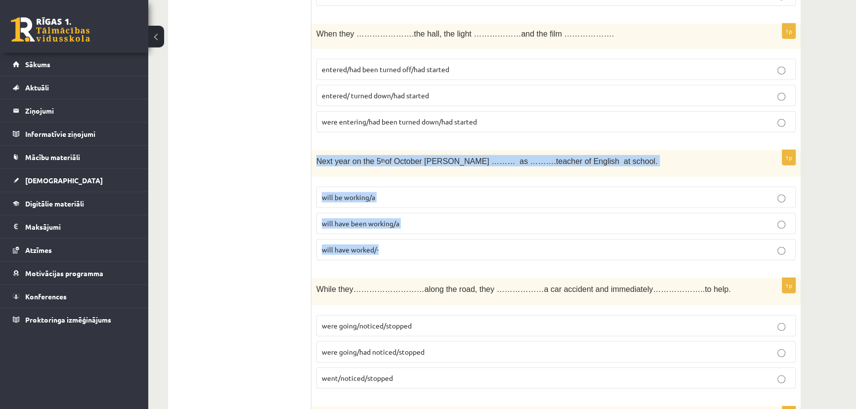
drag, startPoint x: 316, startPoint y: 153, endPoint x: 388, endPoint y: 242, distance: 113.9
click at [388, 242] on div "1p Next year on the 5 th of October Ann ……… as ……….teacher of English at school…" at bounding box center [555, 209] width 489 height 119
click at [407, 218] on p "will have been working/a" at bounding box center [556, 223] width 469 height 10
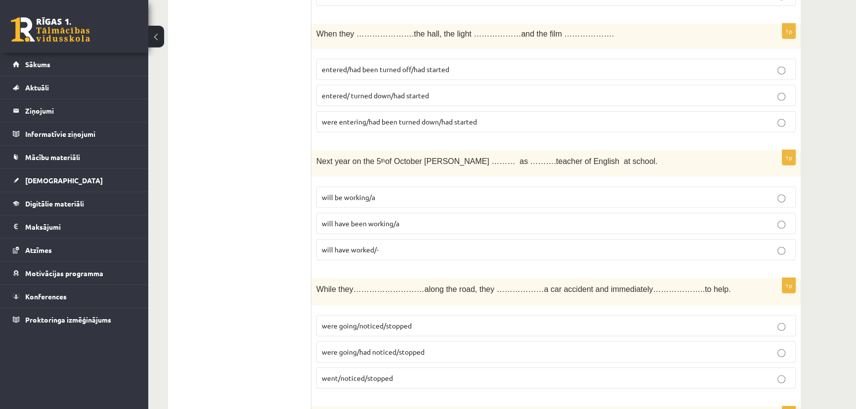
click at [357, 193] on span "will be working/a" at bounding box center [348, 197] width 53 height 9
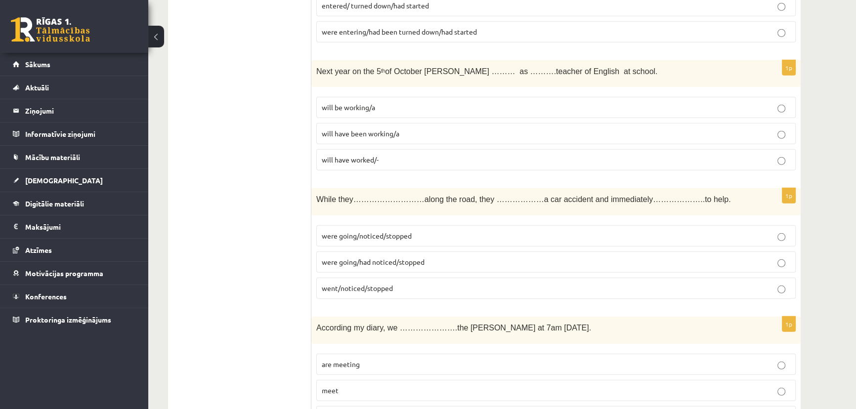
scroll to position [3515, 0]
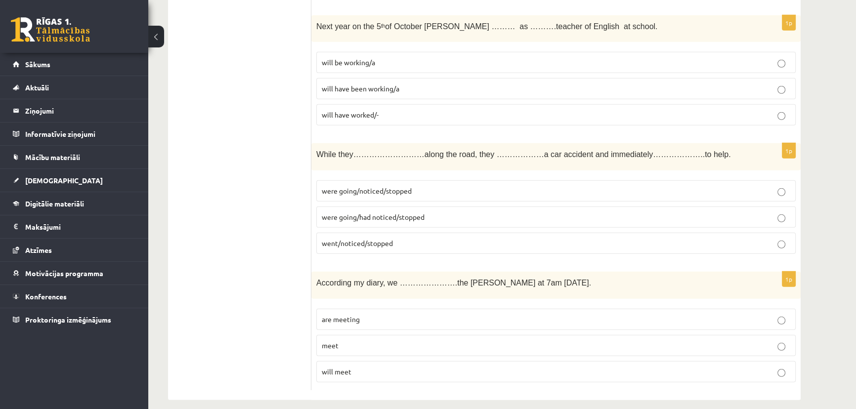
click at [355, 213] on span "were going/had noticed/stopped" at bounding box center [373, 217] width 103 height 9
click at [359, 367] on p "will meet" at bounding box center [556, 372] width 469 height 10
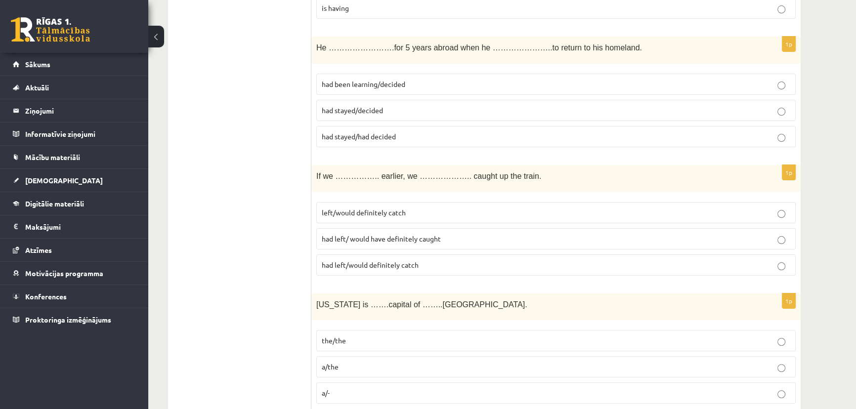
scroll to position [0, 0]
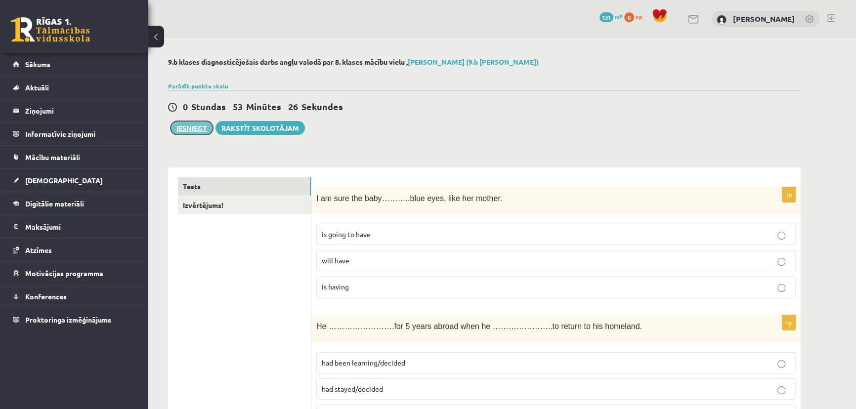
click at [193, 131] on button "Iesniegt" at bounding box center [192, 128] width 43 height 14
click at [198, 132] on button "Iesniegt" at bounding box center [192, 128] width 43 height 14
click at [193, 129] on button "Iesniegt" at bounding box center [192, 128] width 43 height 14
click at [193, 128] on button "Iesniegt" at bounding box center [192, 128] width 43 height 14
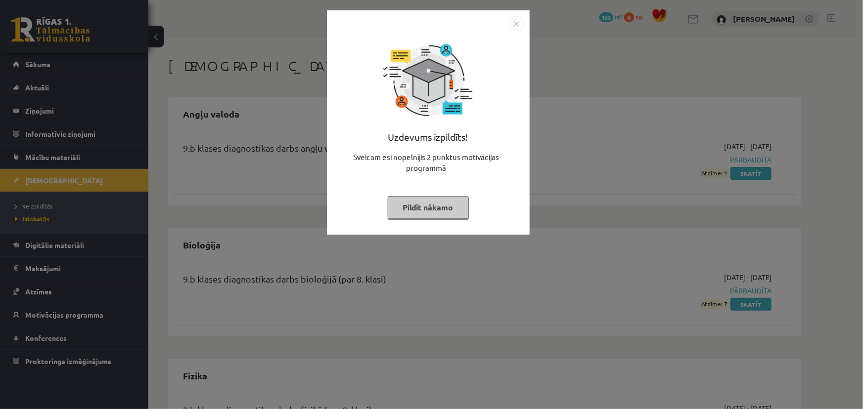
click at [516, 26] on img "Close" at bounding box center [516, 23] width 15 height 15
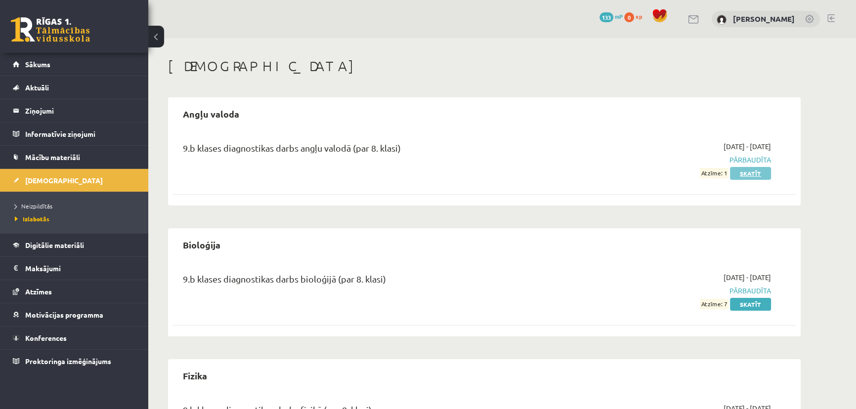
click at [740, 177] on link "Skatīt" at bounding box center [750, 173] width 41 height 13
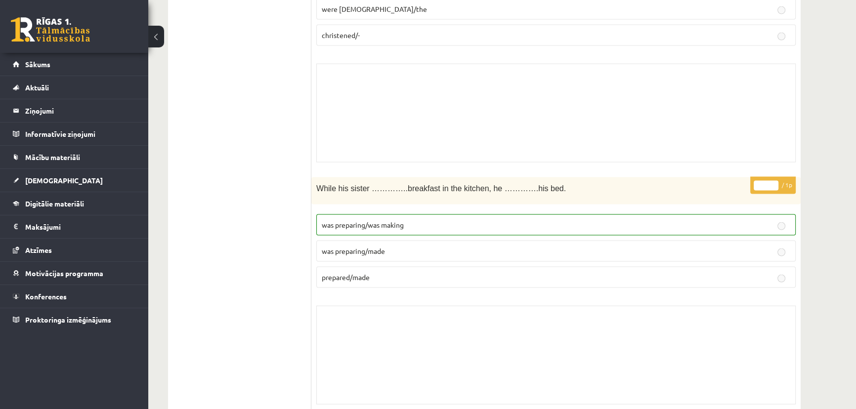
scroll to position [2606, 0]
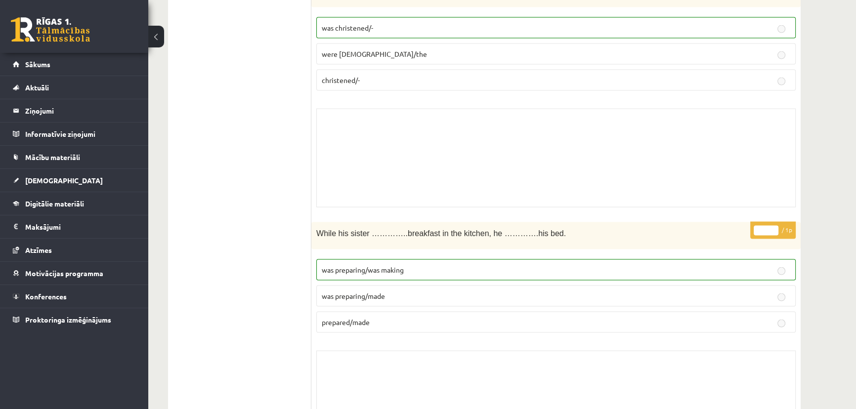
click at [415, 271] on label "was preparing/was making" at bounding box center [556, 270] width 480 height 21
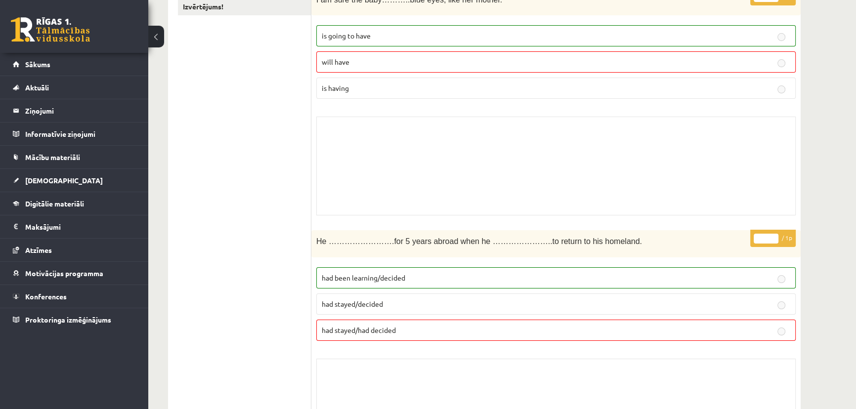
scroll to position [0, 0]
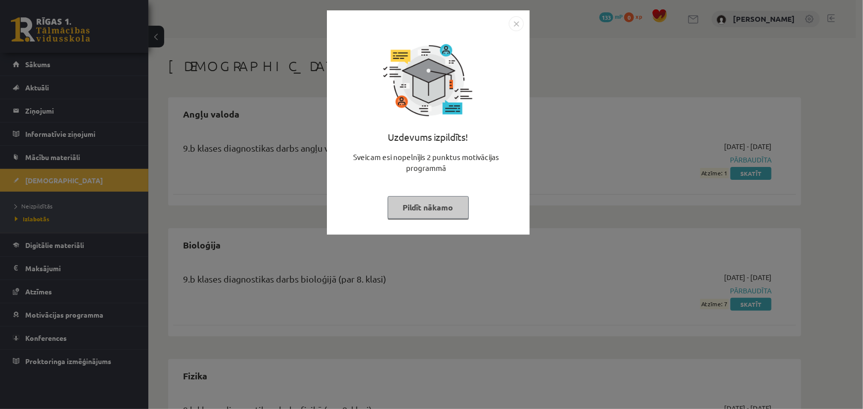
click at [516, 34] on div "Uzdevums izpildīts! Sveicam esi nopelnījis 2 punktus motivācijas programmā Pild…" at bounding box center [428, 130] width 191 height 198
click at [521, 22] on img "Close" at bounding box center [516, 23] width 15 height 15
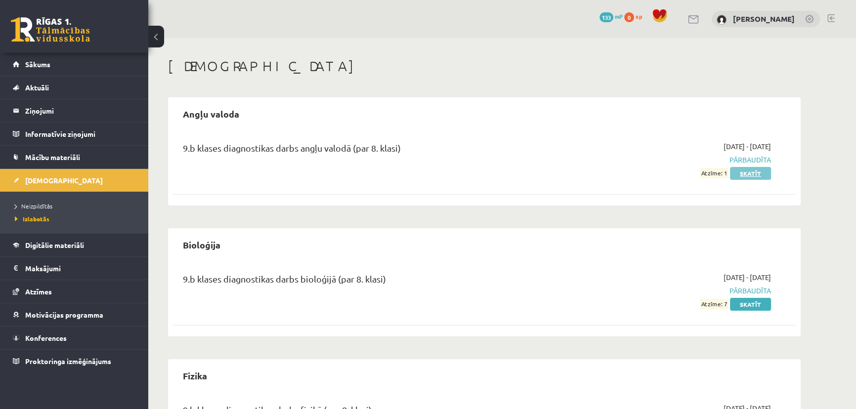
click at [749, 175] on link "Skatīt" at bounding box center [750, 173] width 41 height 13
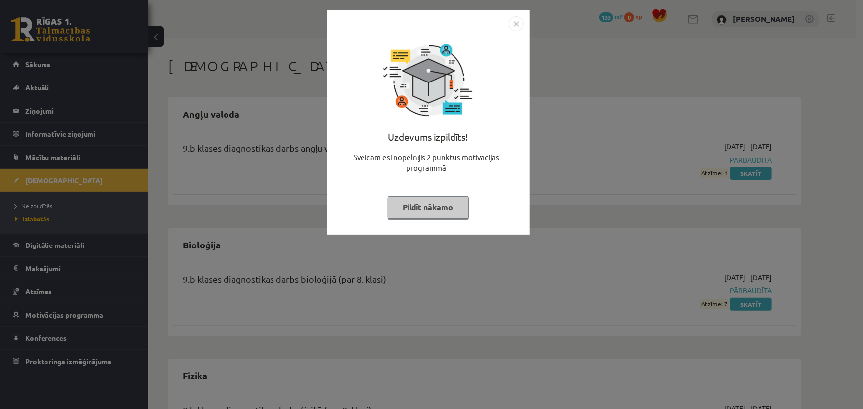
click at [510, 21] on img "Close" at bounding box center [516, 23] width 15 height 15
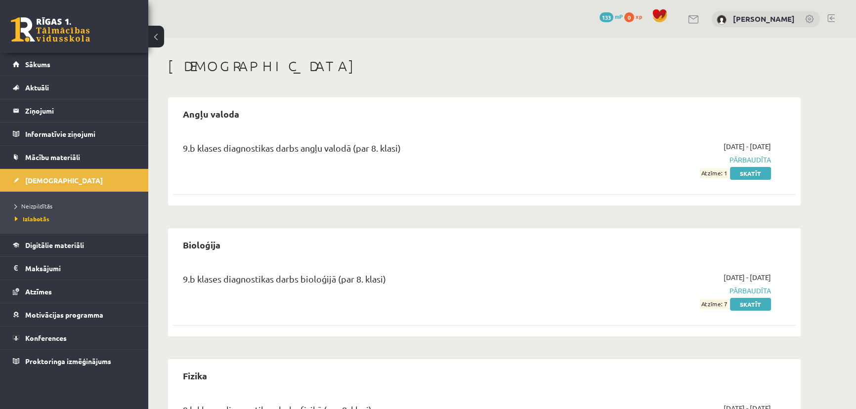
drag, startPoint x: 183, startPoint y: 148, endPoint x: 458, endPoint y: 153, distance: 274.9
click at [458, 153] on div "9.b klases diagnostikas darbs angļu valodā (par 8. klasi)" at bounding box center [376, 150] width 387 height 18
copy div "9.b klases diagnostikas darbs angļu valodā (par 8. klasi)"
click at [43, 220] on span "Izlabotās" at bounding box center [32, 219] width 35 height 8
click at [38, 64] on span "Sākums" at bounding box center [37, 64] width 25 height 9
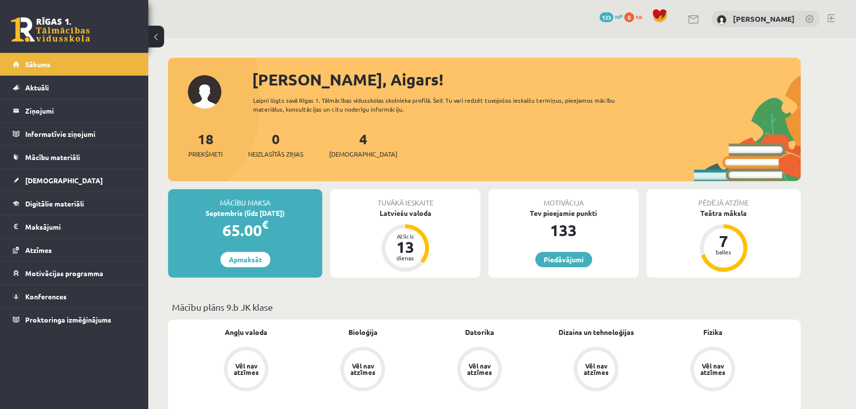
click at [700, 20] on link at bounding box center [694, 19] width 12 height 8
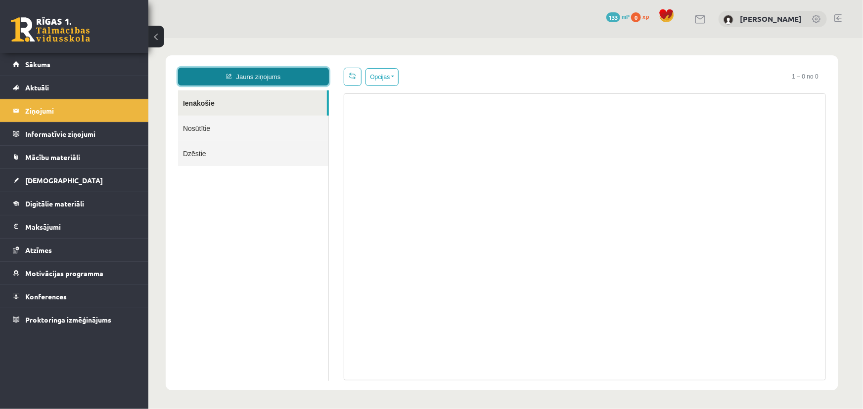
click at [244, 78] on link "Jauns ziņojums" at bounding box center [252, 76] width 151 height 18
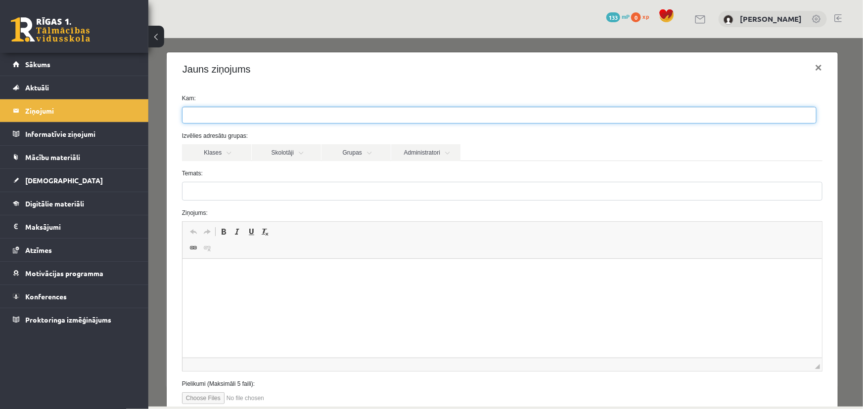
click at [286, 120] on ul at bounding box center [498, 115] width 633 height 16
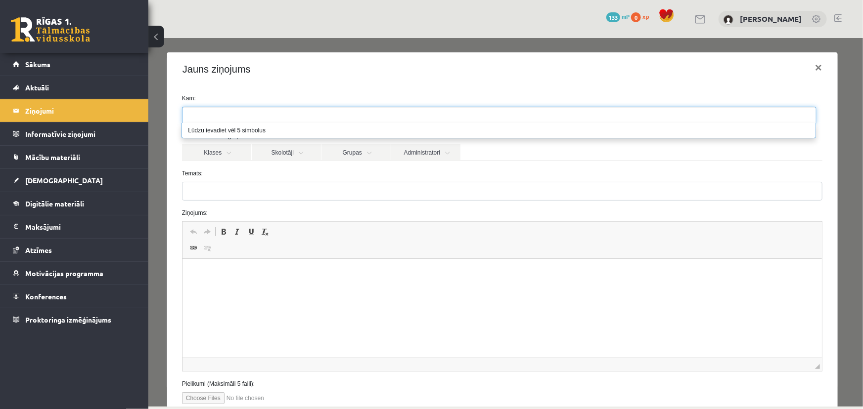
paste input "**********"
drag, startPoint x: 322, startPoint y: 119, endPoint x: 378, endPoint y: 118, distance: 56.4
click at [374, 121] on input "**********" at bounding box center [332, 115] width 301 height 16
drag, startPoint x: 275, startPoint y: 117, endPoint x: 147, endPoint y: 111, distance: 128.1
click at [148, 111] on html "Jauns ziņojums Ienākošie Nosūtītie Dzēstie ********* ********* ******* Opcijas …" at bounding box center [505, 223] width 714 height 370
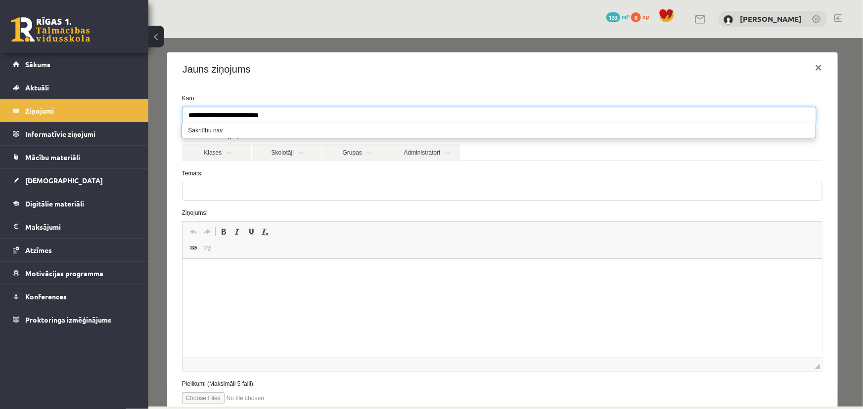
drag, startPoint x: 282, startPoint y: 117, endPoint x: 233, endPoint y: 111, distance: 49.3
click at [230, 111] on input "**********" at bounding box center [257, 115] width 151 height 16
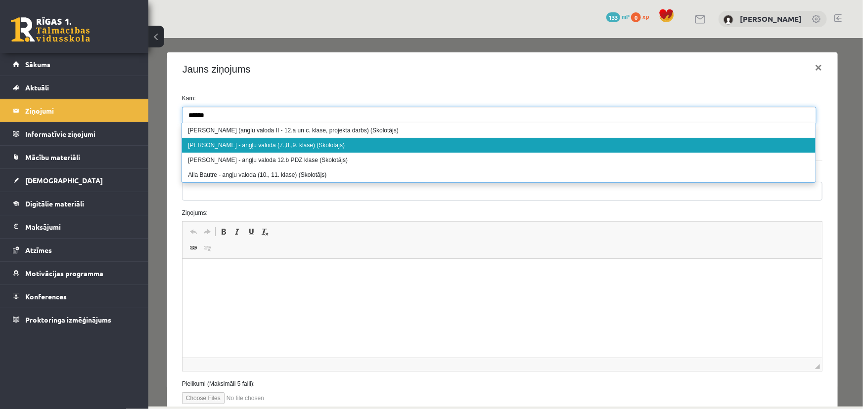
type input "*****"
select select "**"
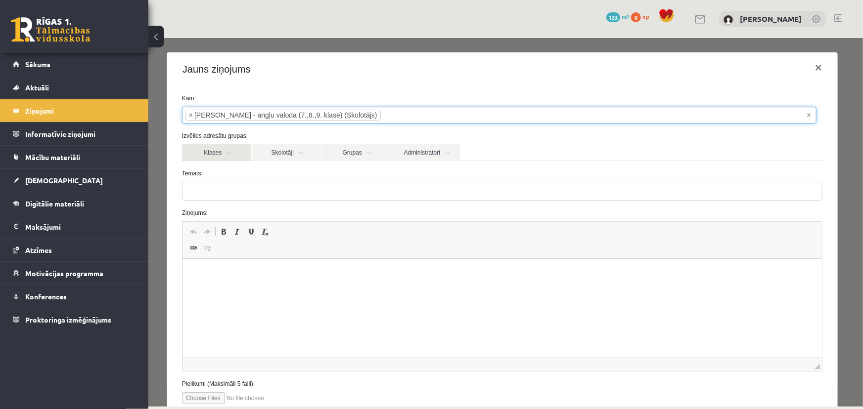
click at [226, 153] on link "Klases" at bounding box center [215, 152] width 69 height 17
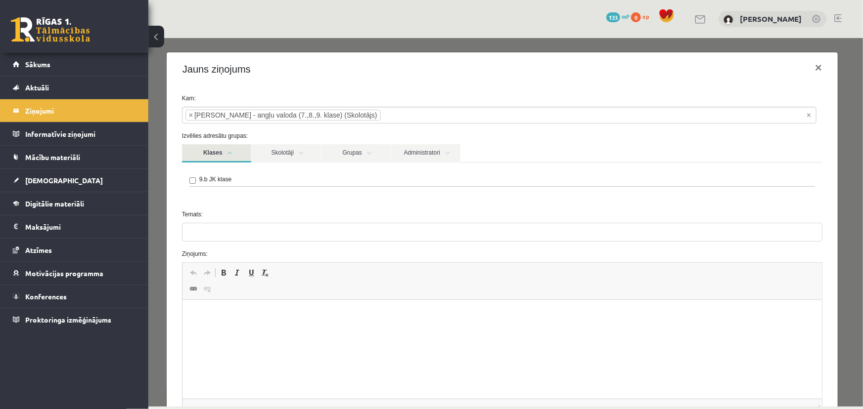
click at [223, 182] on label "9.b JK klase" at bounding box center [215, 179] width 32 height 9
click at [282, 154] on link "Skolotāji" at bounding box center [285, 153] width 69 height 18
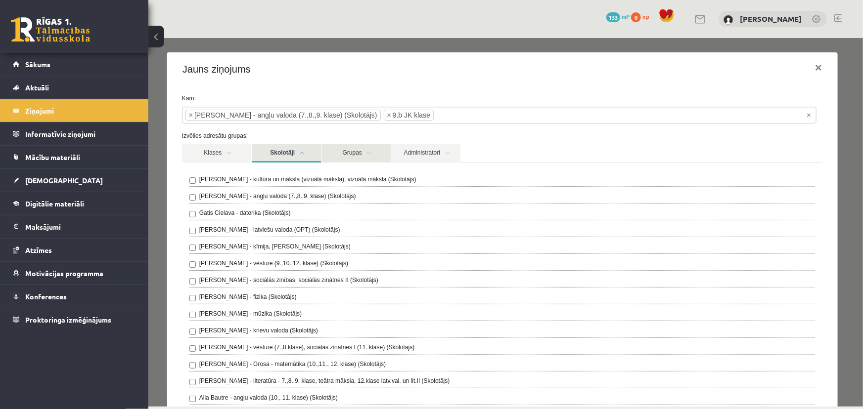
click at [364, 153] on link "Grupas" at bounding box center [355, 153] width 69 height 18
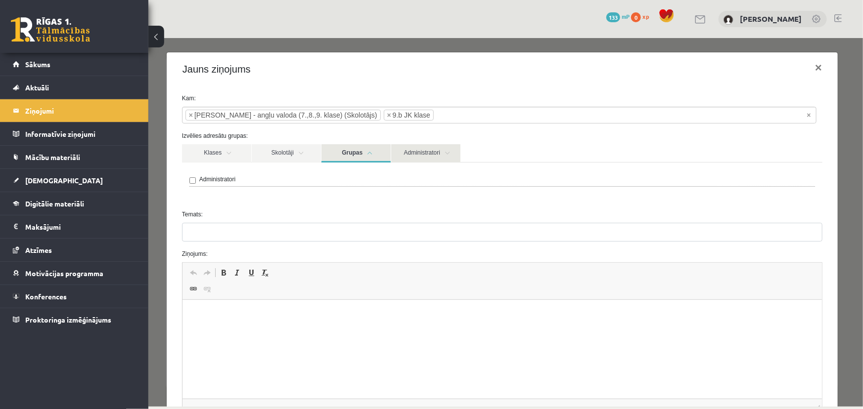
click at [415, 156] on link "Administratori" at bounding box center [425, 153] width 69 height 18
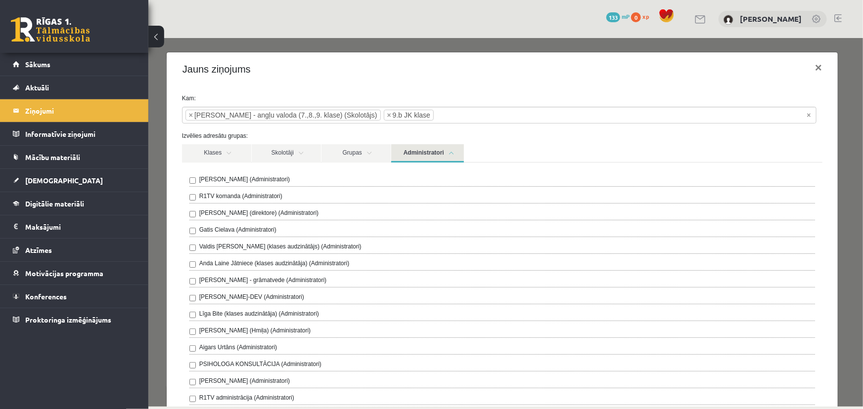
click at [408, 156] on link "Administratori" at bounding box center [427, 153] width 73 height 18
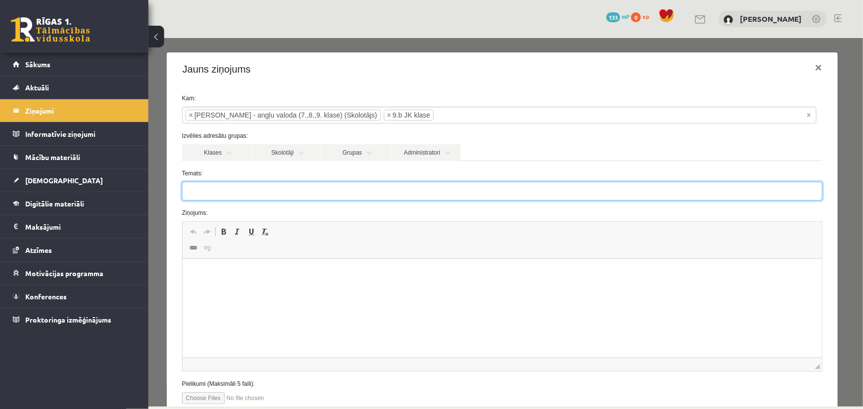
click at [261, 191] on input "Temats:" at bounding box center [501, 190] width 640 height 19
paste input "**********"
type input "**********"
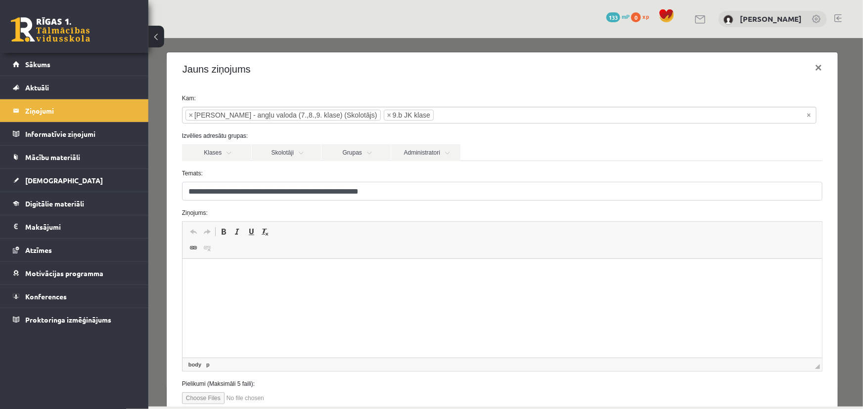
click at [279, 289] on html at bounding box center [501, 274] width 639 height 30
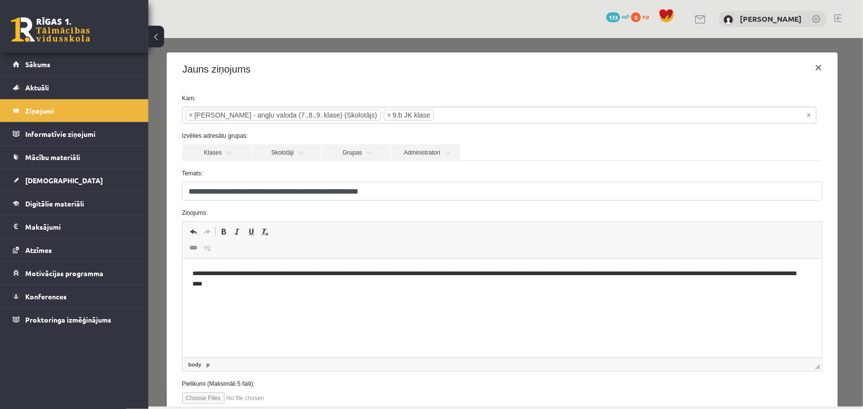
scroll to position [68, 0]
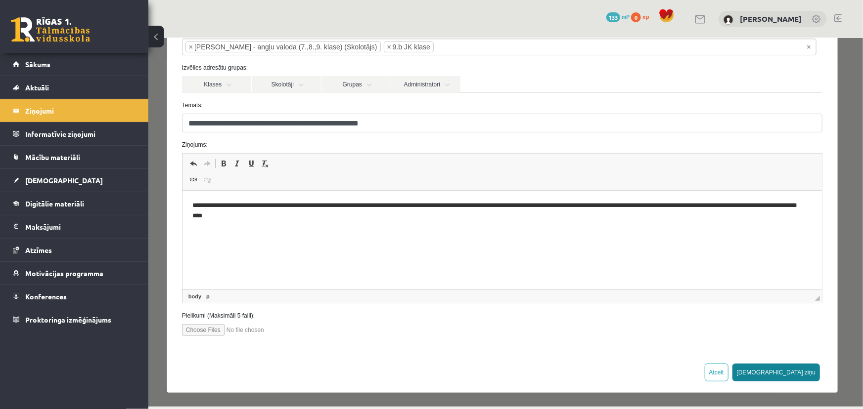
click at [797, 376] on button "Sūtīt ziņu" at bounding box center [776, 372] width 88 height 18
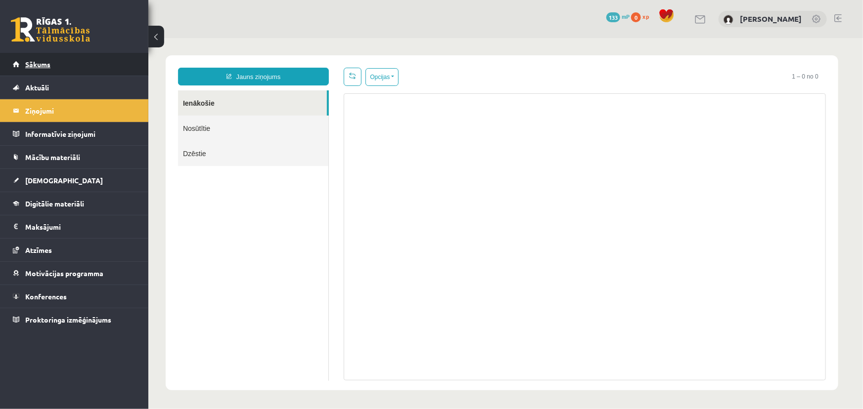
scroll to position [0, 0]
click at [66, 65] on link "Sākums" at bounding box center [74, 64] width 123 height 23
